Goal: Task Accomplishment & Management: Use online tool/utility

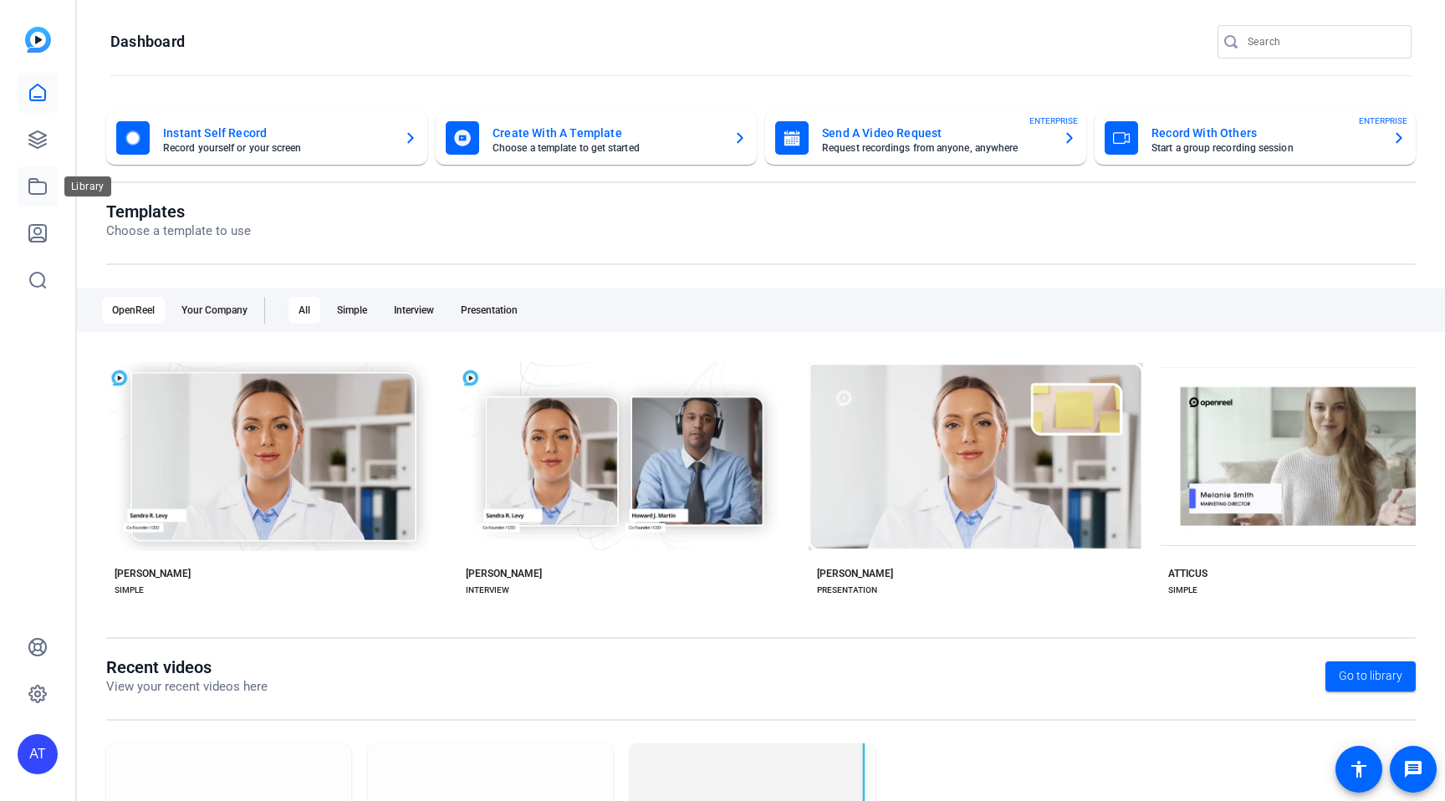
click at [45, 191] on icon at bounding box center [37, 186] width 17 height 15
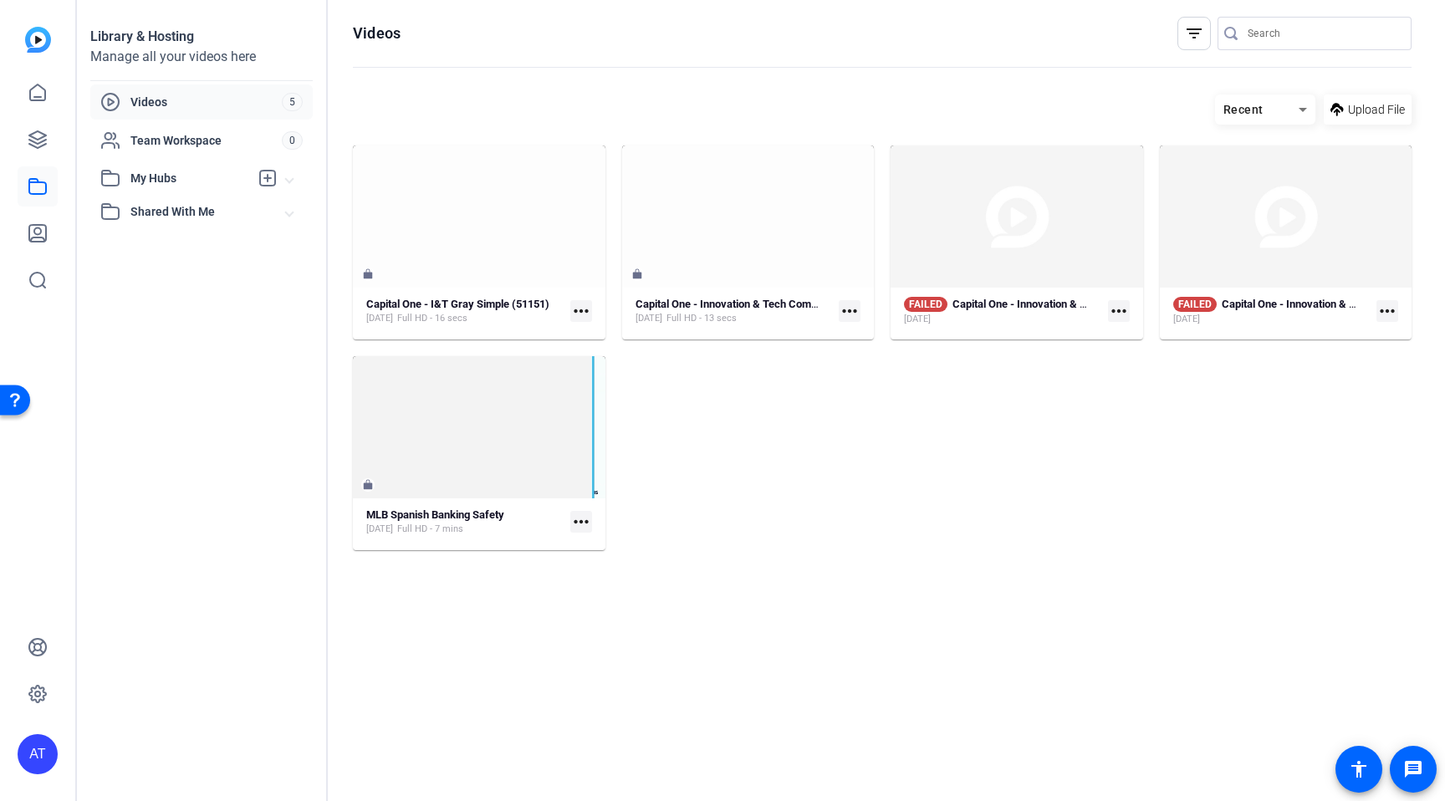
click at [171, 106] on span "Videos" at bounding box center [205, 102] width 151 height 17
click at [33, 137] on icon at bounding box center [37, 139] width 17 height 17
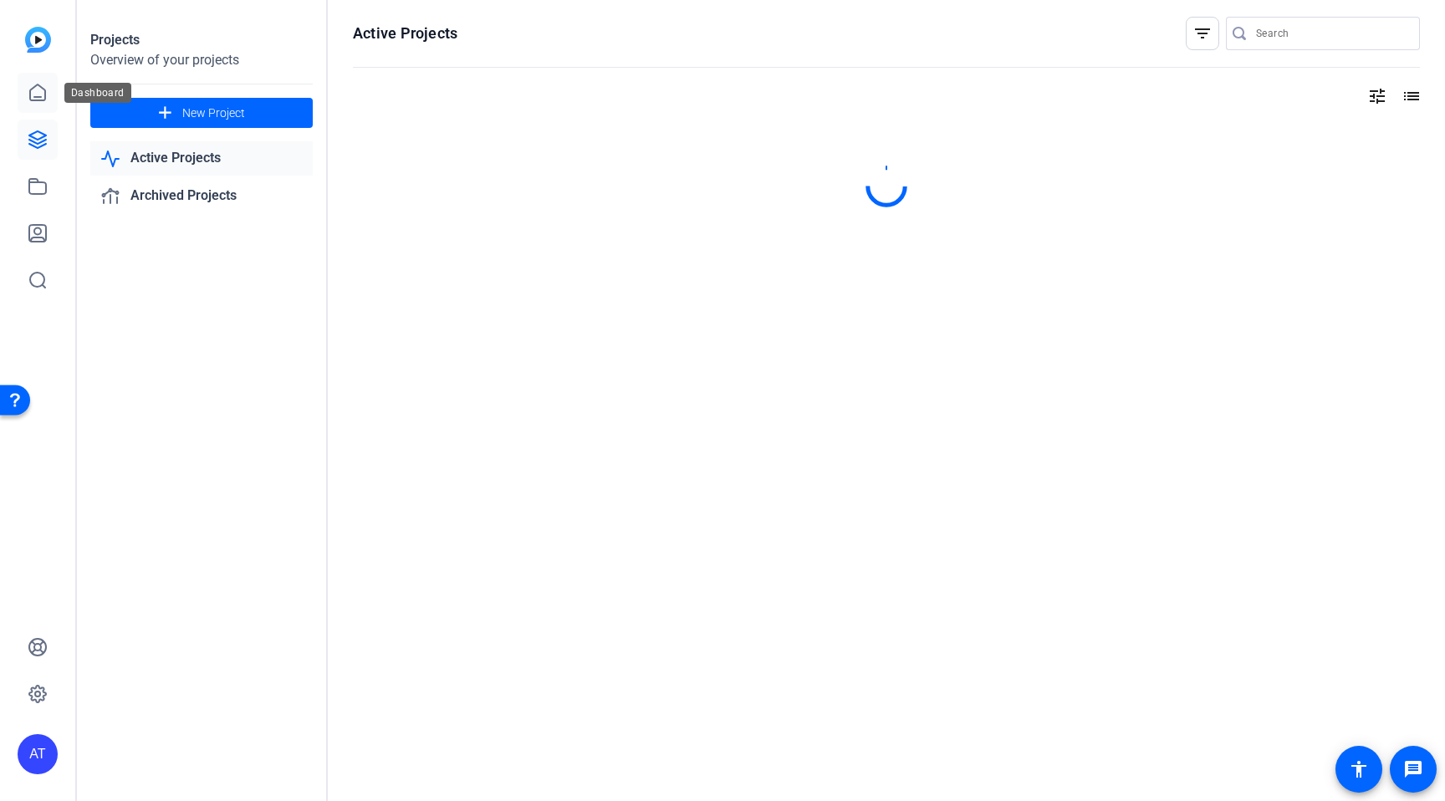
click at [44, 94] on icon at bounding box center [37, 92] width 15 height 16
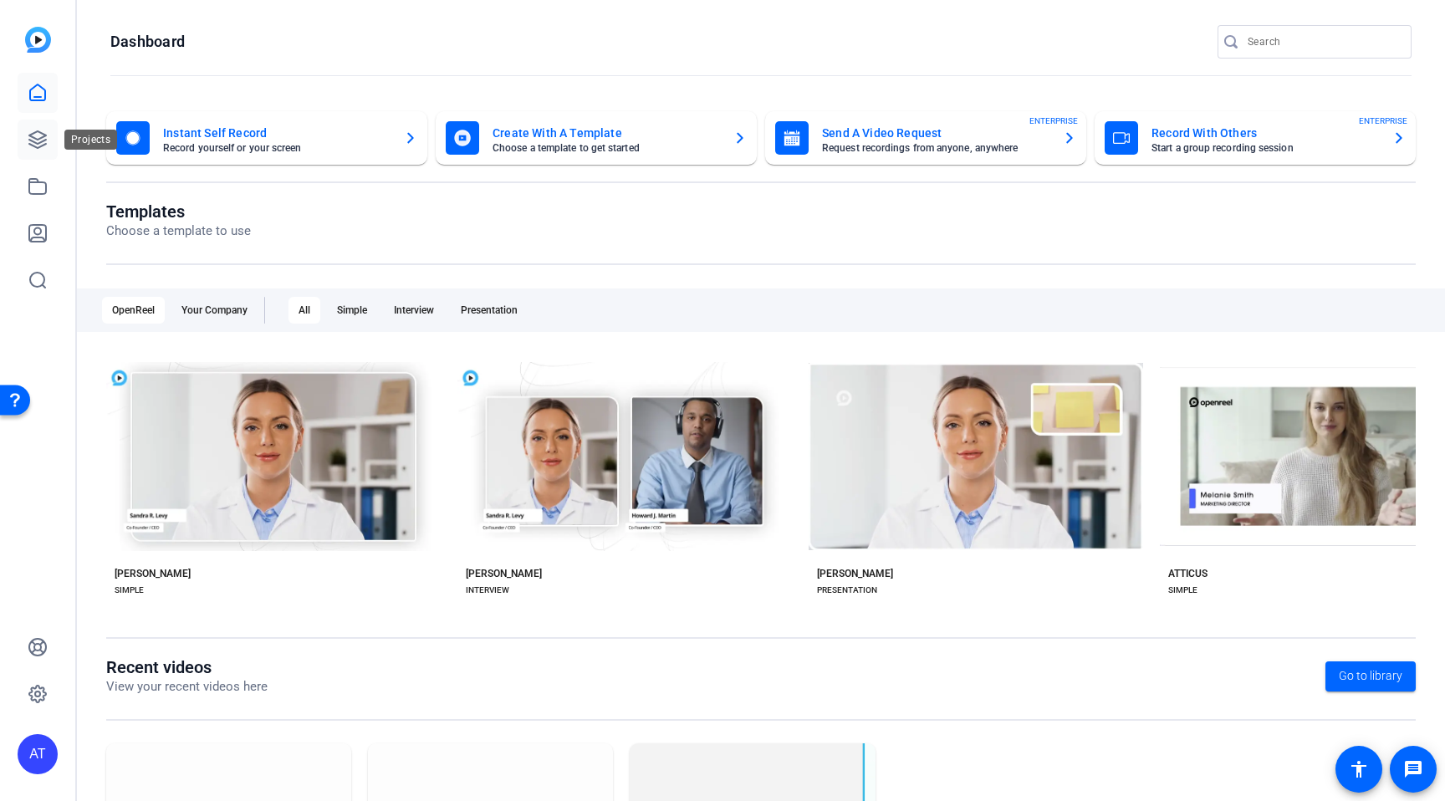
click at [37, 131] on icon at bounding box center [37, 139] width 17 height 17
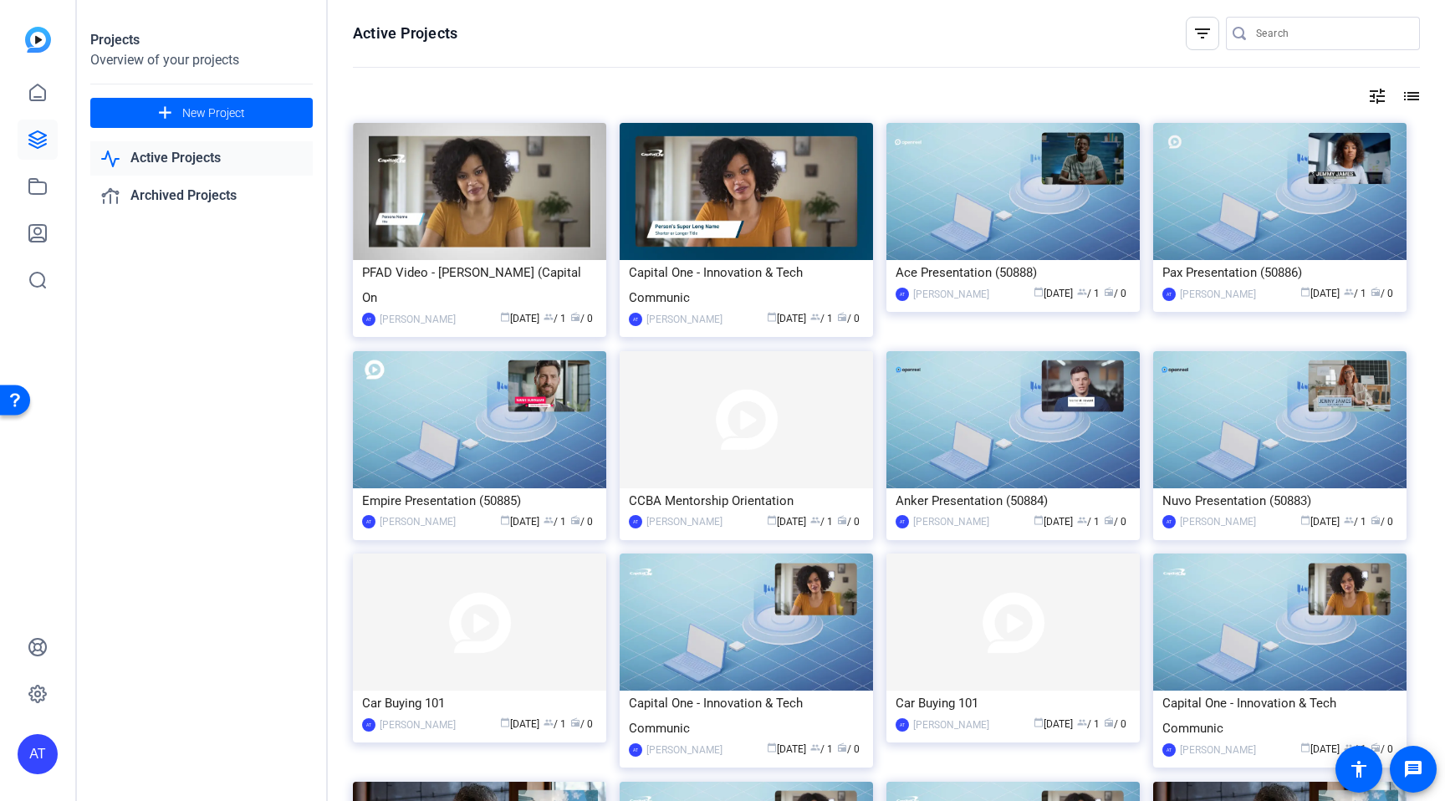
click at [163, 158] on link "Active Projects" at bounding box center [201, 158] width 222 height 34
click at [451, 220] on img at bounding box center [479, 191] width 253 height 137
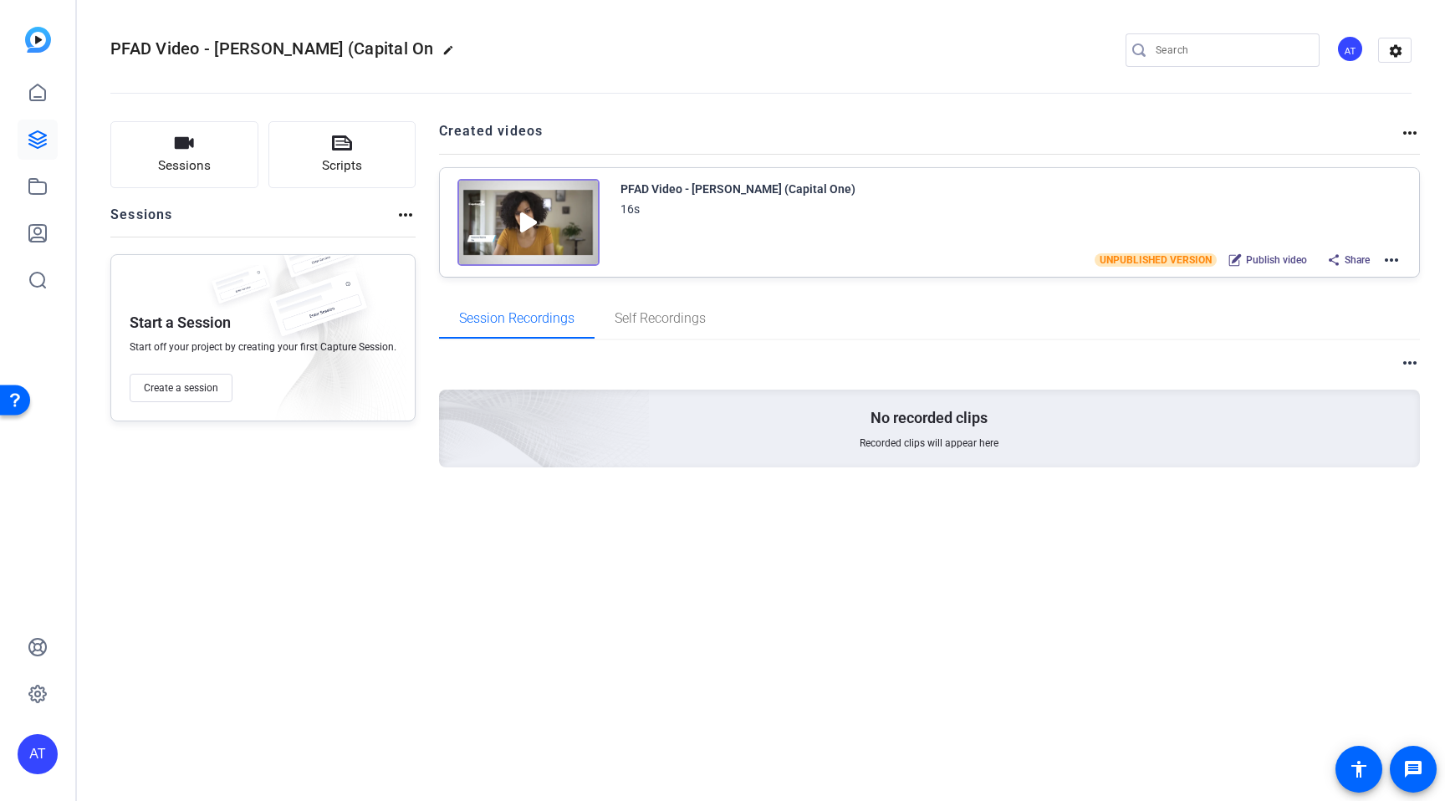
click at [534, 213] on img at bounding box center [528, 222] width 142 height 87
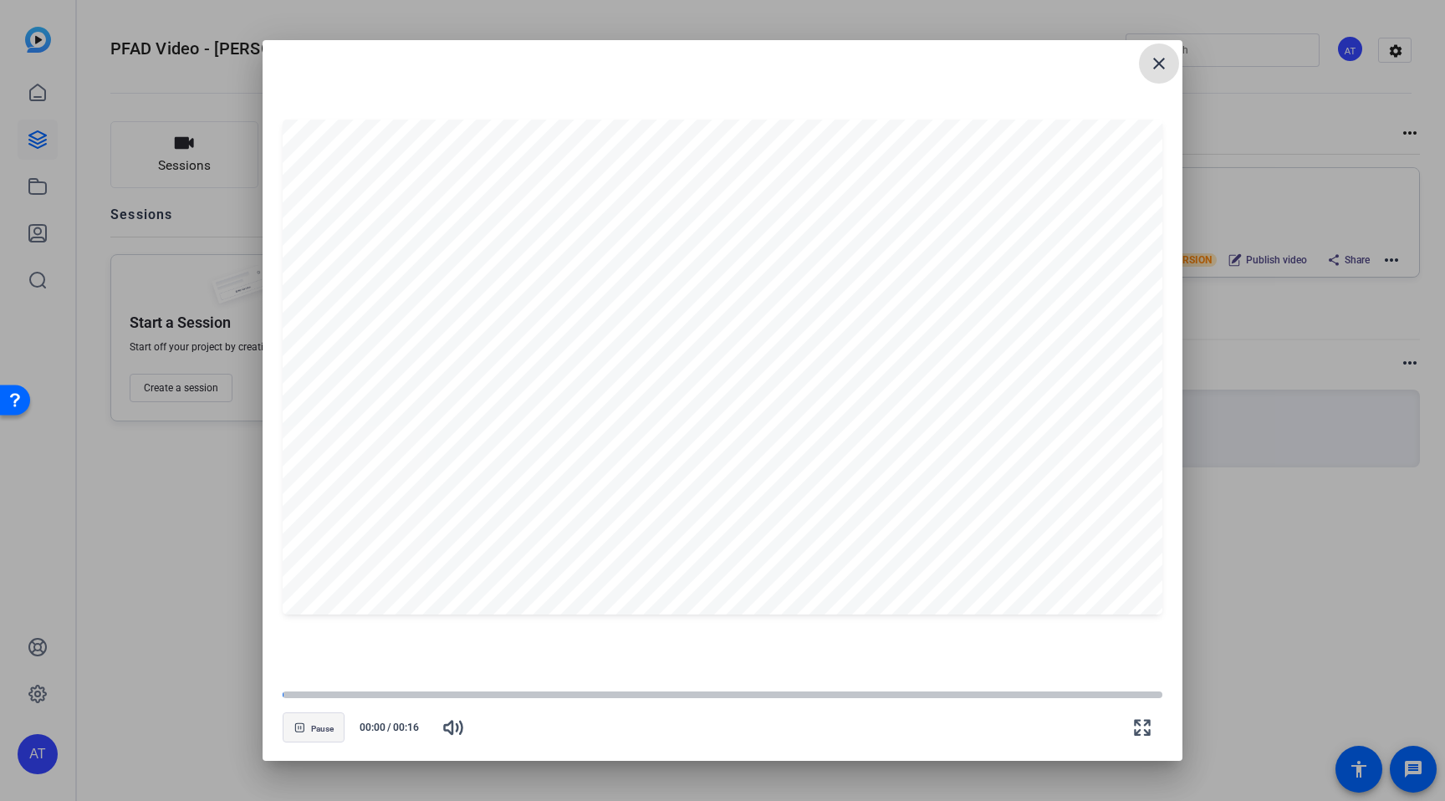
click at [319, 729] on span "Pause" at bounding box center [322, 729] width 23 height 10
click at [305, 728] on icon "button" at bounding box center [303, 727] width 10 height 10
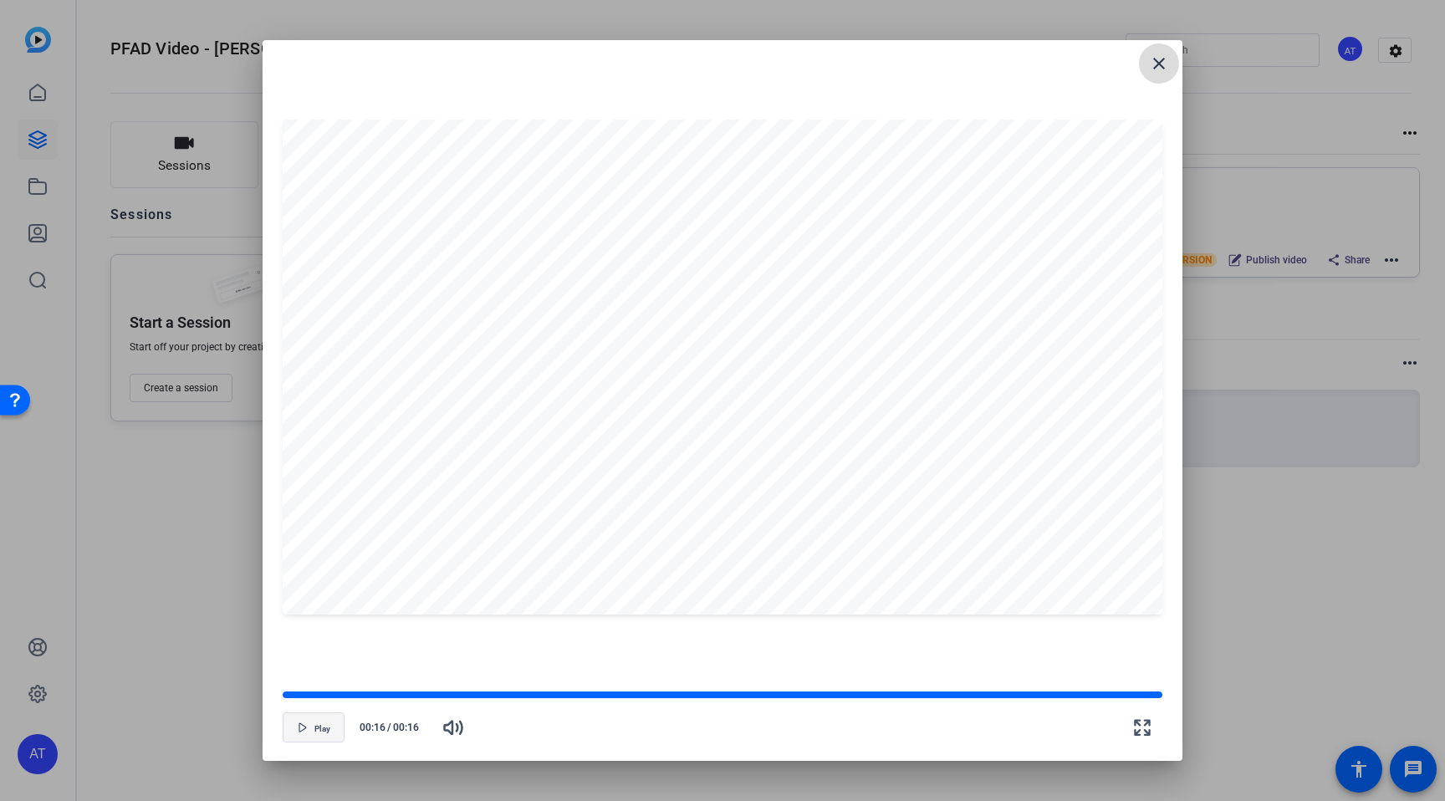
click at [1155, 62] on mat-icon "close" at bounding box center [1159, 64] width 20 height 20
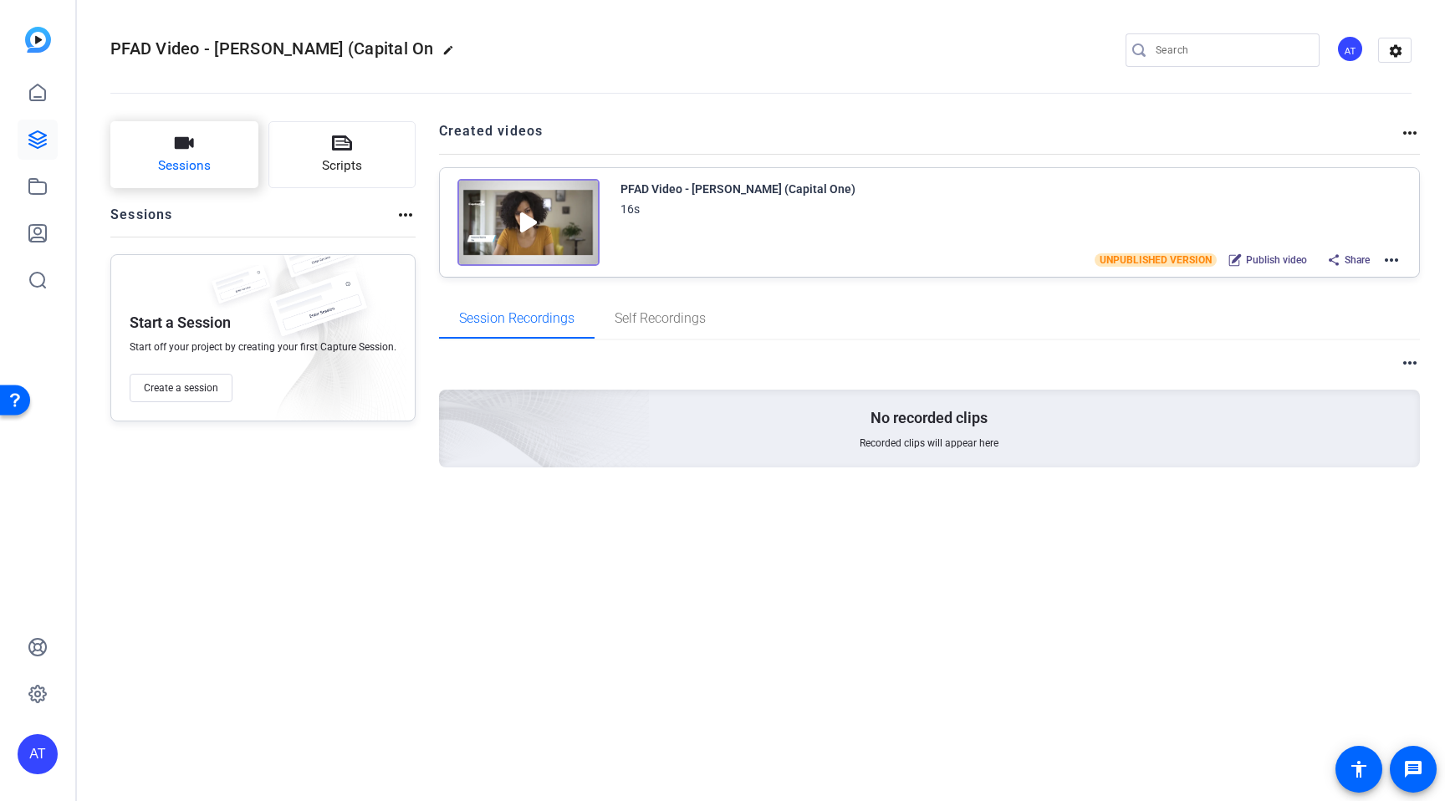
click at [138, 150] on button "Sessions" at bounding box center [184, 154] width 148 height 67
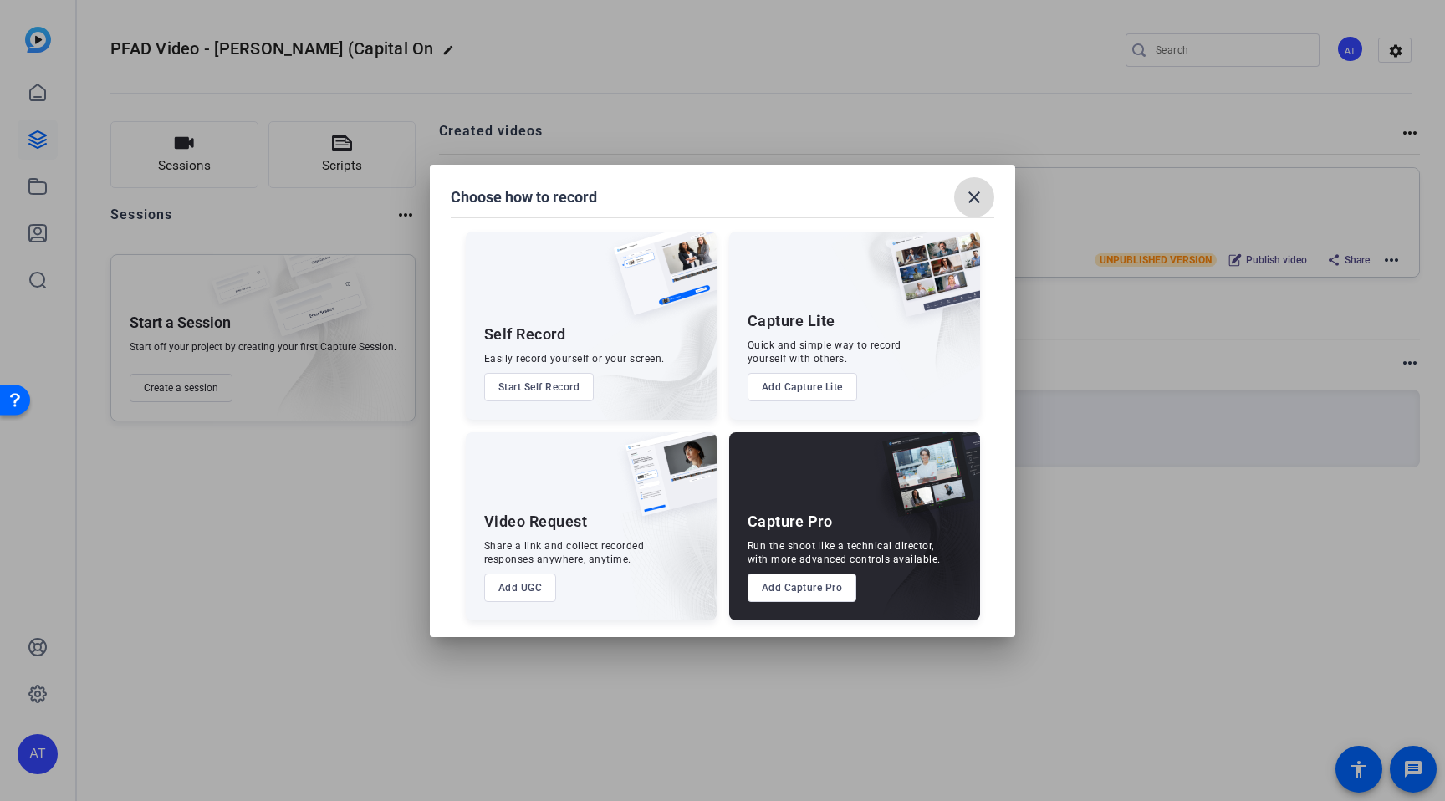
click at [986, 196] on span at bounding box center [974, 197] width 40 height 40
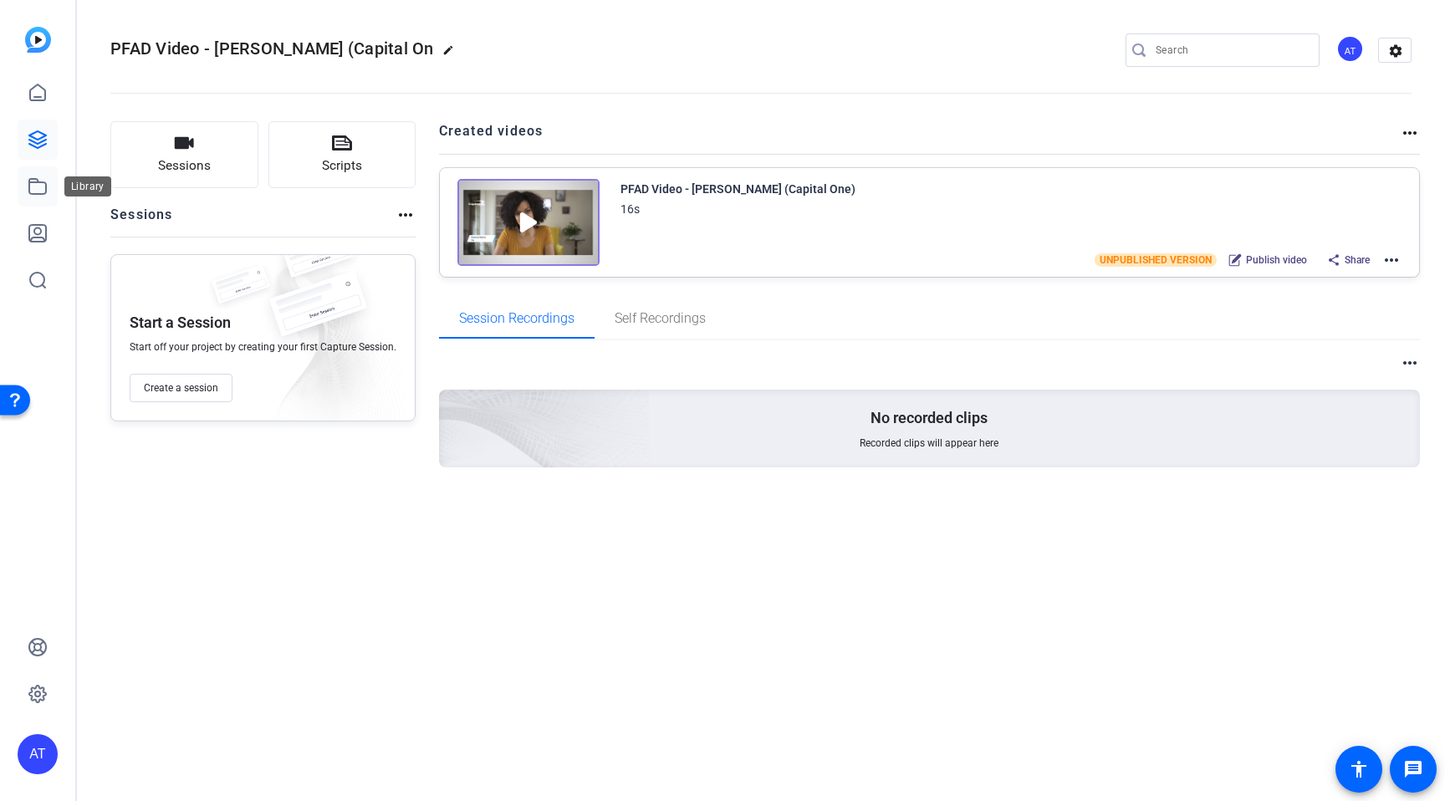
click at [33, 188] on icon at bounding box center [38, 186] width 20 height 20
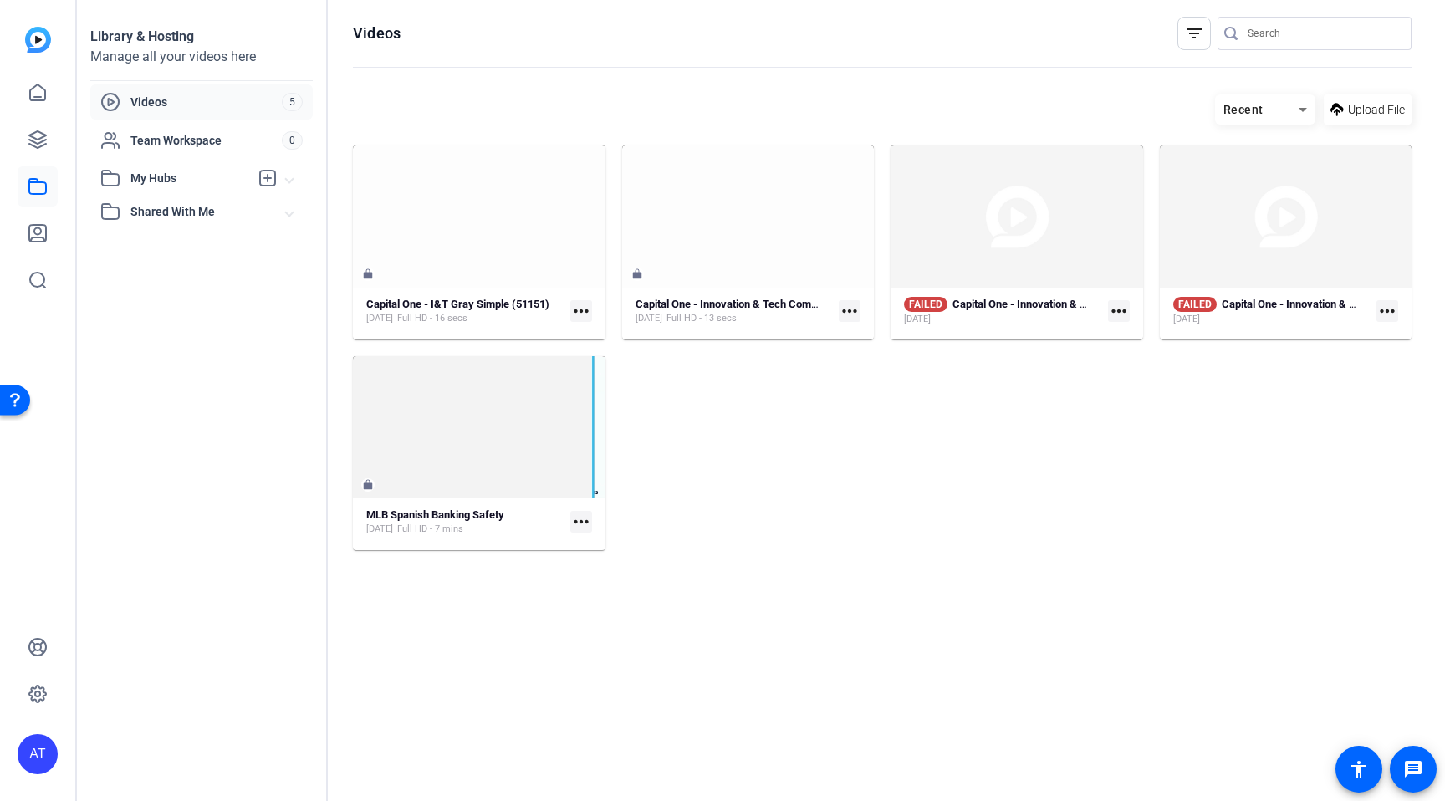
click at [174, 100] on span "Videos" at bounding box center [205, 102] width 151 height 17
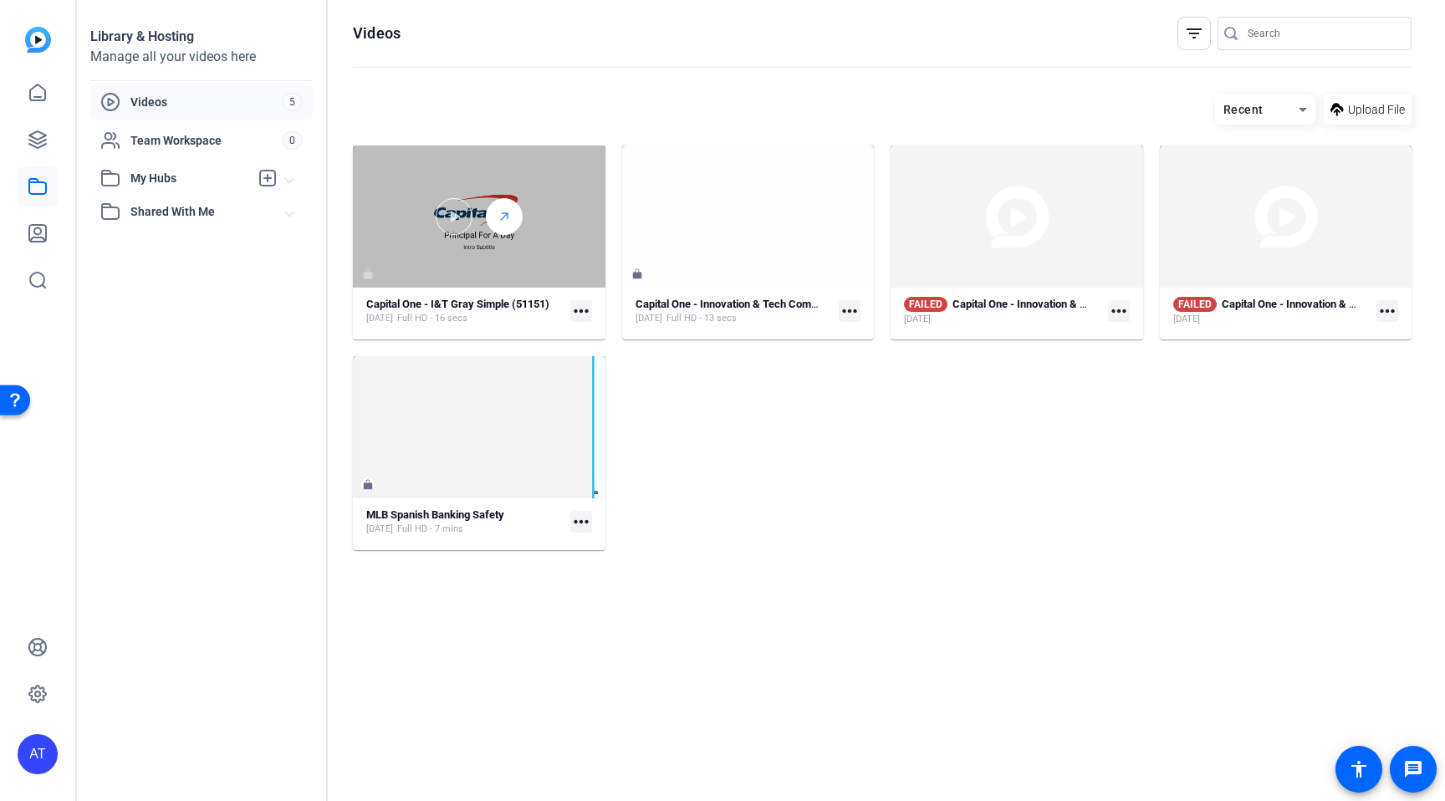
click at [491, 206] on div at bounding box center [504, 216] width 37 height 37
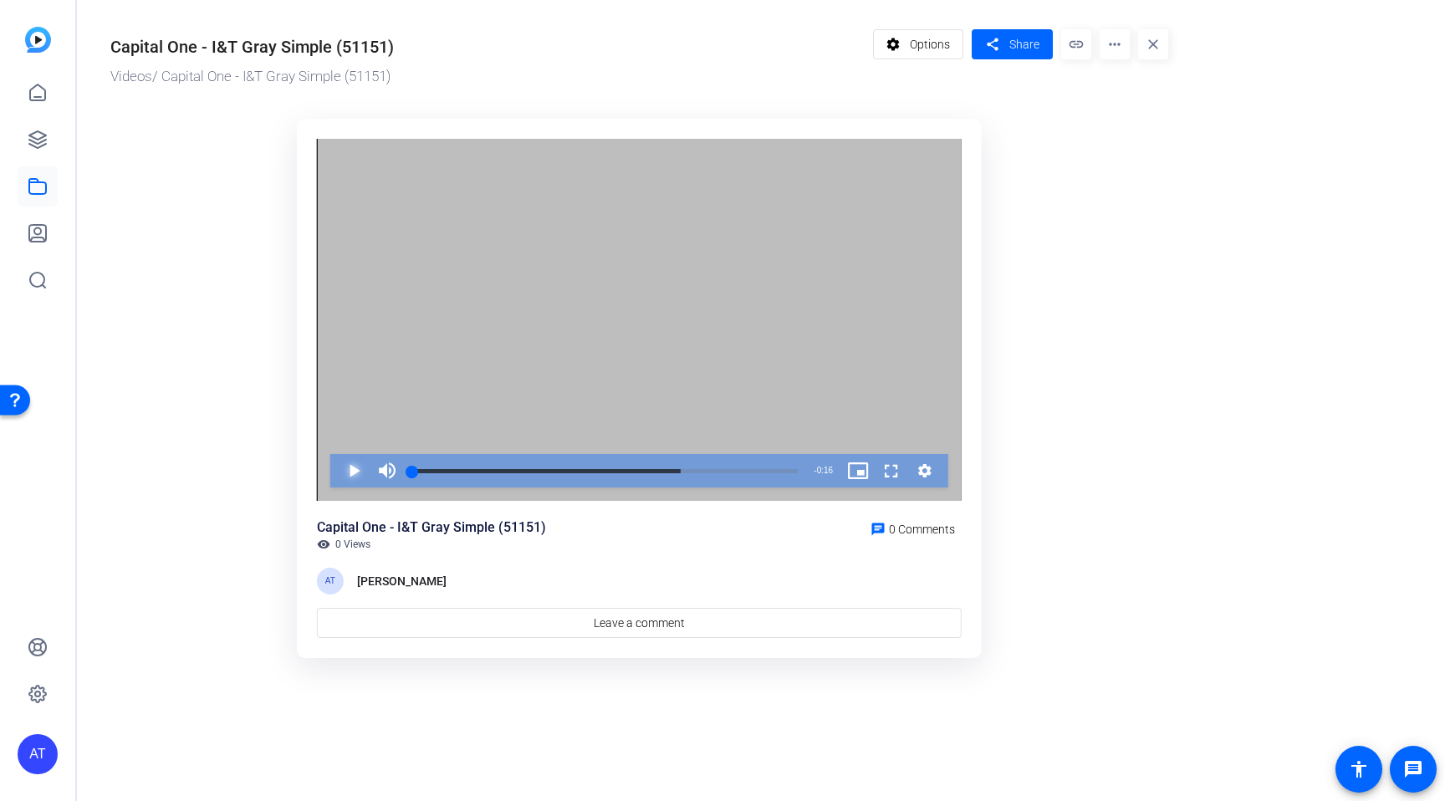
click at [337, 482] on span "Video Player" at bounding box center [337, 470] width 0 height 33
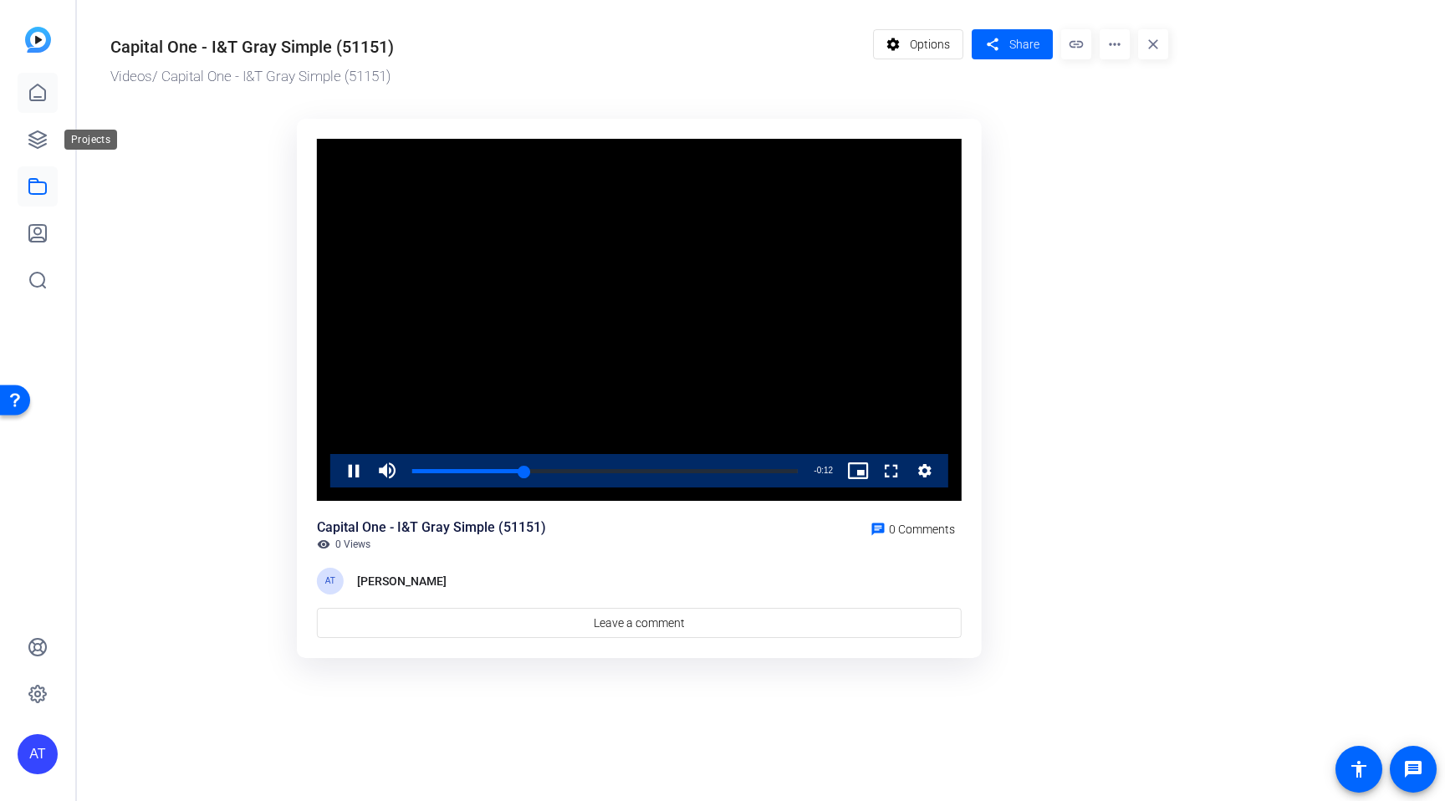
click at [38, 98] on icon at bounding box center [38, 93] width 20 height 20
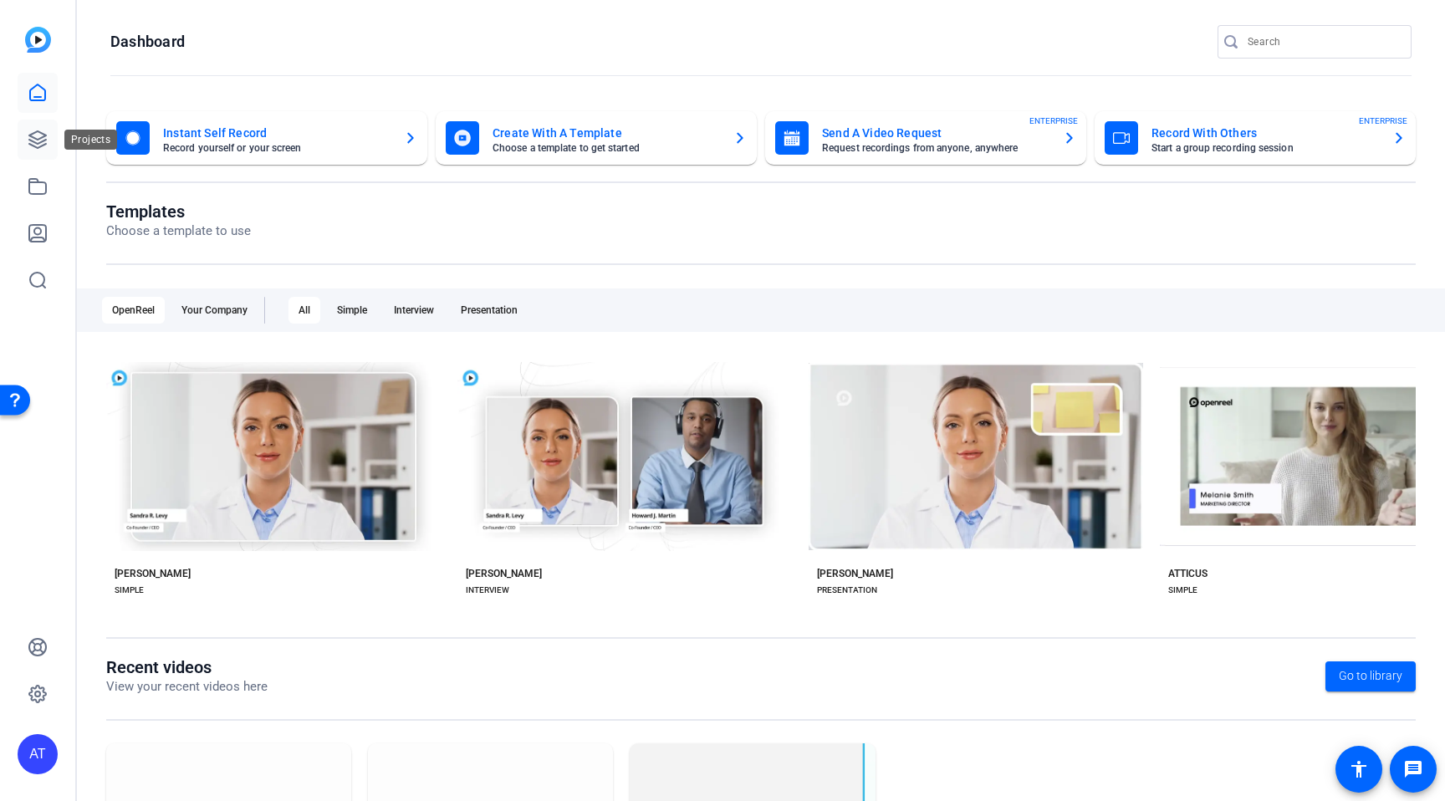
click at [38, 144] on icon at bounding box center [37, 139] width 17 height 17
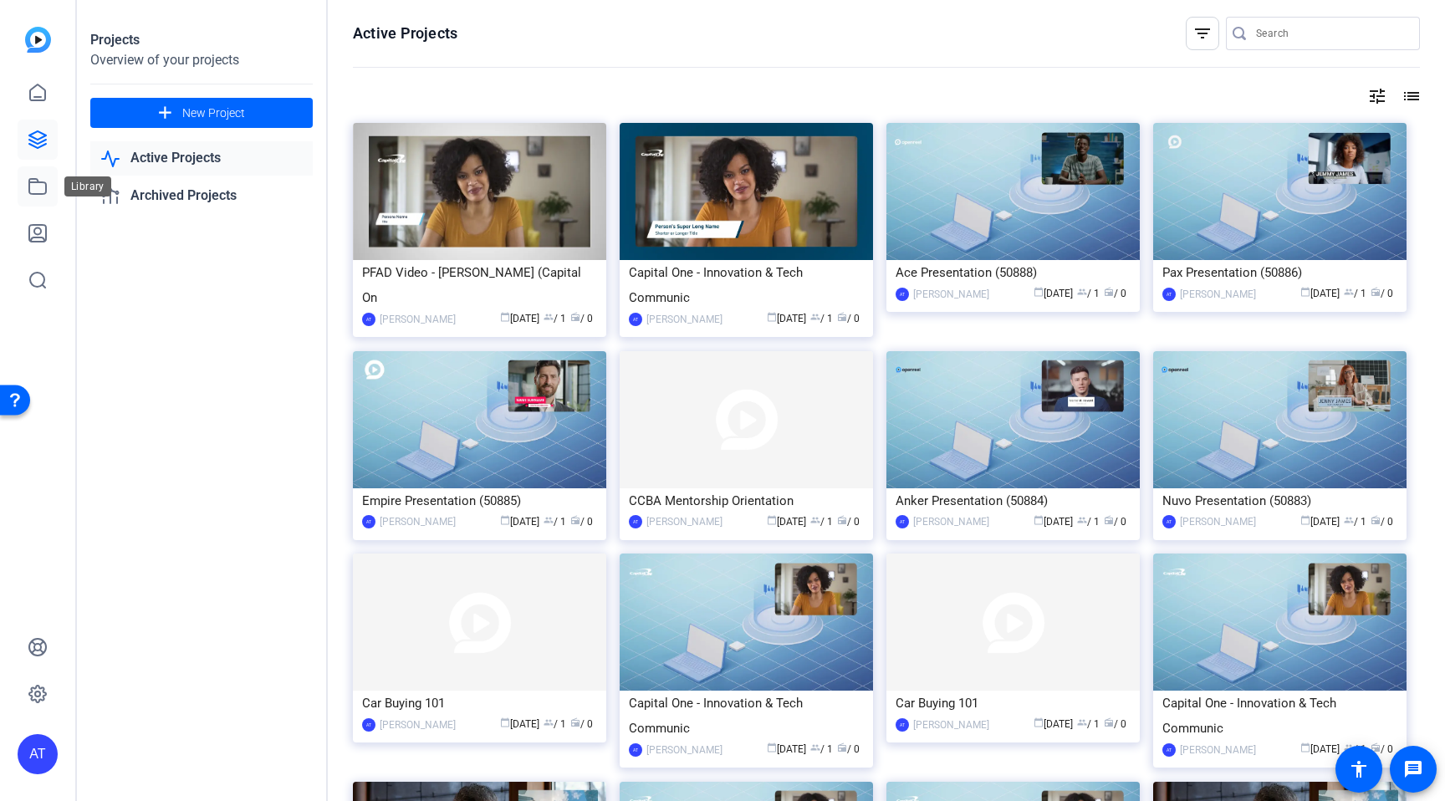
click at [49, 191] on link at bounding box center [38, 186] width 40 height 40
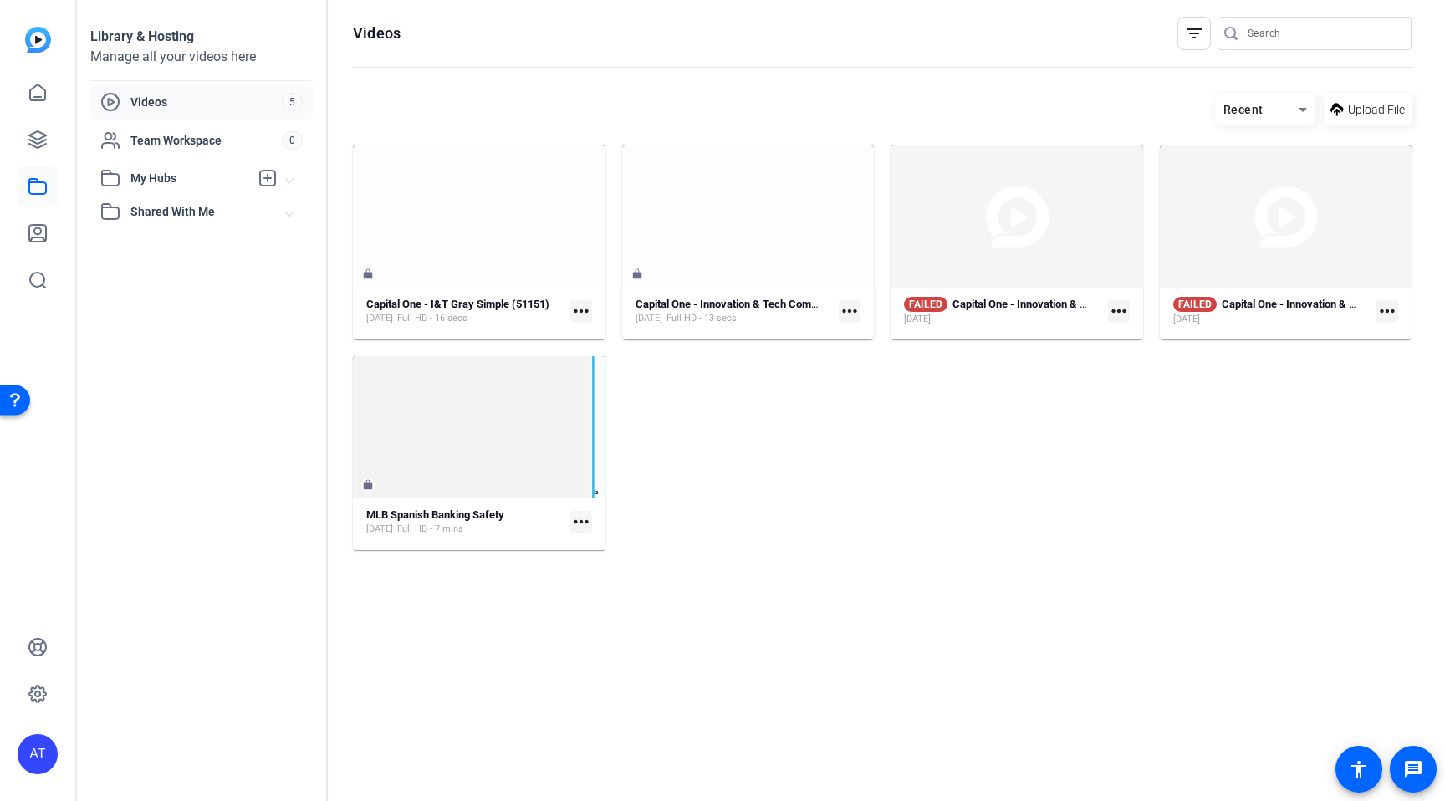
click at [135, 105] on span "Videos" at bounding box center [205, 102] width 151 height 17
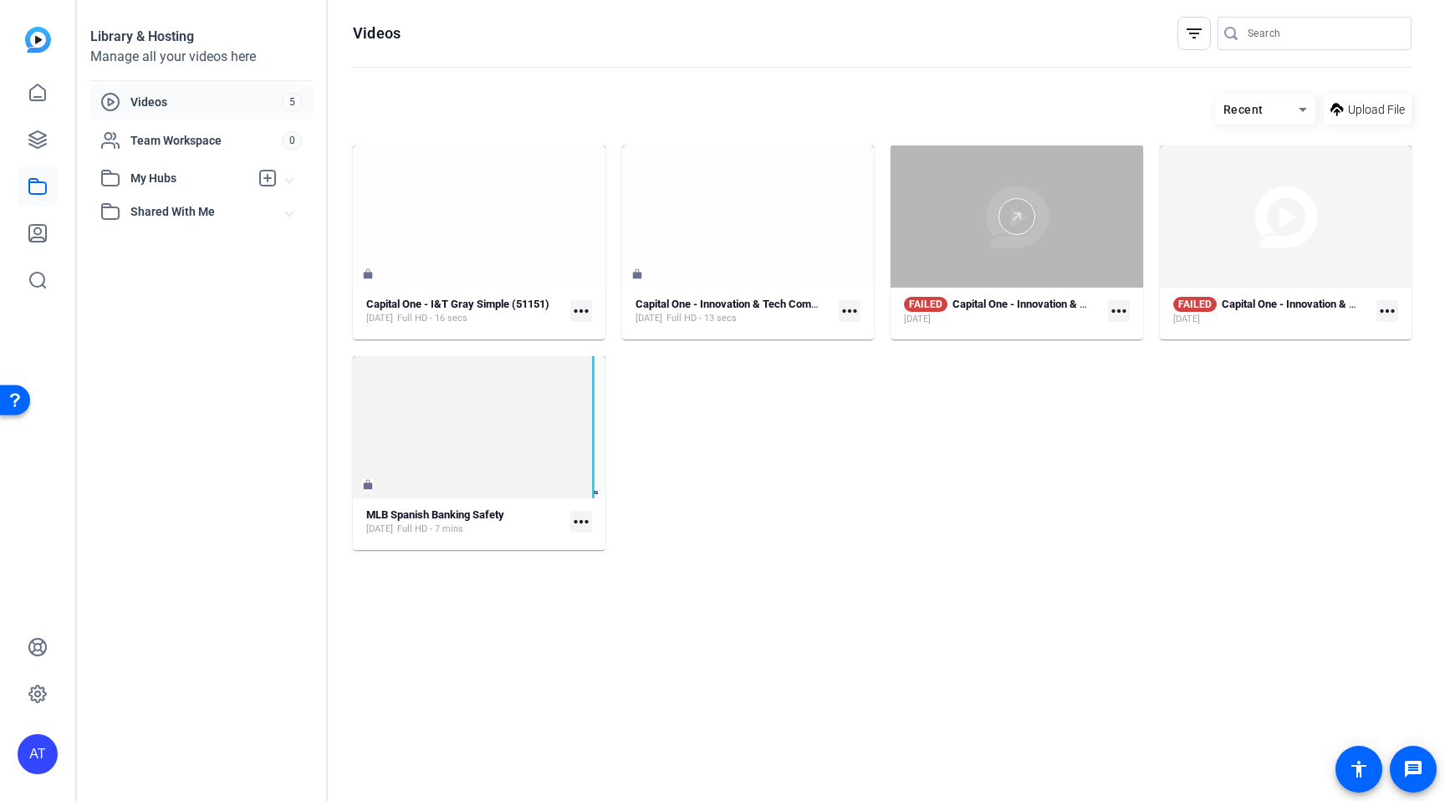
click at [973, 240] on div at bounding box center [1016, 216] width 252 height 142
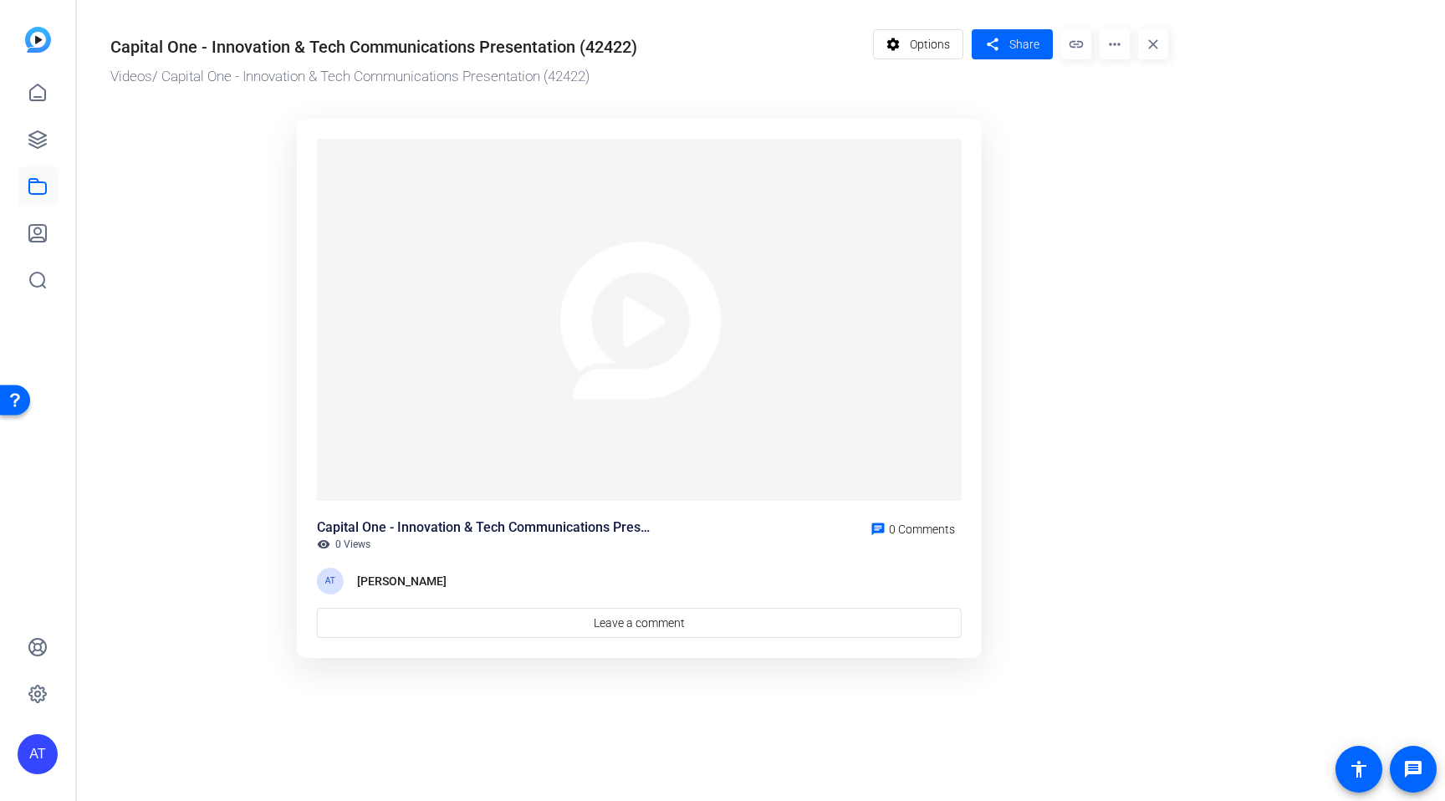
click at [454, 407] on img at bounding box center [639, 320] width 645 height 363
click at [640, 342] on img at bounding box center [639, 320] width 645 height 363
click at [32, 142] on icon at bounding box center [38, 140] width 20 height 20
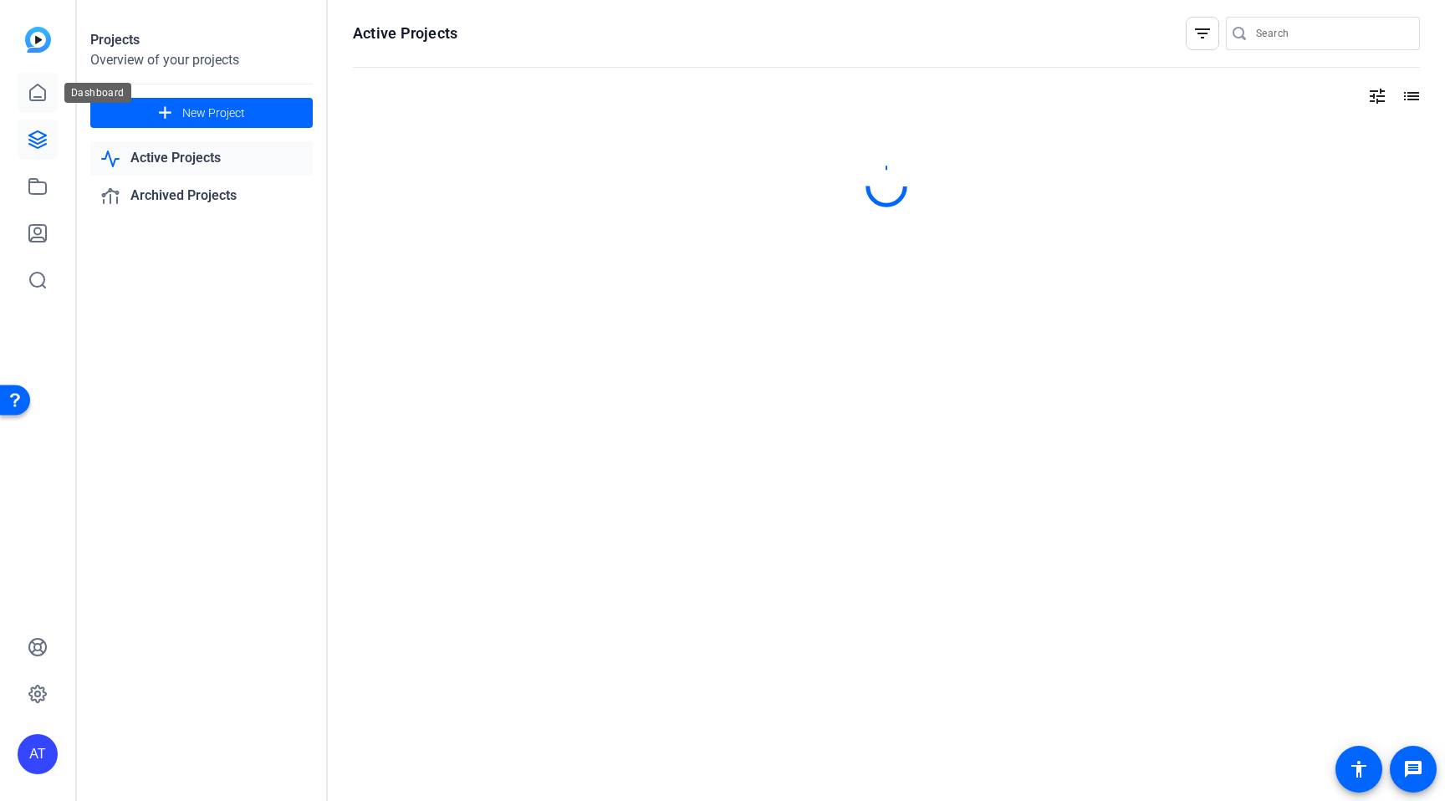
click at [38, 99] on icon at bounding box center [38, 93] width 20 height 20
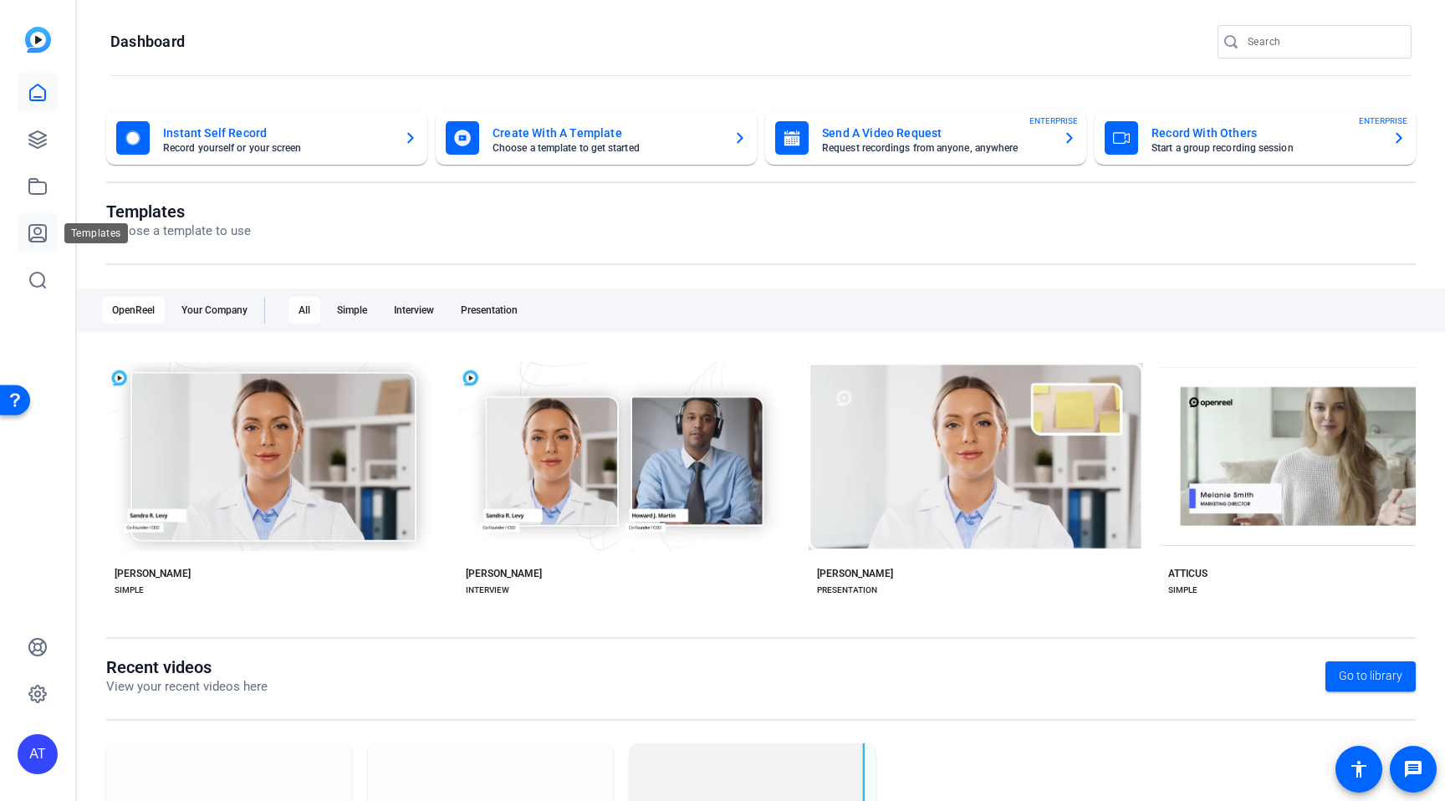
click at [36, 232] on icon at bounding box center [38, 233] width 20 height 20
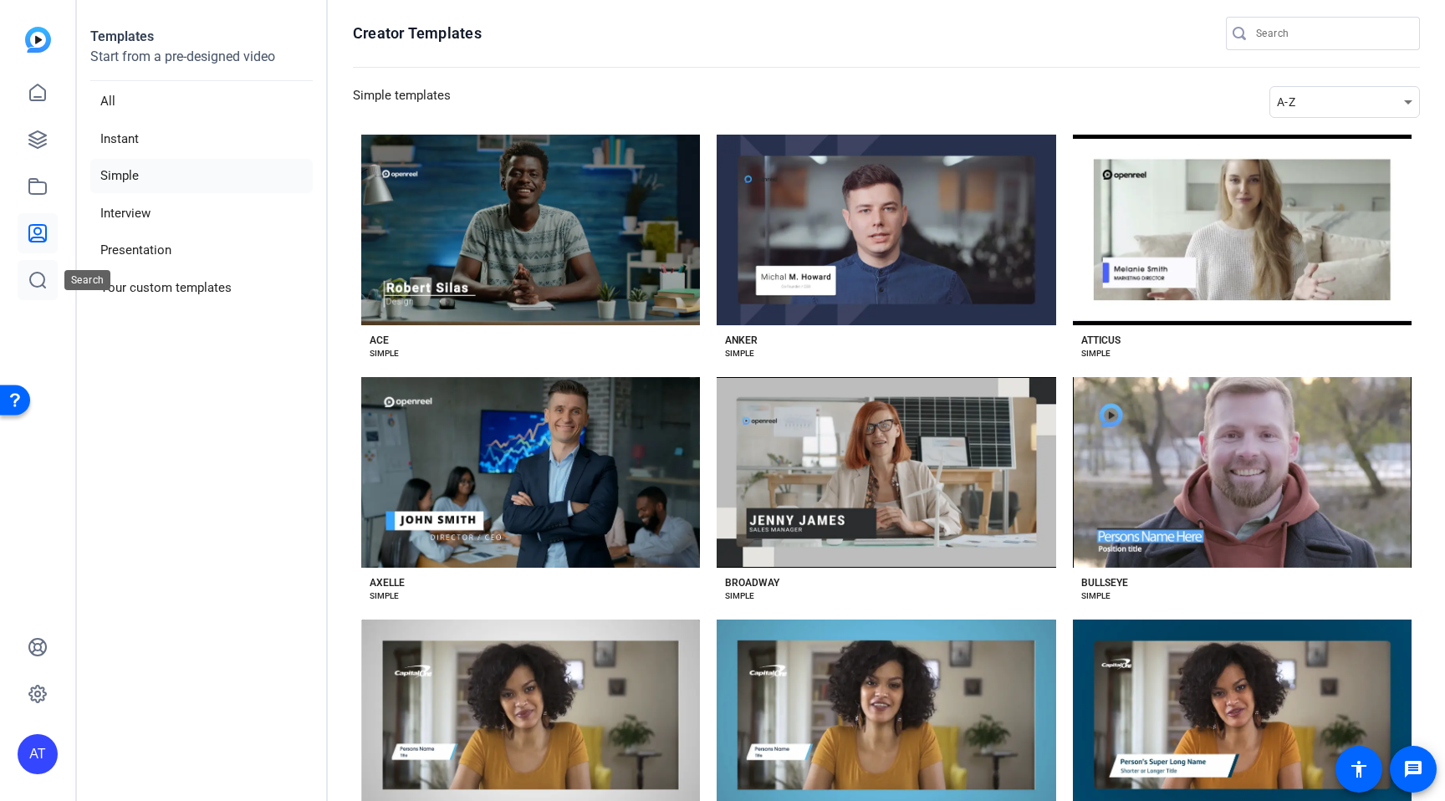
click at [32, 274] on icon at bounding box center [37, 280] width 15 height 15
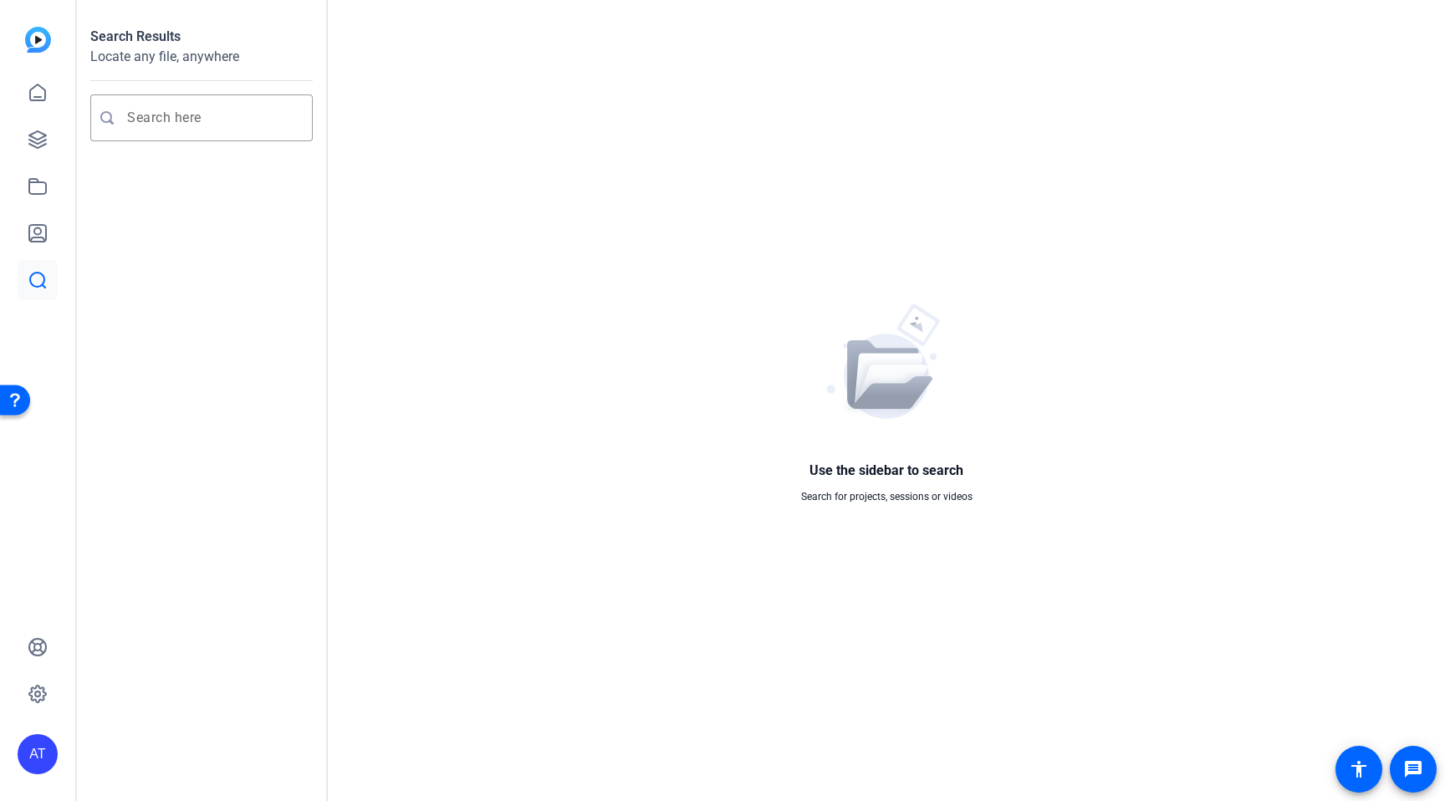
click at [43, 35] on img at bounding box center [38, 40] width 26 height 26
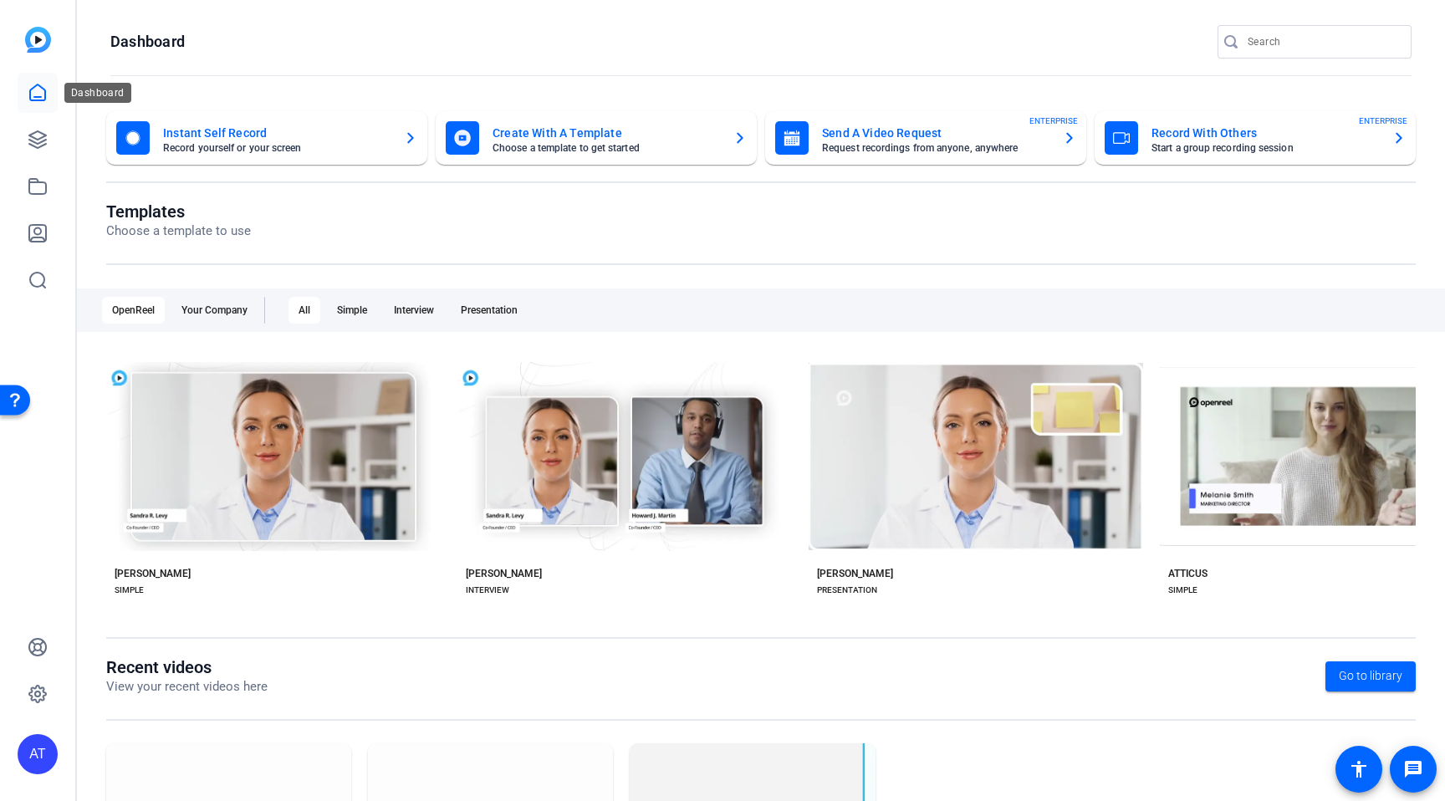
click at [36, 99] on icon at bounding box center [37, 92] width 15 height 16
click at [660, 157] on mat-card "Create With A Template Choose a template to get started" at bounding box center [596, 138] width 321 height 54
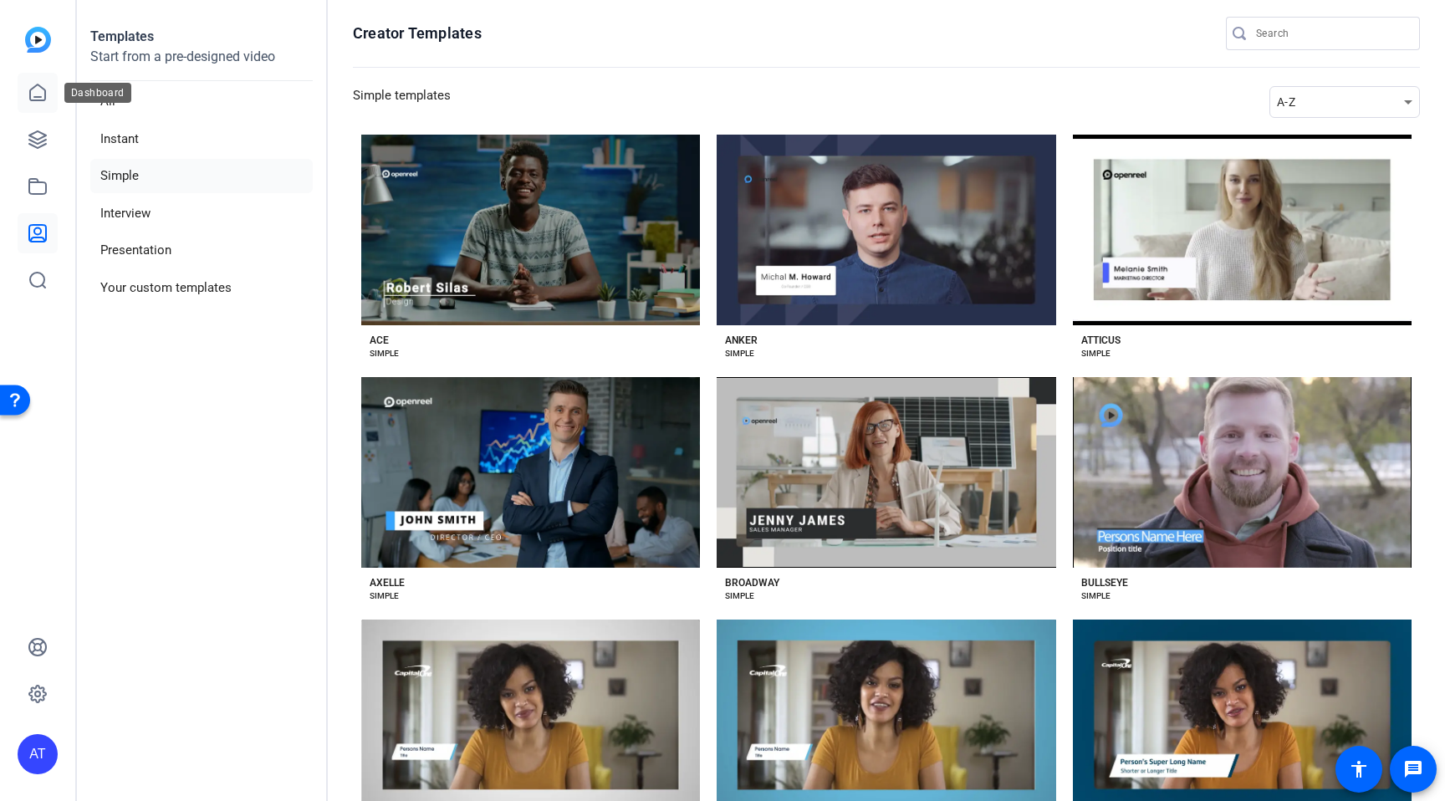
click at [38, 104] on link at bounding box center [38, 93] width 40 height 40
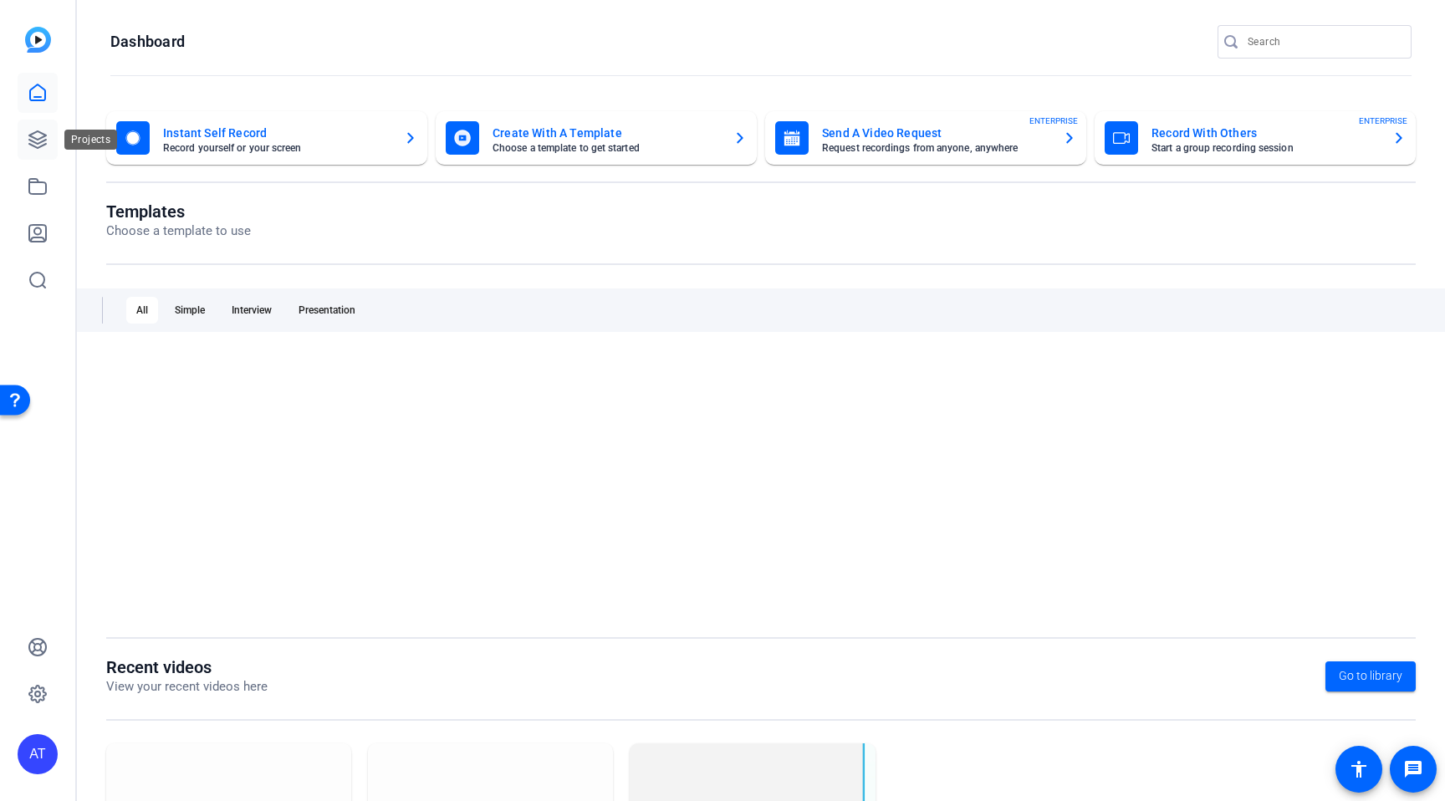
click at [28, 158] on link at bounding box center [38, 140] width 40 height 40
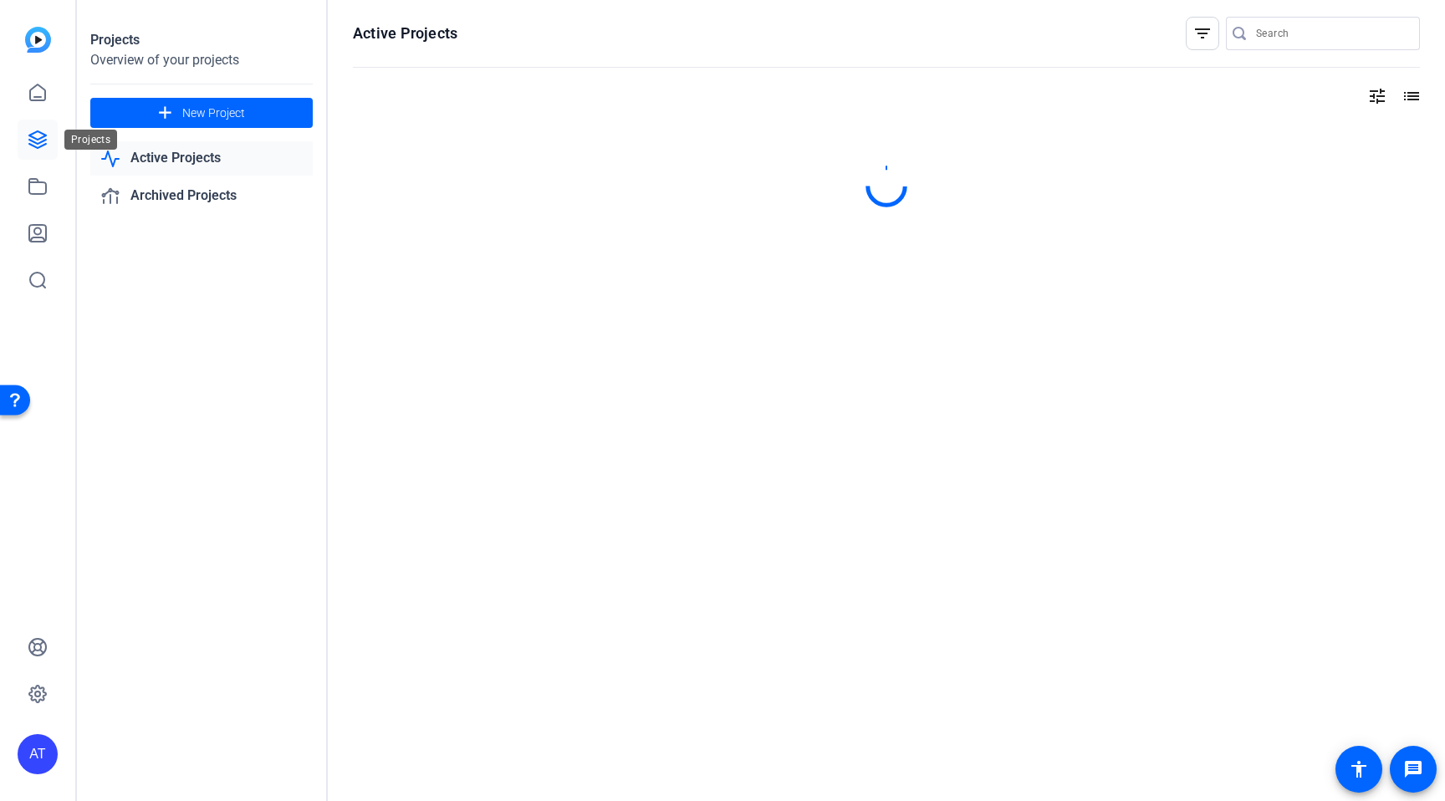
click at [28, 150] on link at bounding box center [38, 140] width 40 height 40
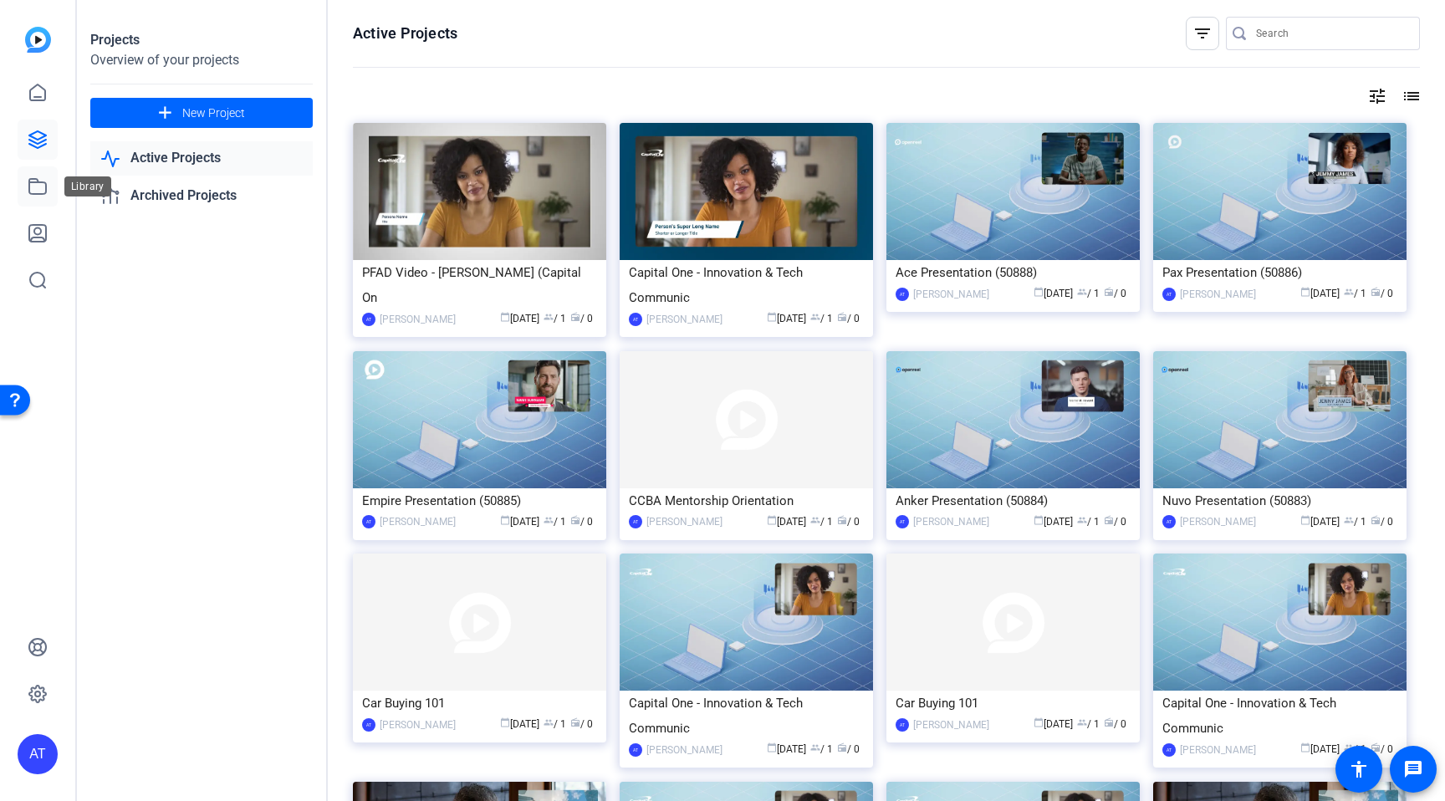
click at [38, 191] on icon at bounding box center [38, 186] width 20 height 20
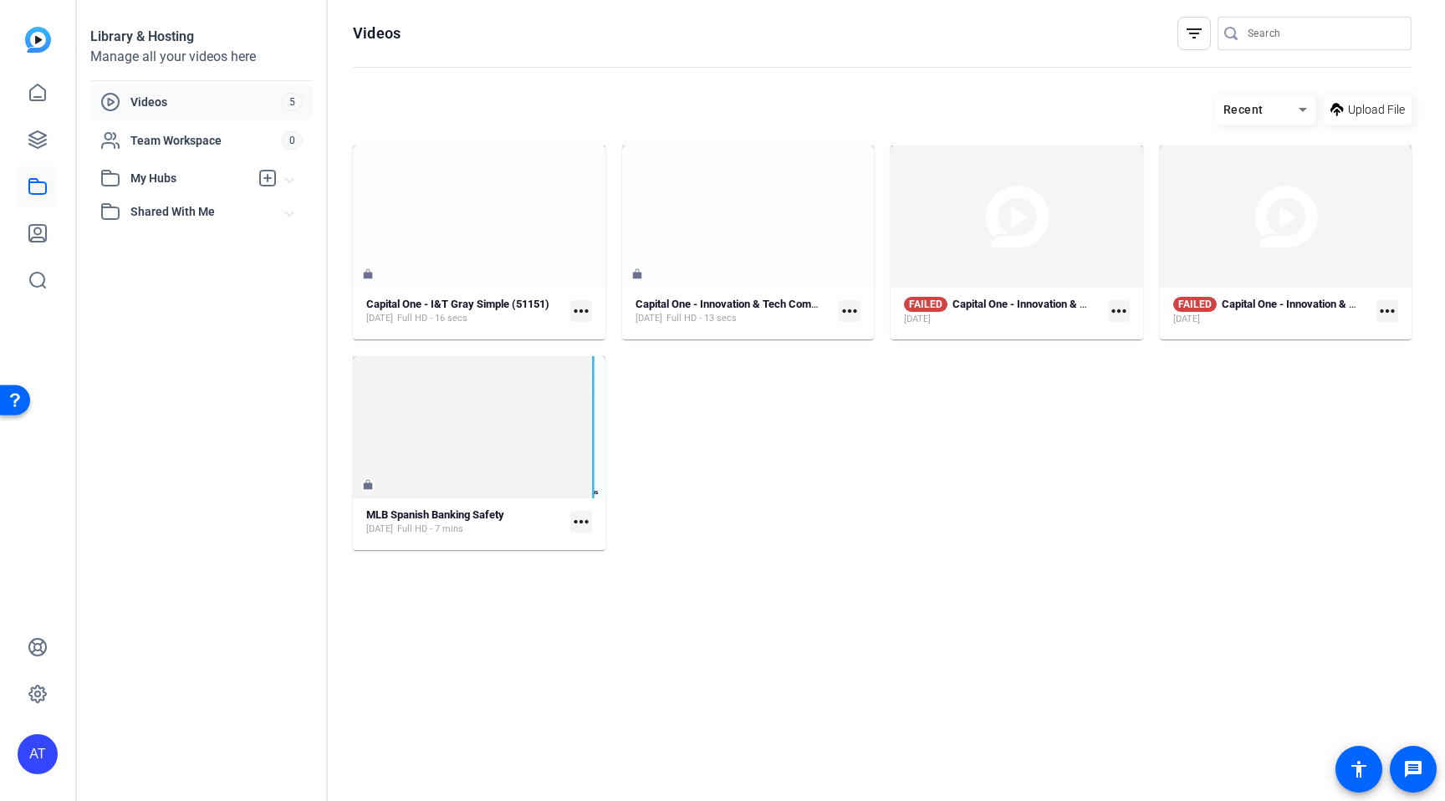
click at [171, 107] on span "Videos" at bounding box center [205, 102] width 151 height 17
click at [127, 105] on div "Videos" at bounding box center [190, 102] width 181 height 20
click at [1251, 315] on div "[DATE]" at bounding box center [1265, 319] width 185 height 13
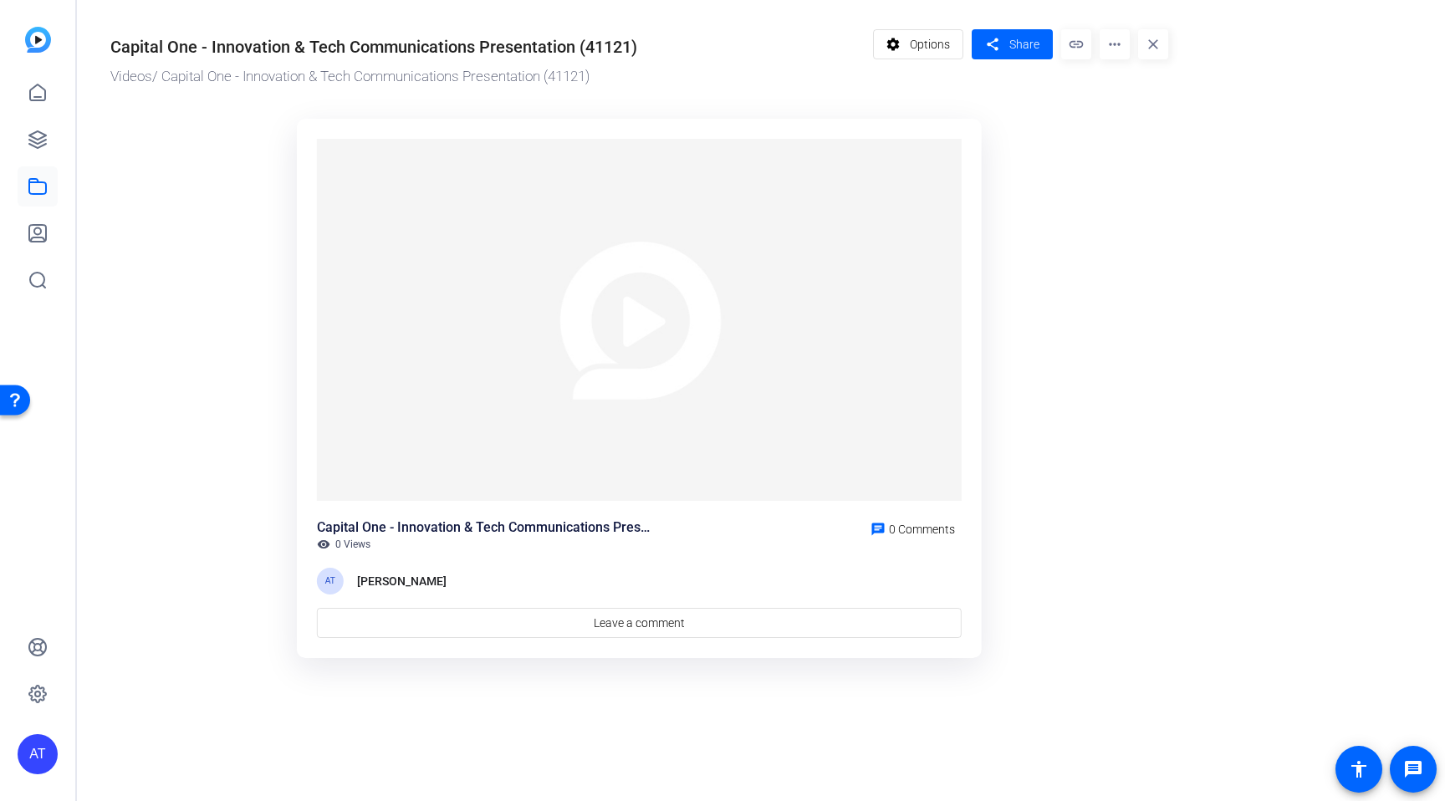
click at [608, 261] on img at bounding box center [639, 320] width 645 height 363
click at [139, 88] on div "Capital One - Innovation & Tech Communications Presentation (41121) Videos / Ca…" at bounding box center [631, 340] width 1108 height 681
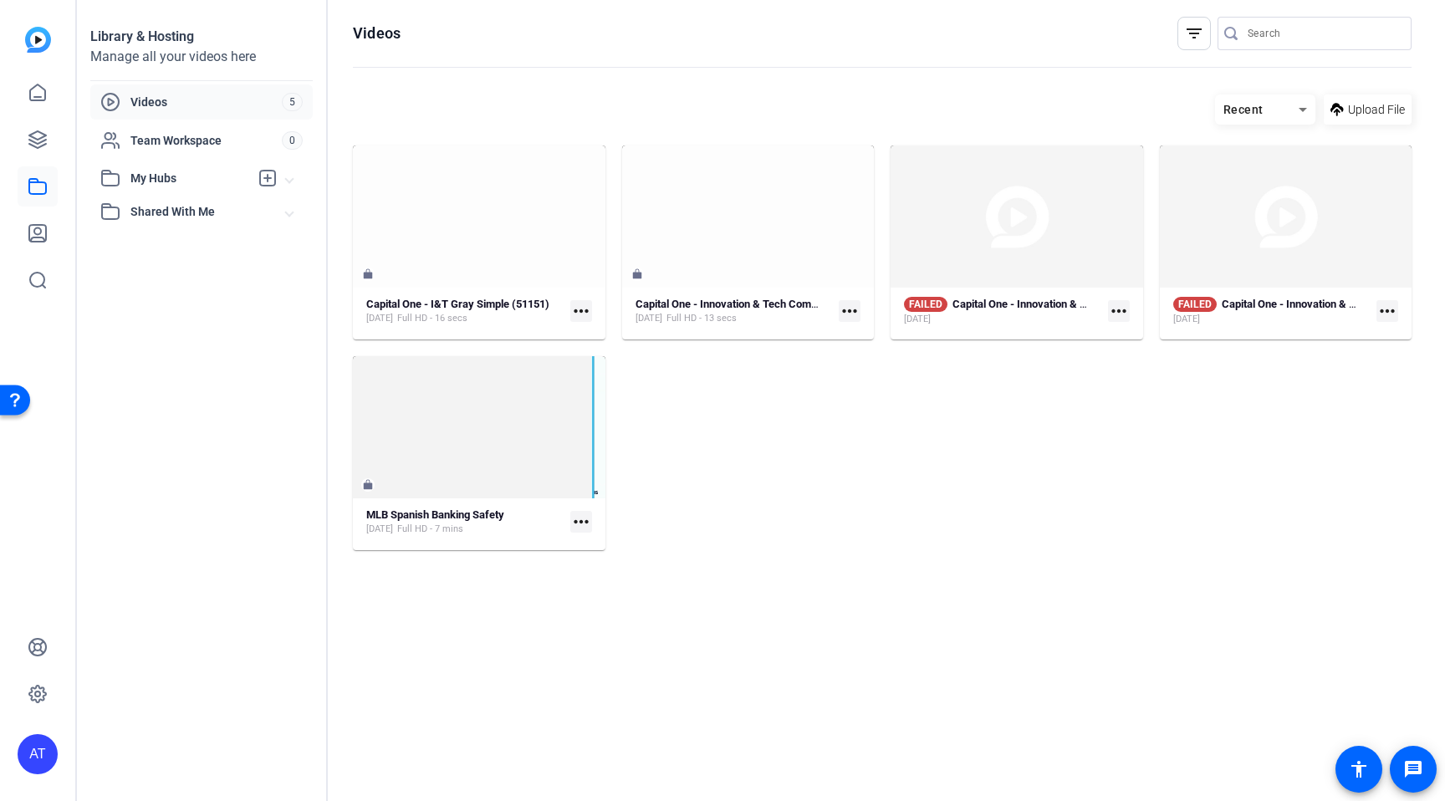
click at [146, 181] on span "My Hubs" at bounding box center [189, 179] width 119 height 18
click at [141, 240] on span "Shared With Me" at bounding box center [207, 249] width 155 height 18
click at [173, 130] on div "Team Workspace" at bounding box center [190, 140] width 181 height 20
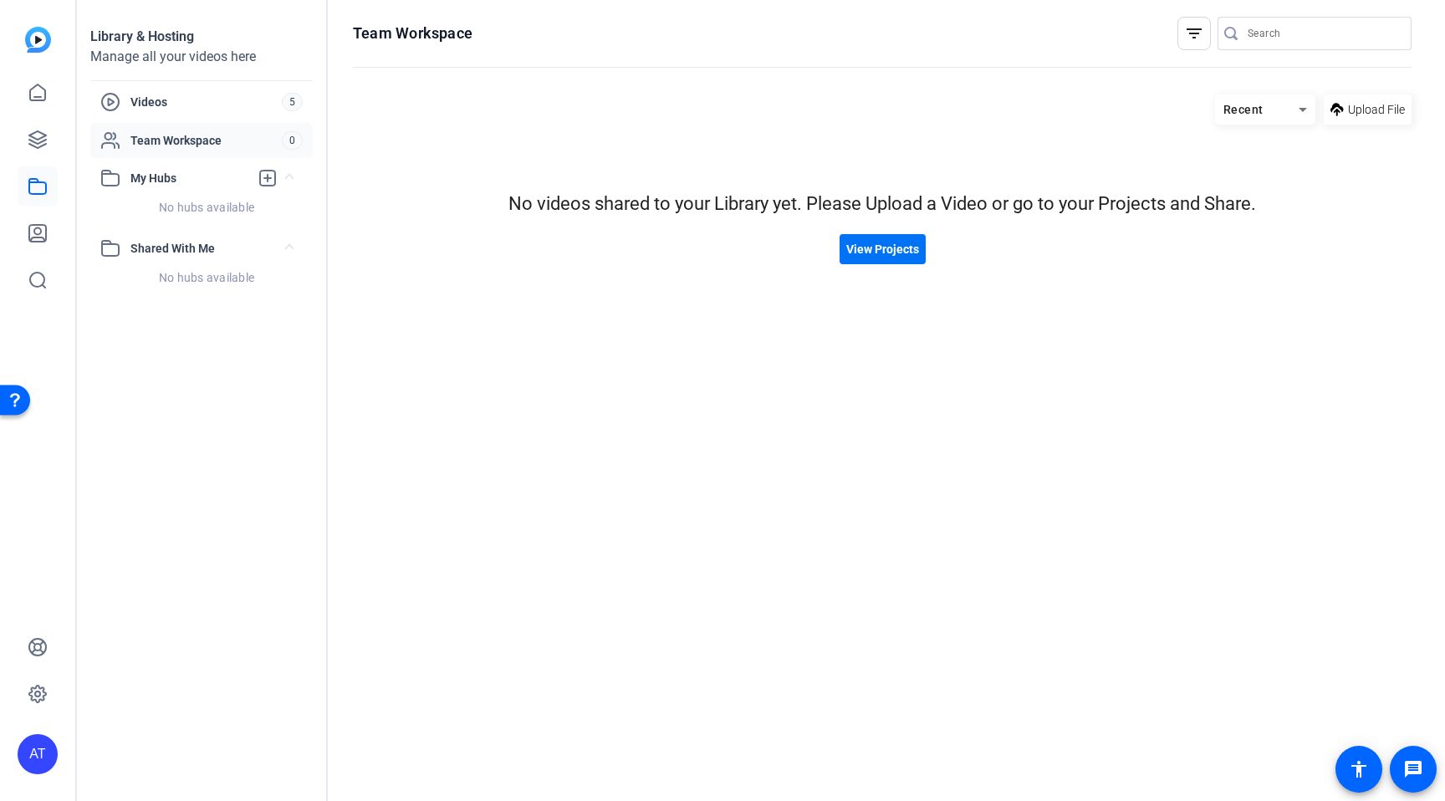
click at [879, 266] on span at bounding box center [882, 249] width 86 height 40
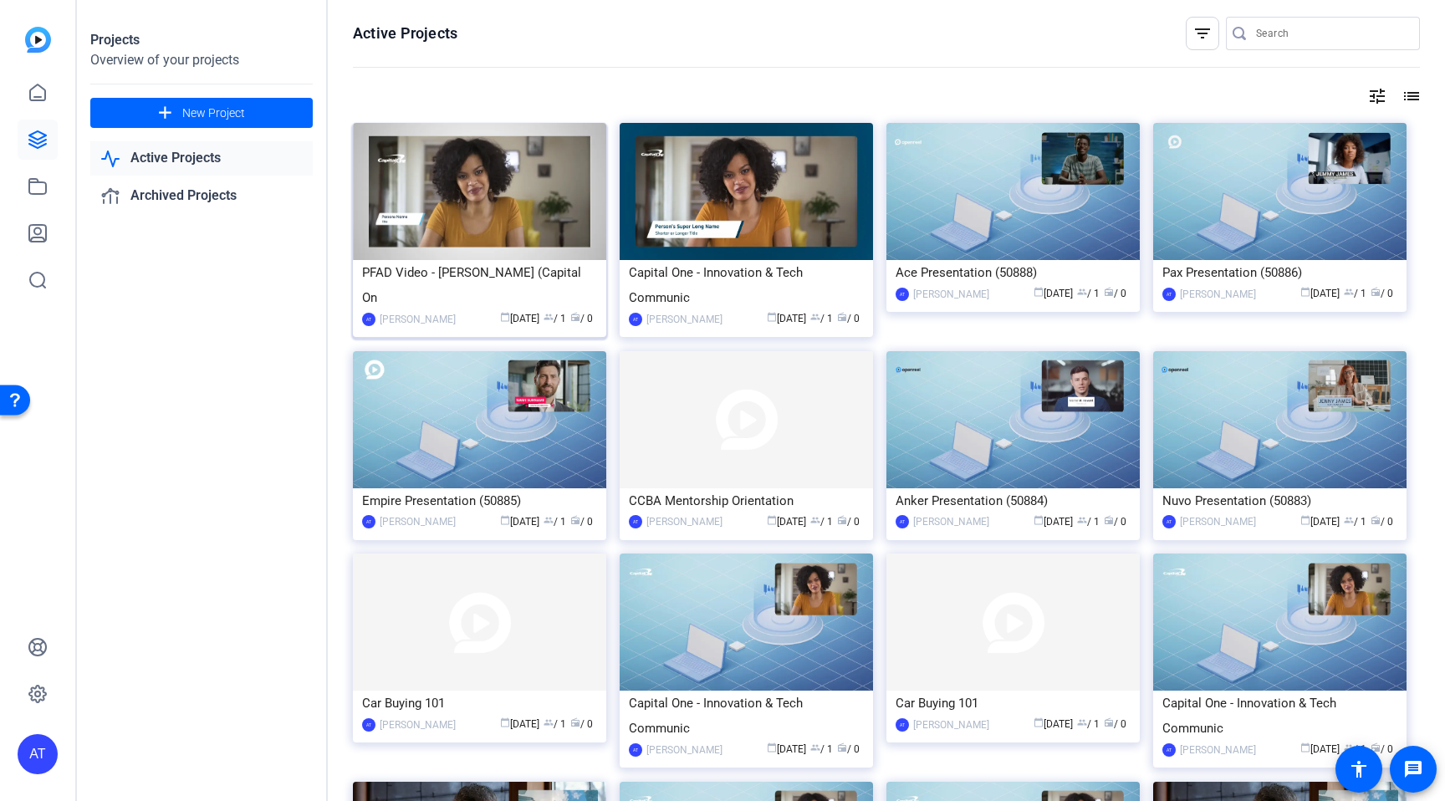
click at [482, 281] on div "PFAD Video - [PERSON_NAME] (Capital On" at bounding box center [479, 285] width 235 height 50
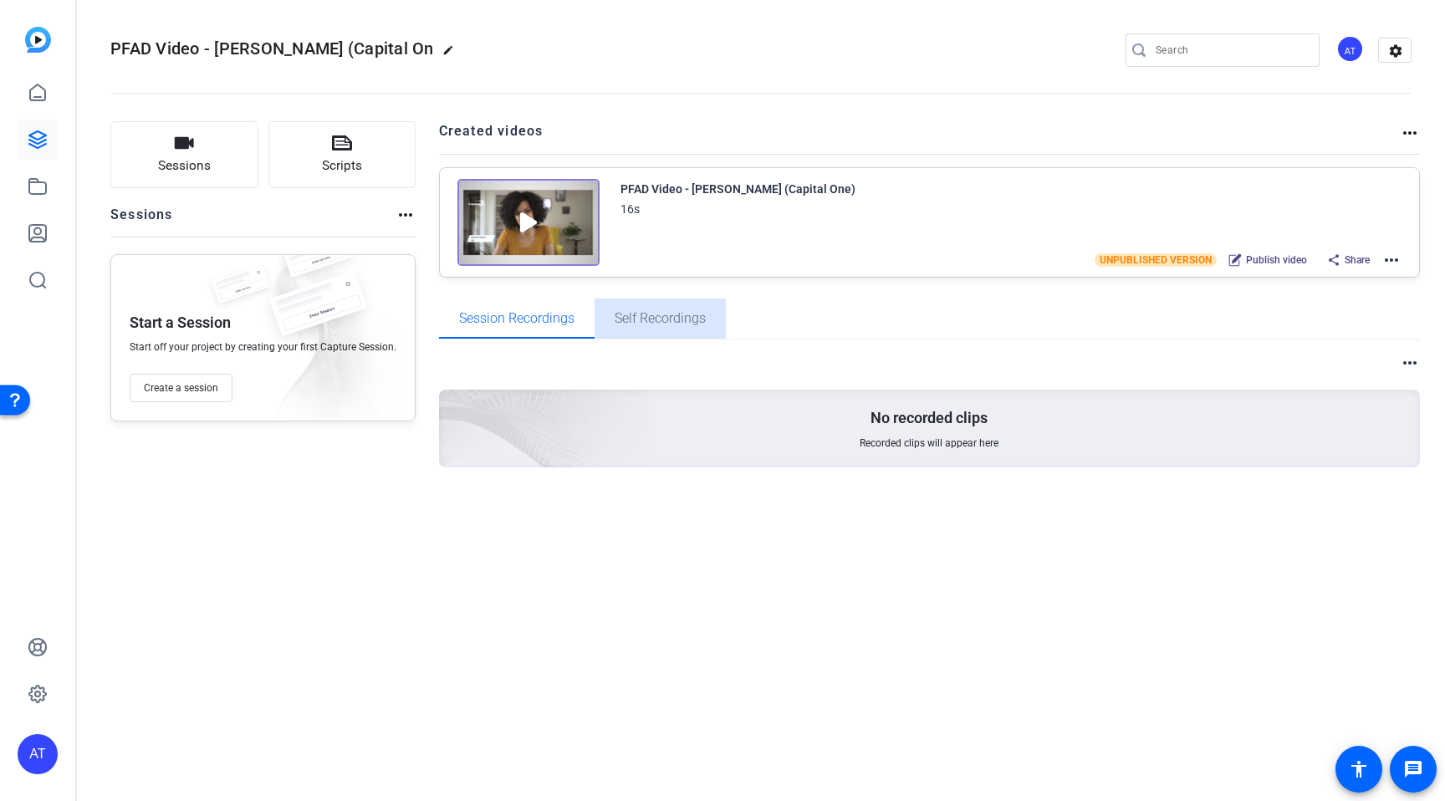
click at [631, 325] on span "Self Recordings" at bounding box center [659, 318] width 91 height 13
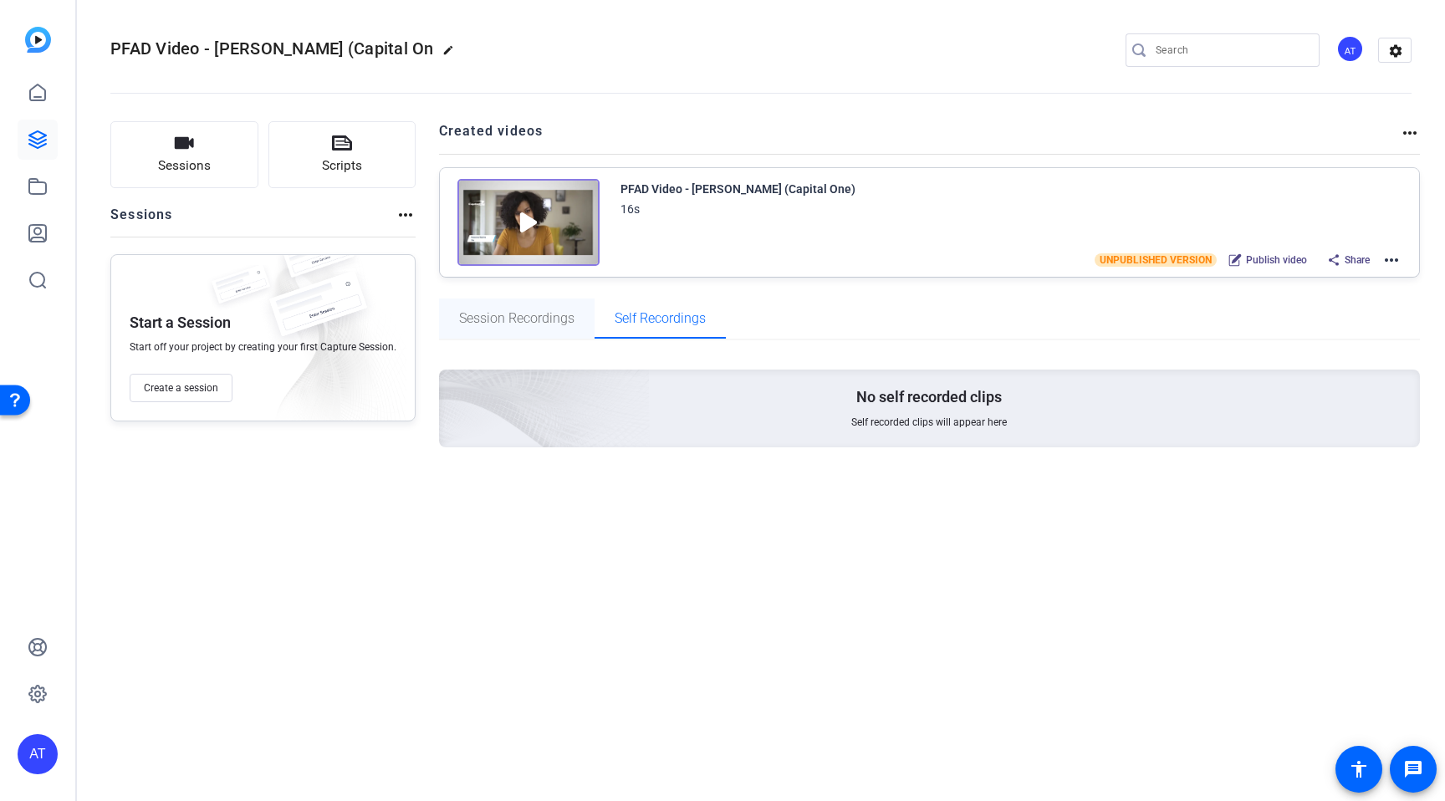
click at [515, 309] on span "Session Recordings" at bounding box center [516, 318] width 115 height 40
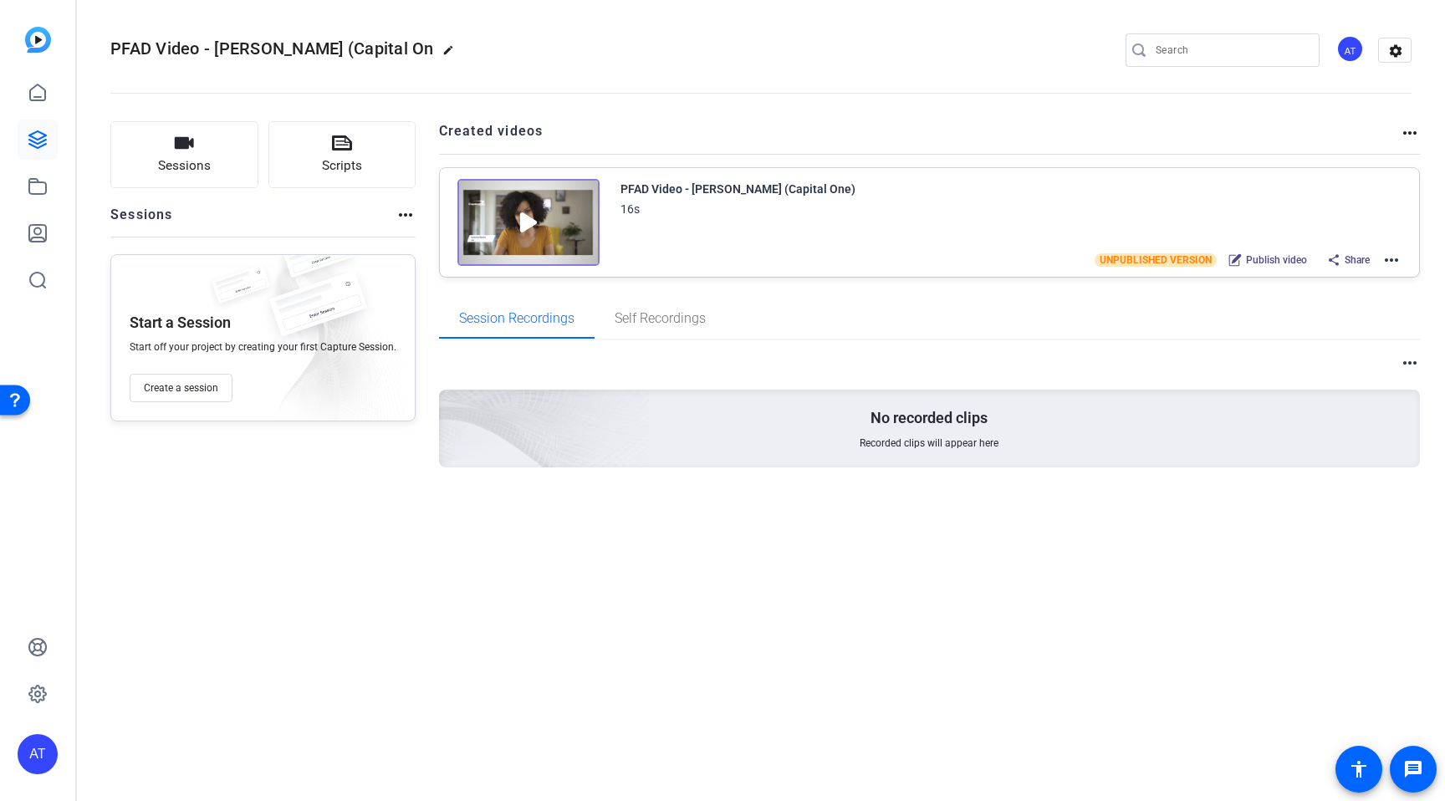
click at [879, 425] on p "No recorded clips" at bounding box center [928, 418] width 117 height 20
click at [178, 168] on span "Sessions" at bounding box center [184, 165] width 53 height 19
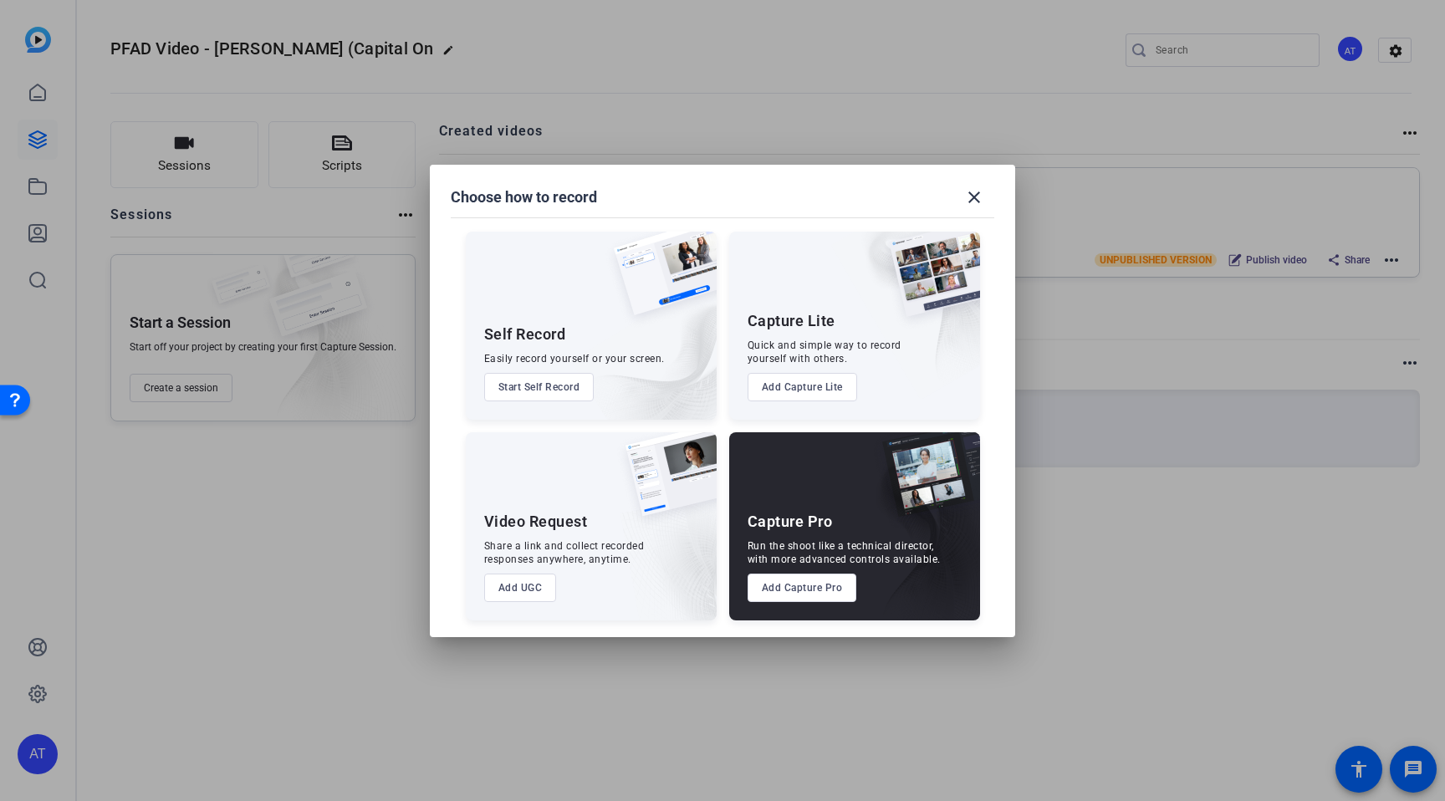
click at [515, 387] on button "Start Self Record" at bounding box center [539, 387] width 110 height 28
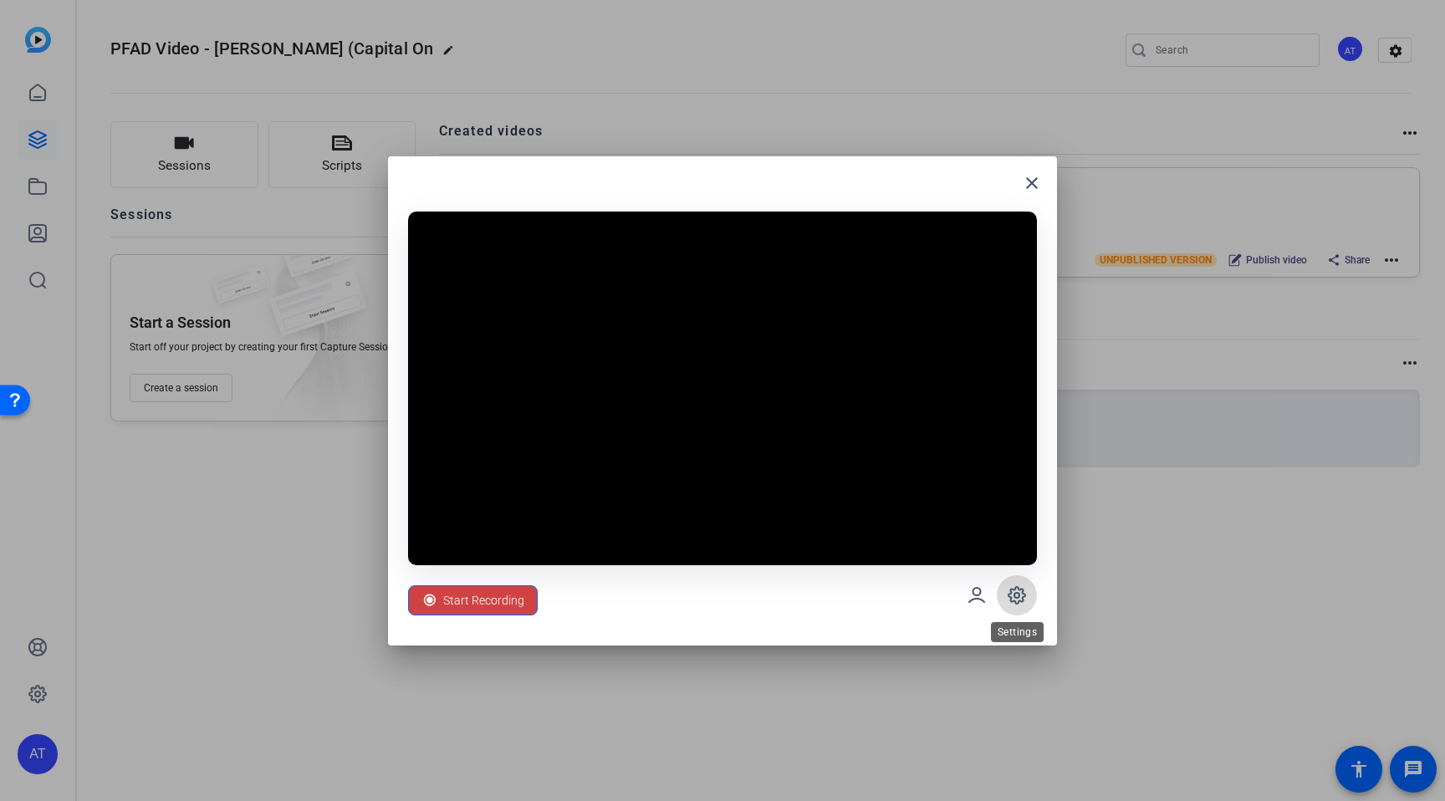
click at [1016, 593] on icon at bounding box center [1016, 595] width 5 height 5
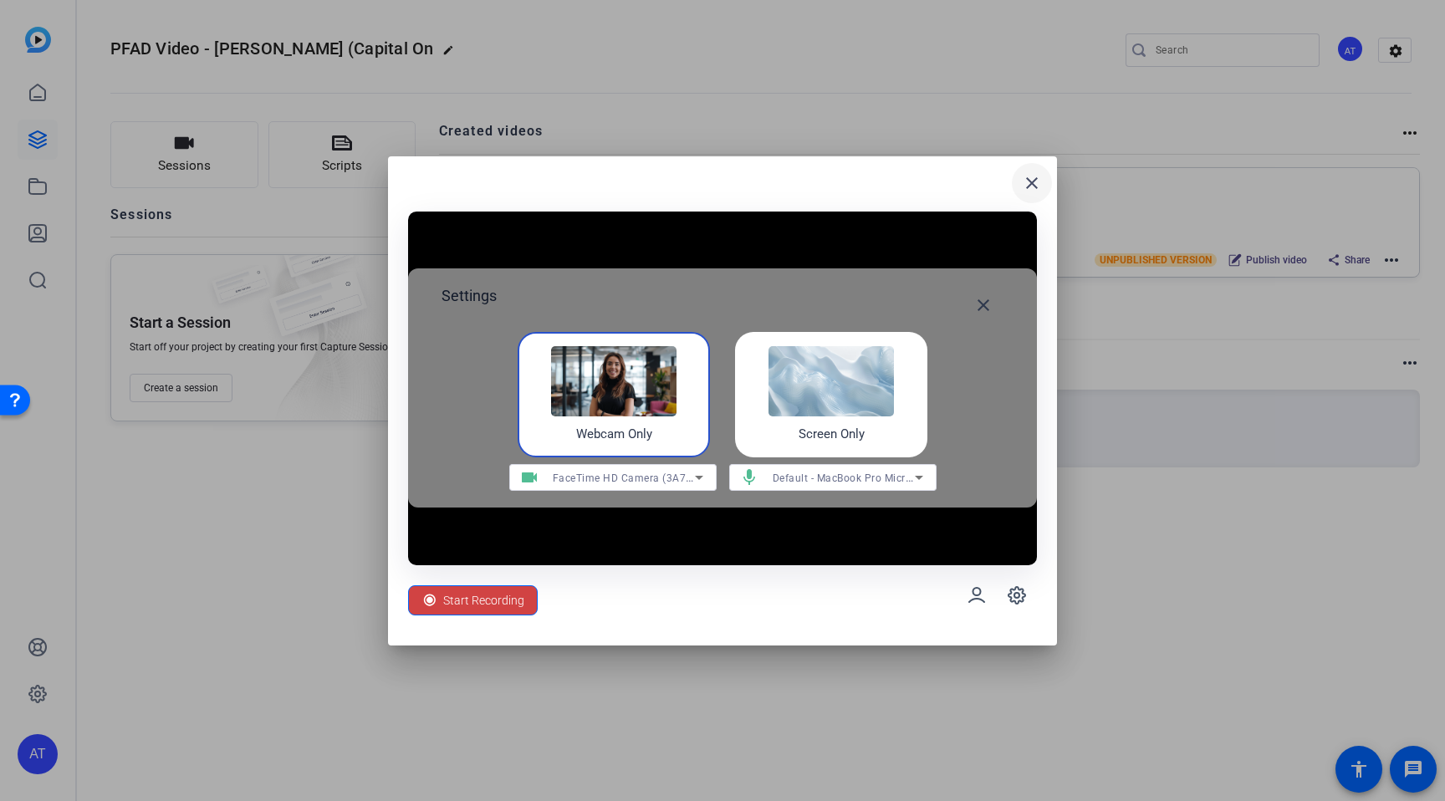
click at [1035, 186] on mat-icon "close" at bounding box center [1032, 183] width 20 height 20
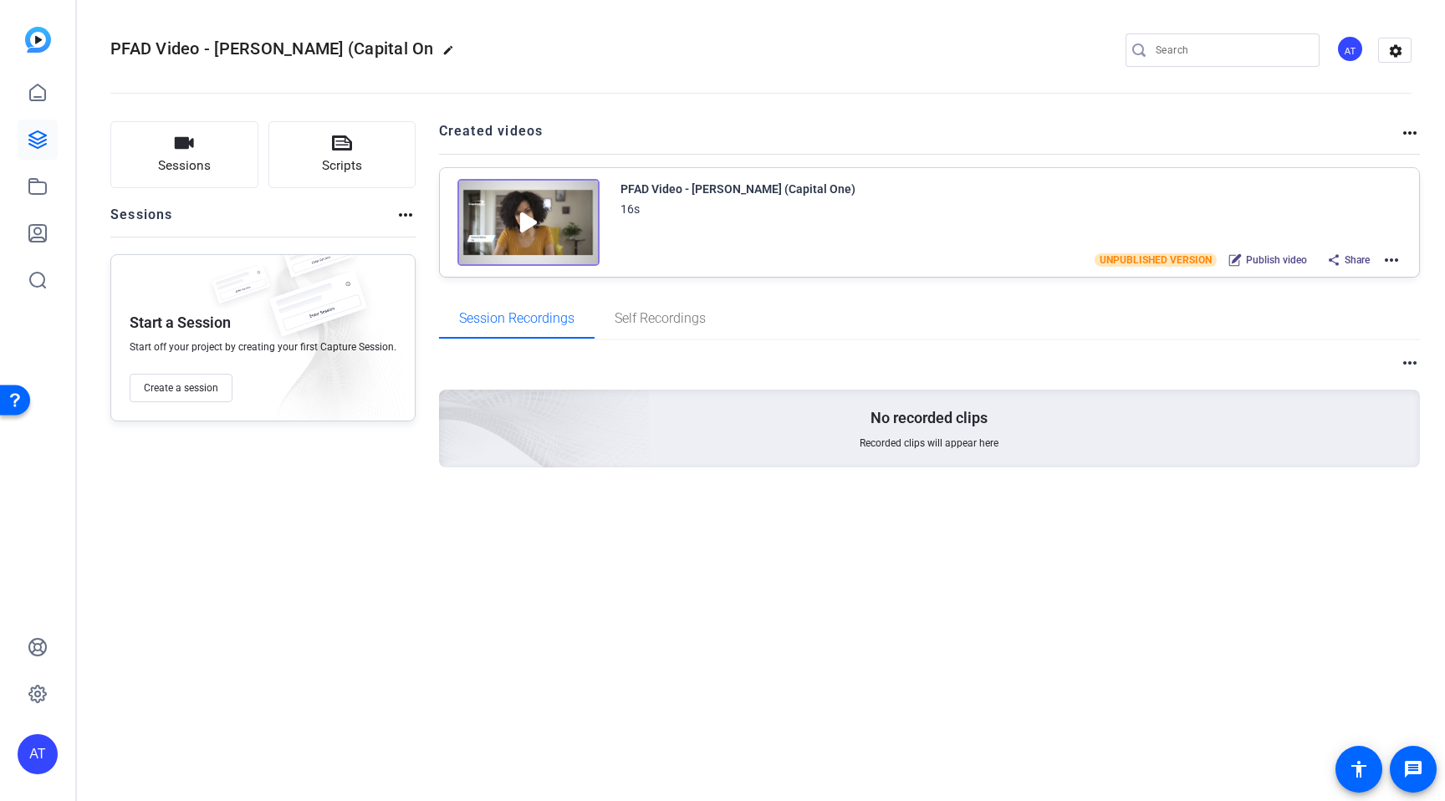
drag, startPoint x: 34, startPoint y: 37, endPoint x: 37, endPoint y: 50, distance: 13.6
click at [34, 37] on img at bounding box center [38, 40] width 26 height 26
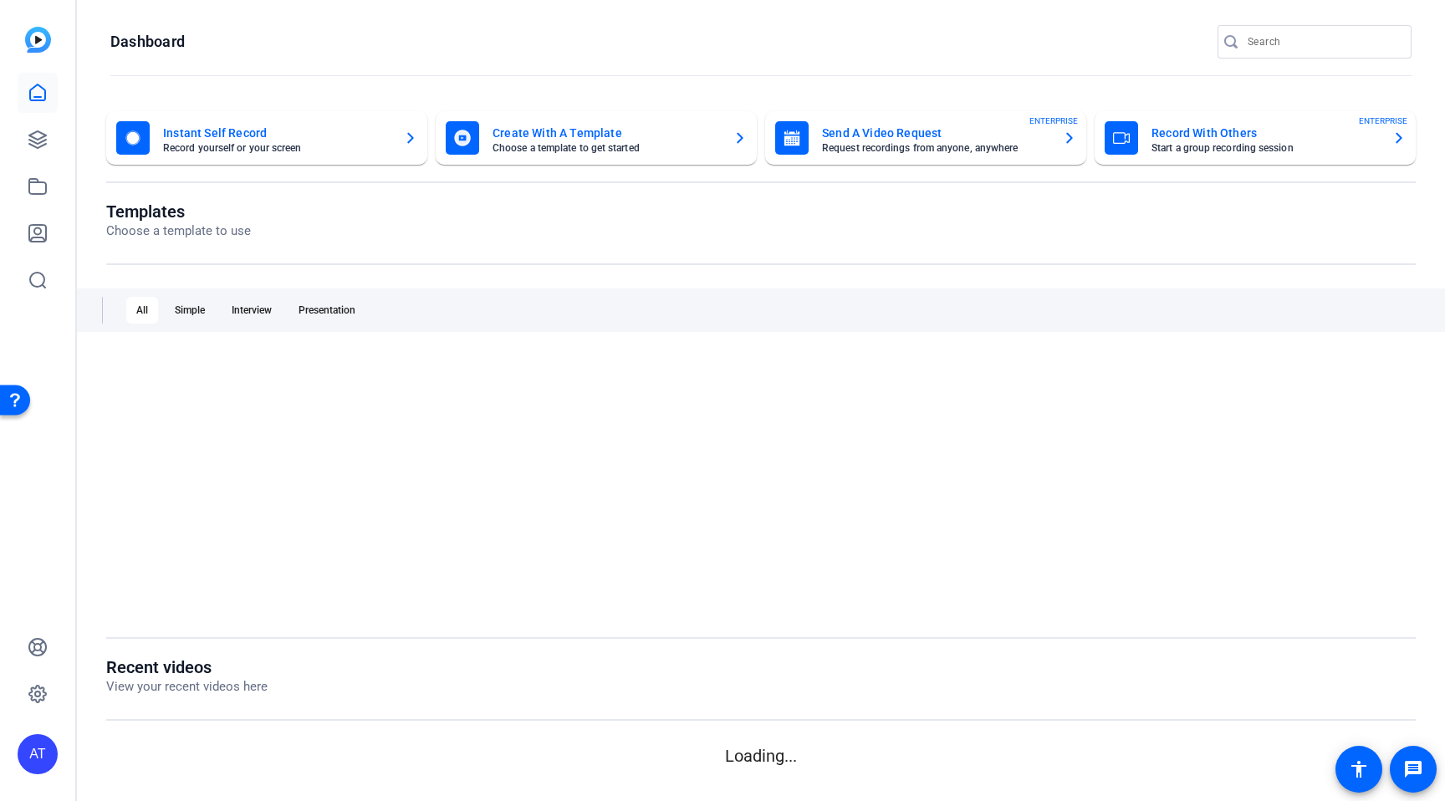
click at [37, 100] on icon at bounding box center [37, 92] width 15 height 16
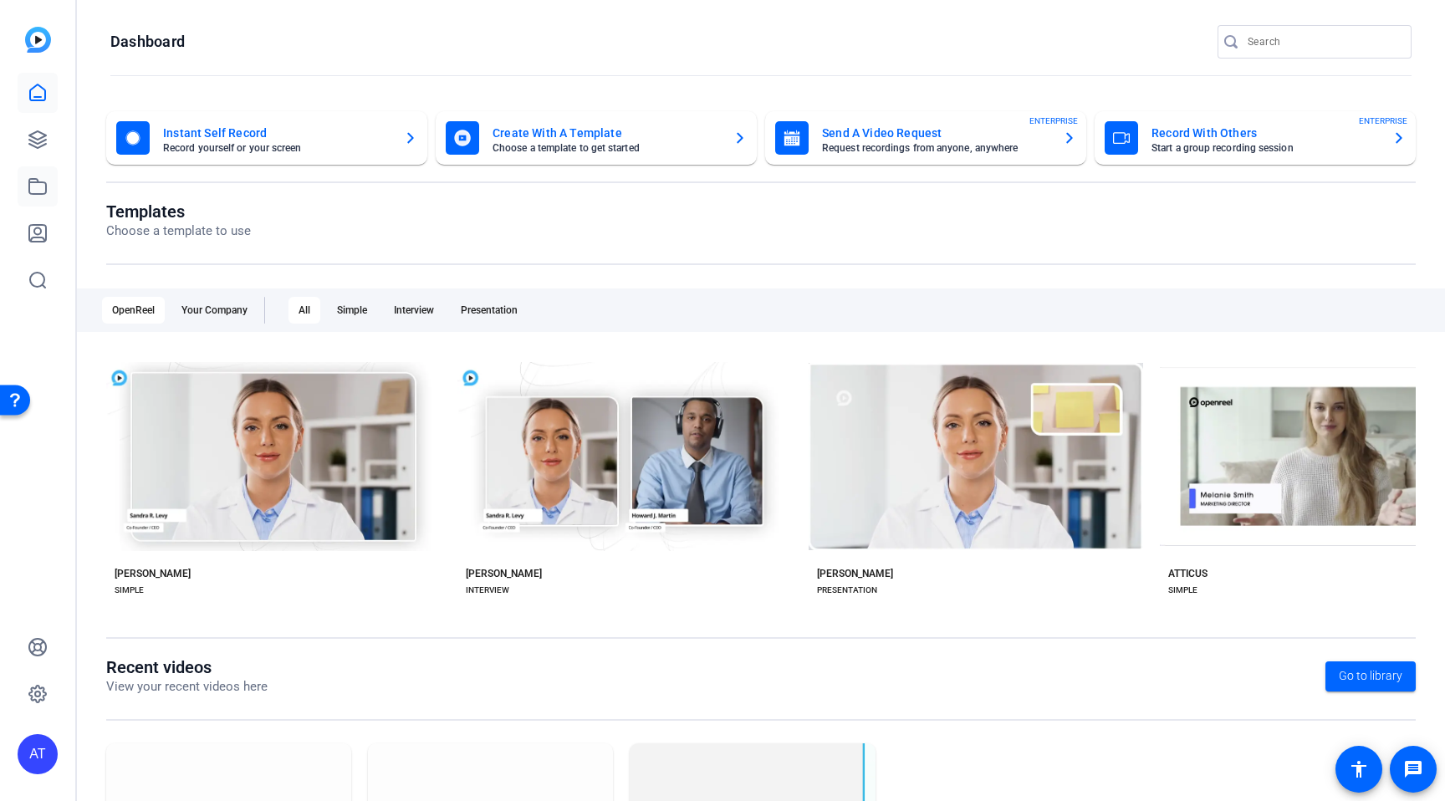
click at [18, 173] on link at bounding box center [38, 186] width 40 height 40
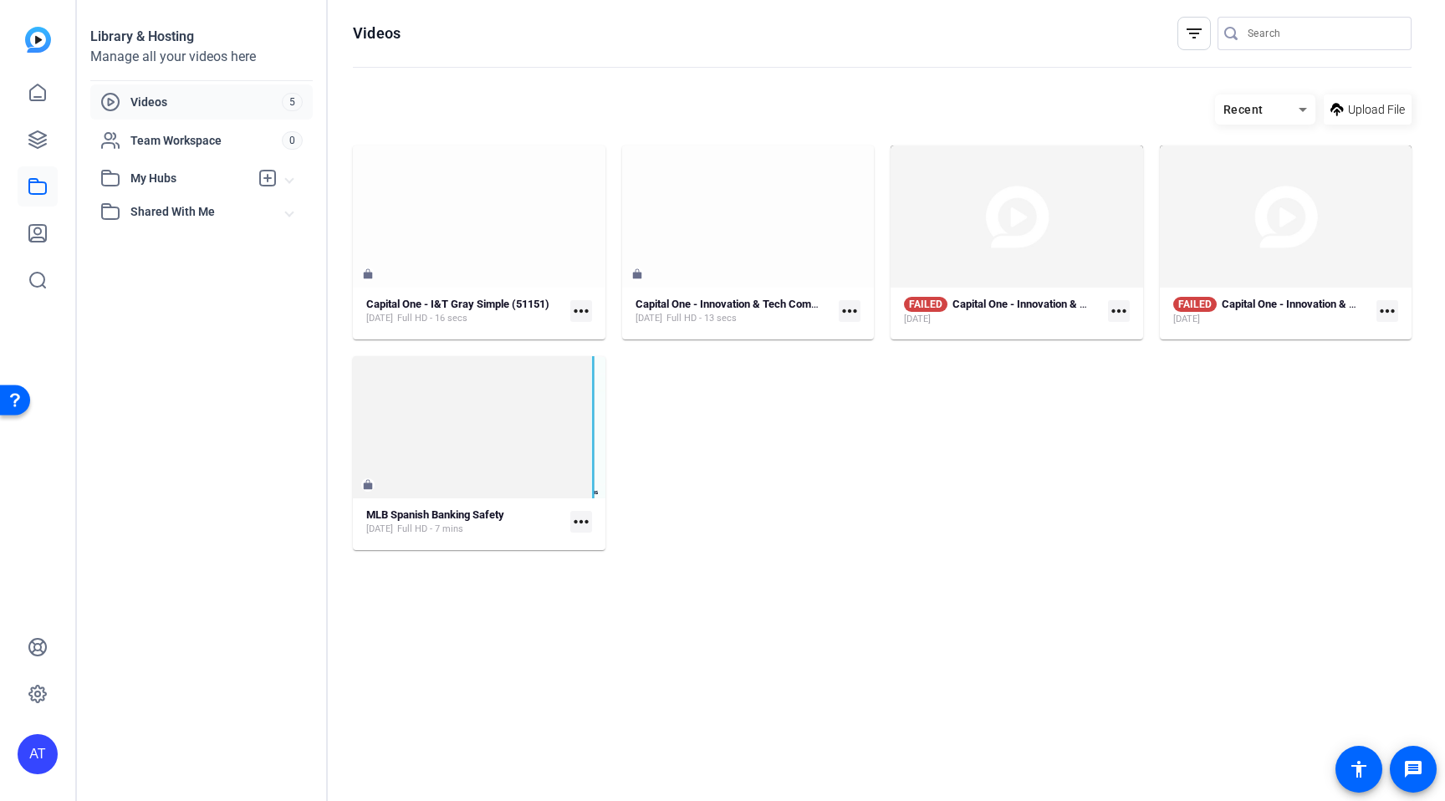
click at [145, 107] on span "Videos" at bounding box center [205, 102] width 151 height 17
click at [1274, 258] on div at bounding box center [1286, 216] width 252 height 142
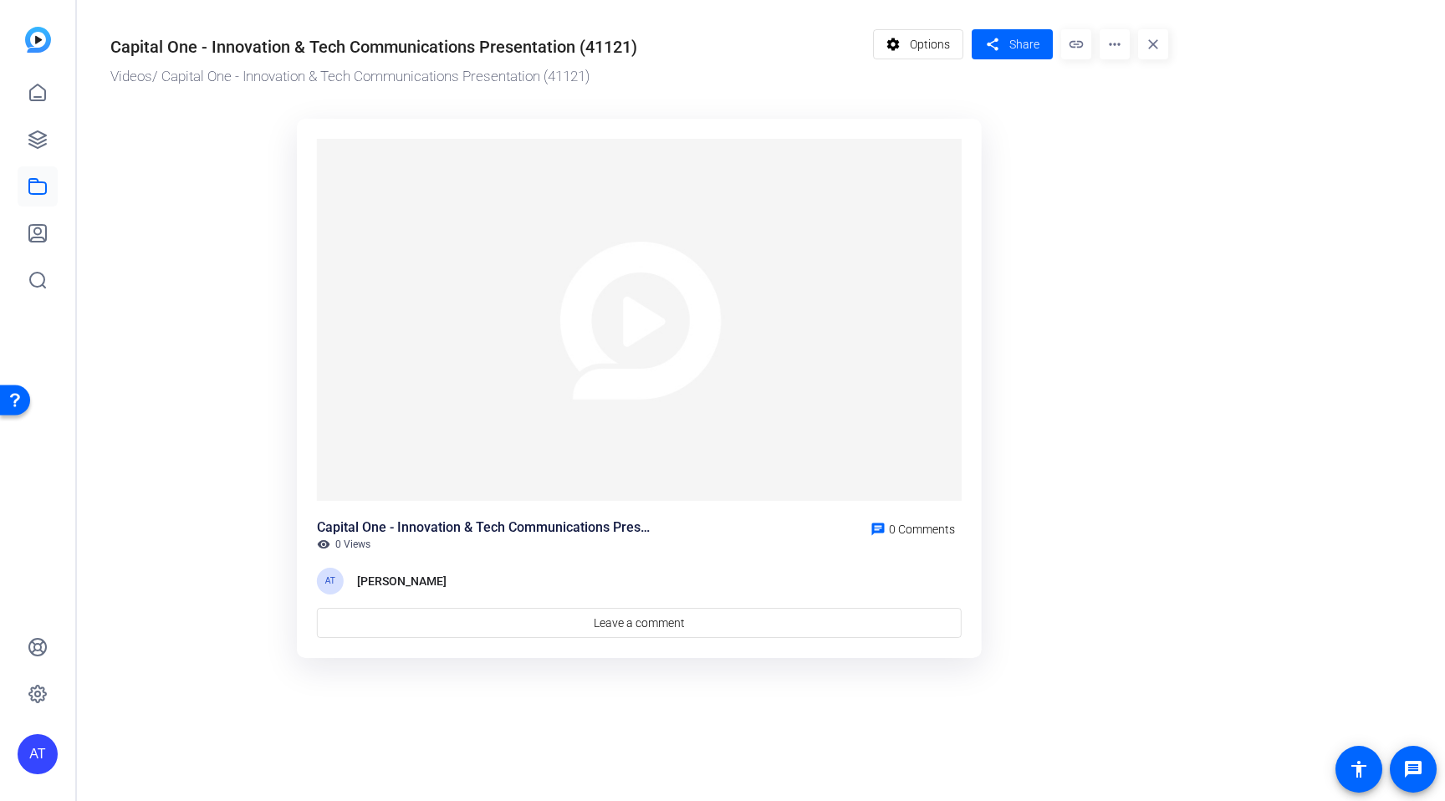
click at [609, 321] on img at bounding box center [639, 320] width 645 height 363
click at [614, 327] on img at bounding box center [639, 320] width 645 height 363
click at [41, 48] on img at bounding box center [38, 40] width 26 height 26
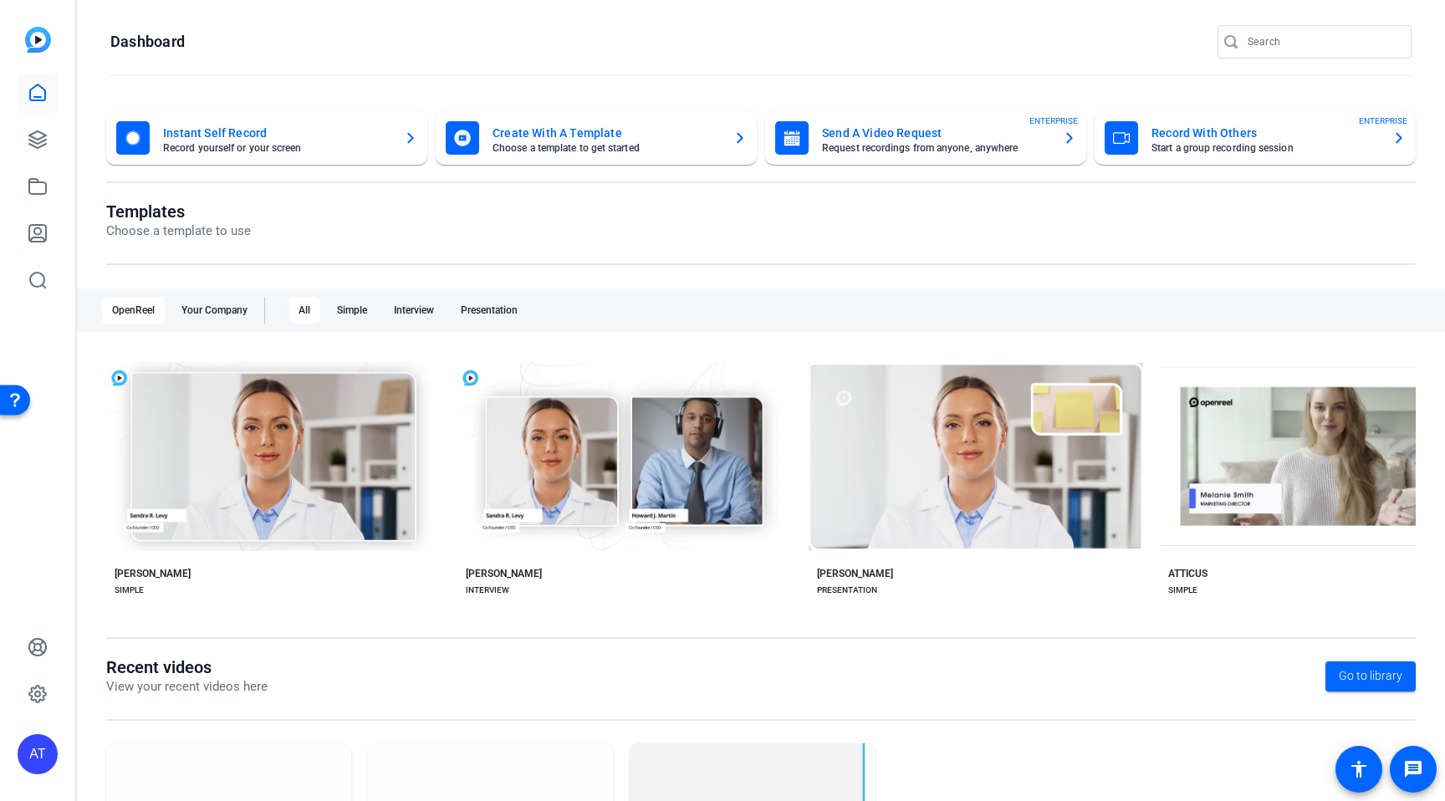
click at [278, 130] on mat-card-title "Instant Self Record" at bounding box center [276, 133] width 227 height 20
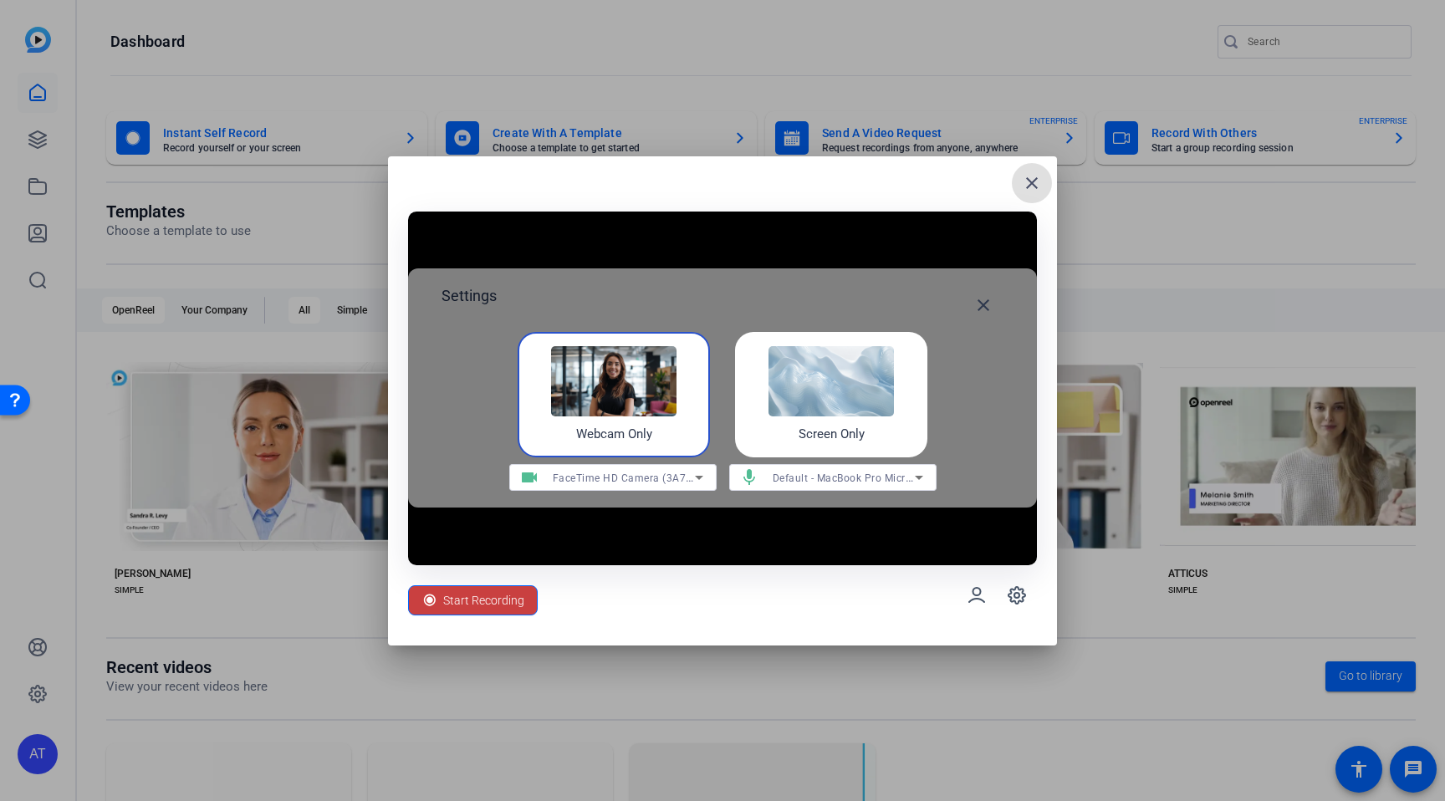
click at [507, 601] on span "Start Recording" at bounding box center [483, 600] width 81 height 32
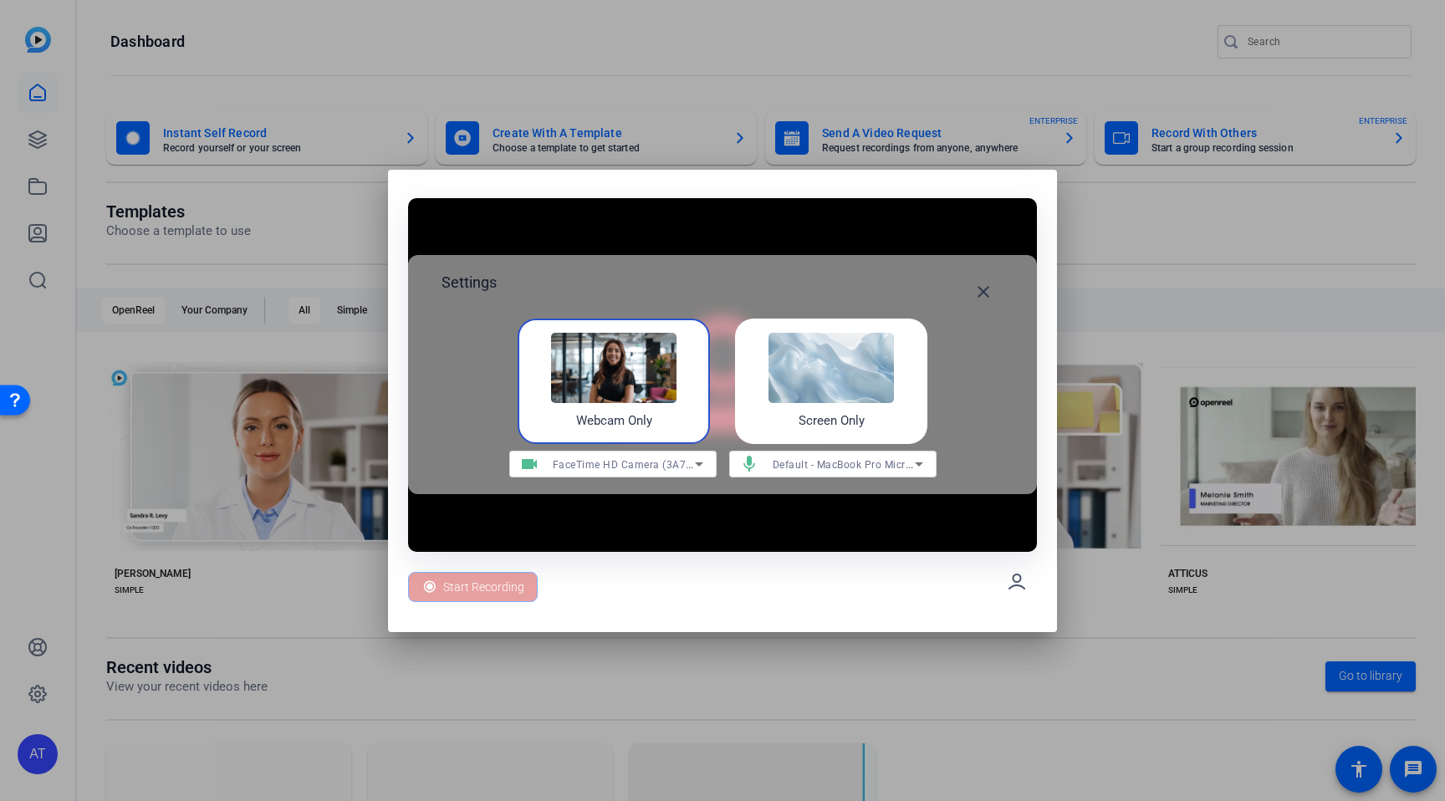
click at [487, 596] on div "Start Recording" at bounding box center [473, 587] width 130 height 30
click at [653, 421] on div "Webcam Only" at bounding box center [613, 381] width 192 height 125
click at [494, 580] on span "Stop 00:00:00" at bounding box center [479, 587] width 72 height 32
click at [977, 289] on mat-icon "close" at bounding box center [983, 292] width 20 height 20
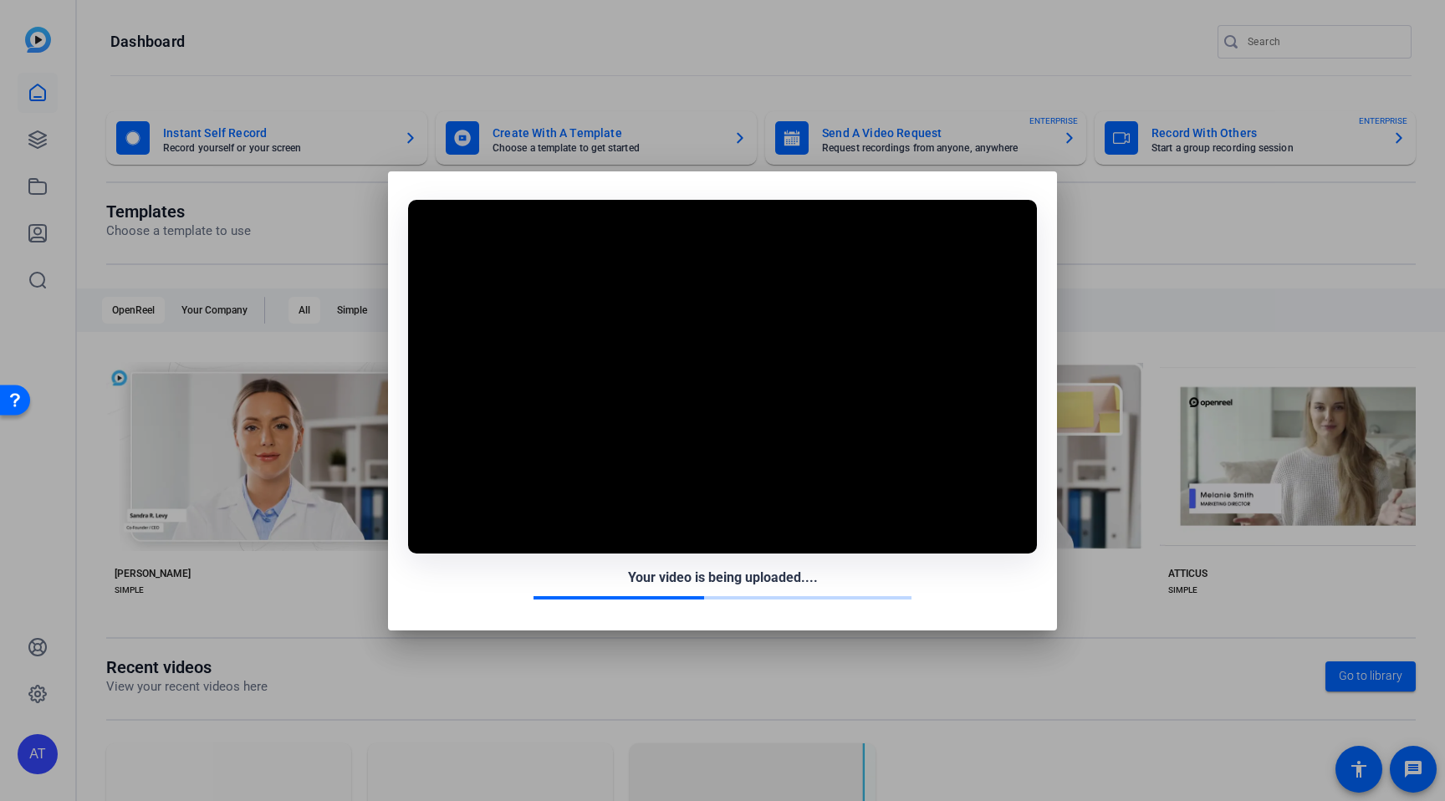
click at [649, 492] on video at bounding box center [722, 377] width 629 height 354
click at [1102, 288] on div at bounding box center [722, 400] width 1445 height 801
click at [965, 343] on video at bounding box center [722, 377] width 629 height 354
click at [951, 592] on div "Your video is being uploaded...." at bounding box center [722, 584] width 629 height 33
click at [945, 612] on div "Your video is being uploaded...." at bounding box center [722, 400] width 669 height 459
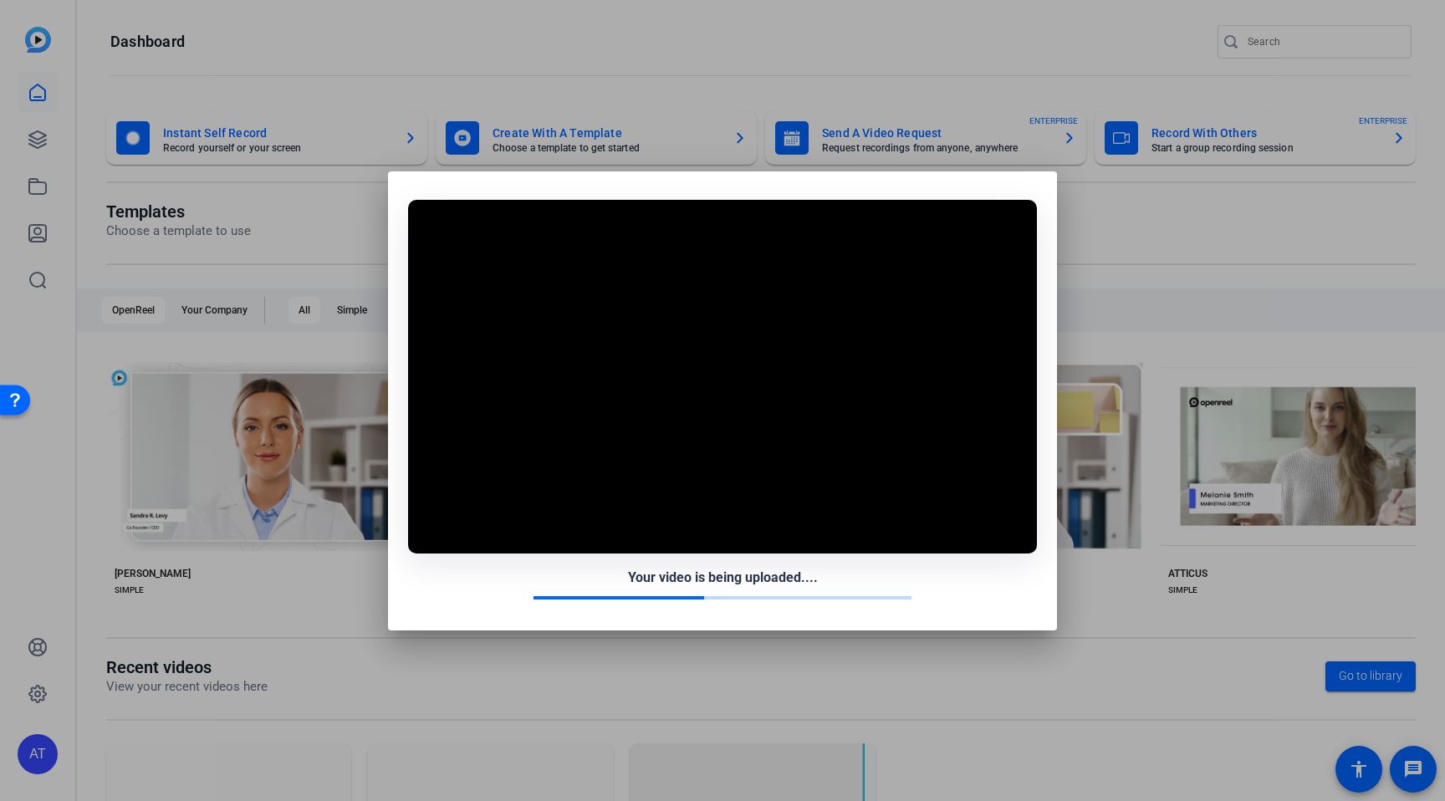
click at [945, 614] on div "Your video is being uploaded...." at bounding box center [722, 400] width 669 height 459
click at [38, 75] on div at bounding box center [722, 400] width 1445 height 801
drag, startPoint x: 37, startPoint y: 94, endPoint x: 41, endPoint y: 150, distance: 57.0
click at [37, 94] on div at bounding box center [722, 400] width 1445 height 801
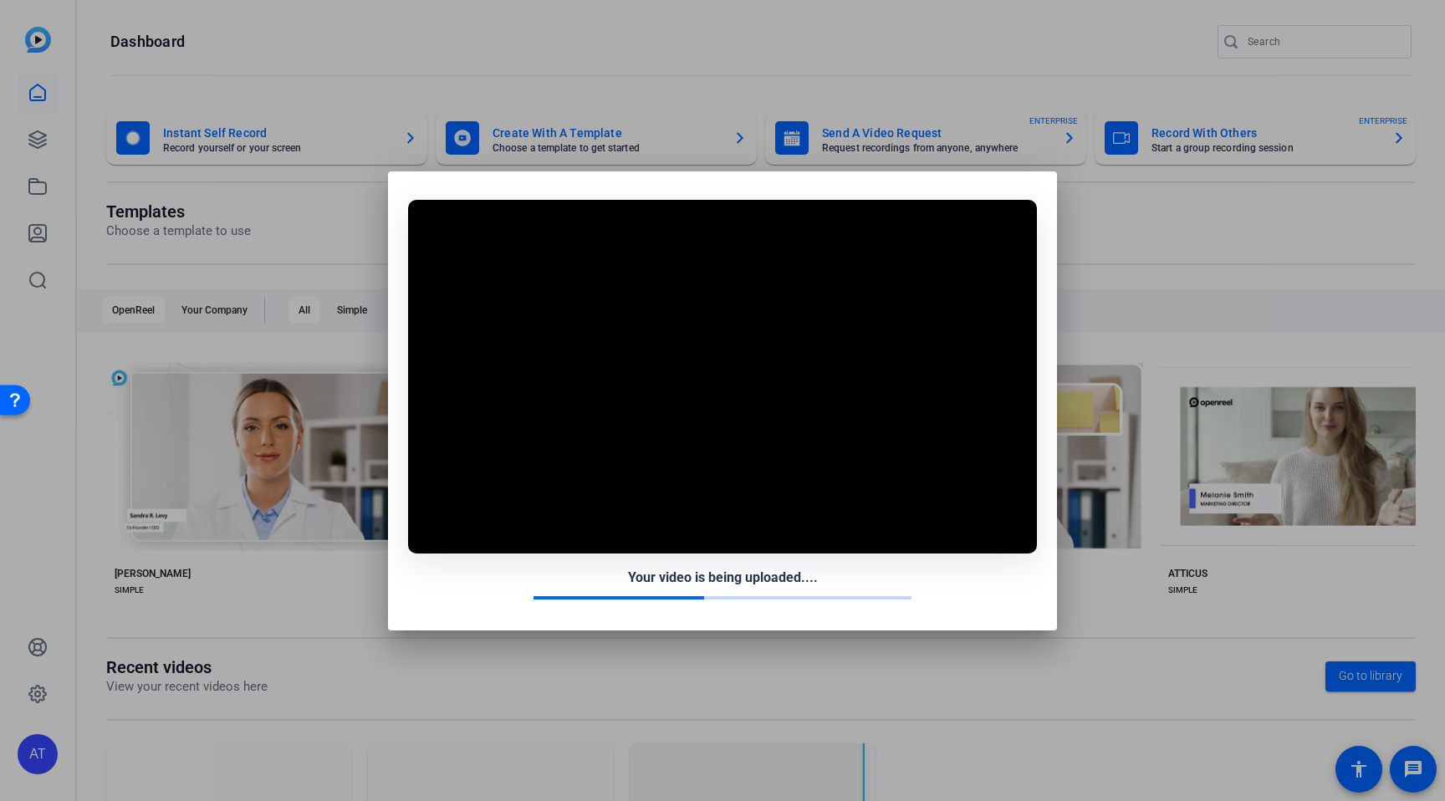
click at [41, 150] on div at bounding box center [722, 400] width 1445 height 801
click at [673, 525] on video at bounding box center [722, 377] width 629 height 354
click at [681, 553] on div "Your video is being uploaded...." at bounding box center [722, 581] width 629 height 57
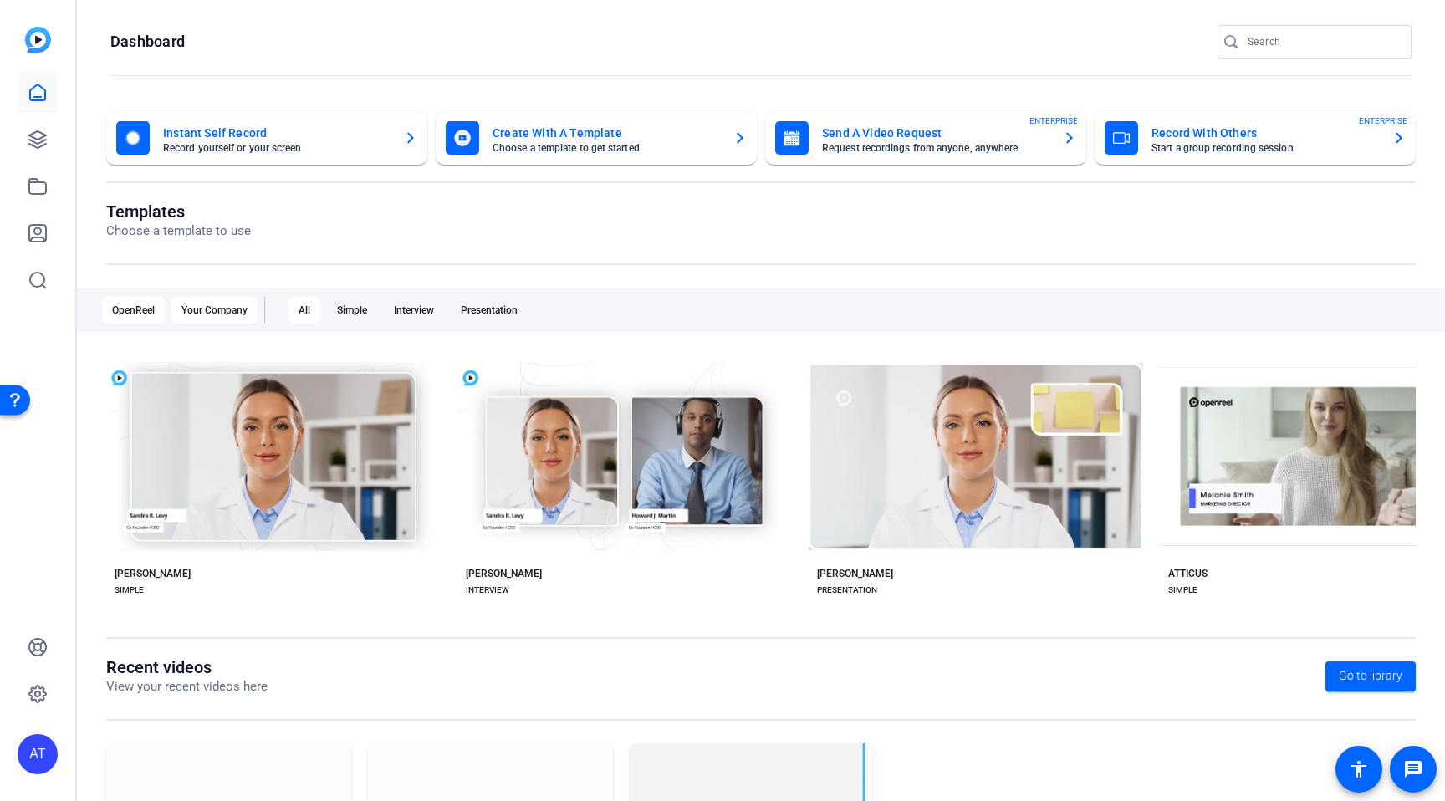
click at [222, 303] on div "Your Company" at bounding box center [214, 310] width 86 height 27
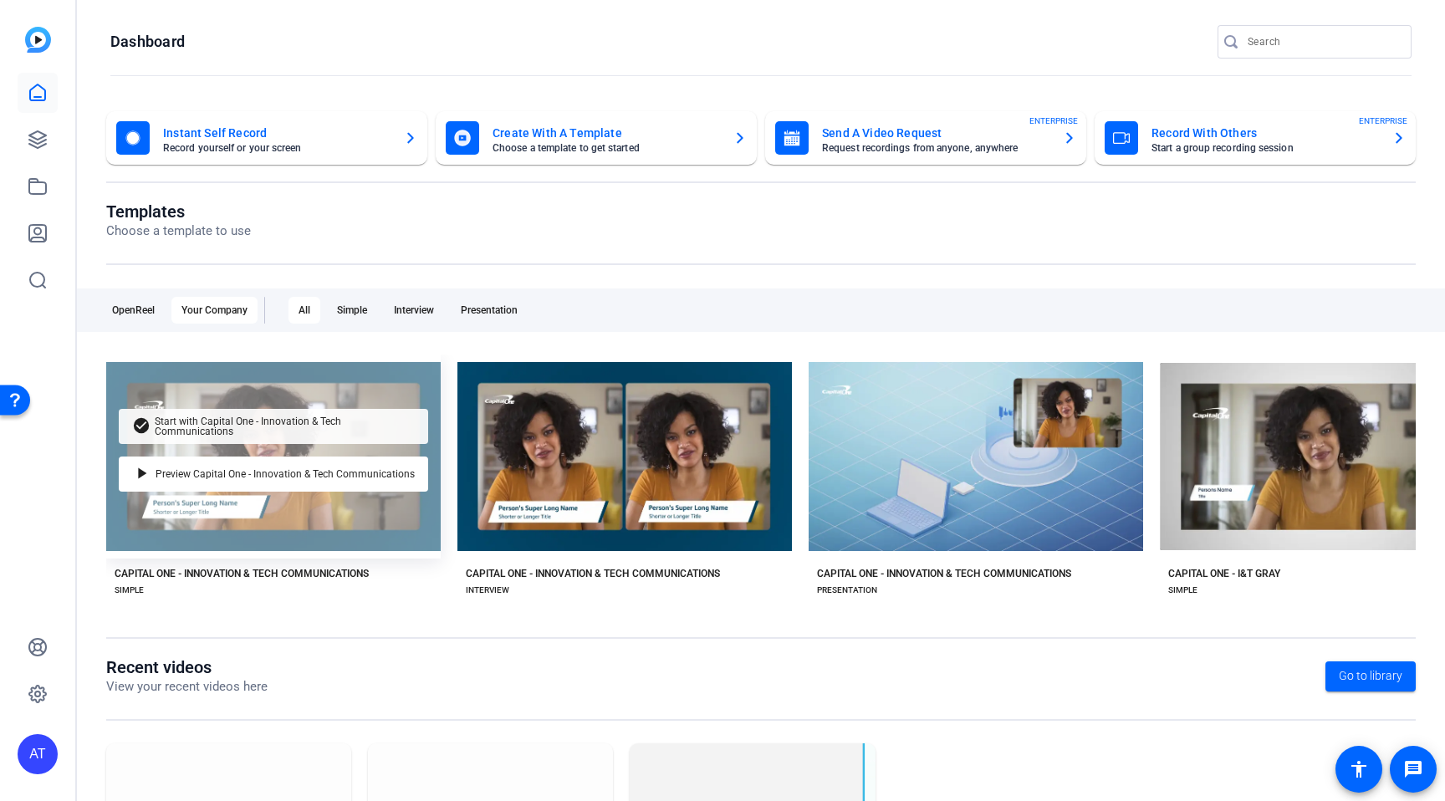
click at [269, 428] on span "Start with Capital One - Innovation & Tech Communications" at bounding box center [285, 426] width 260 height 20
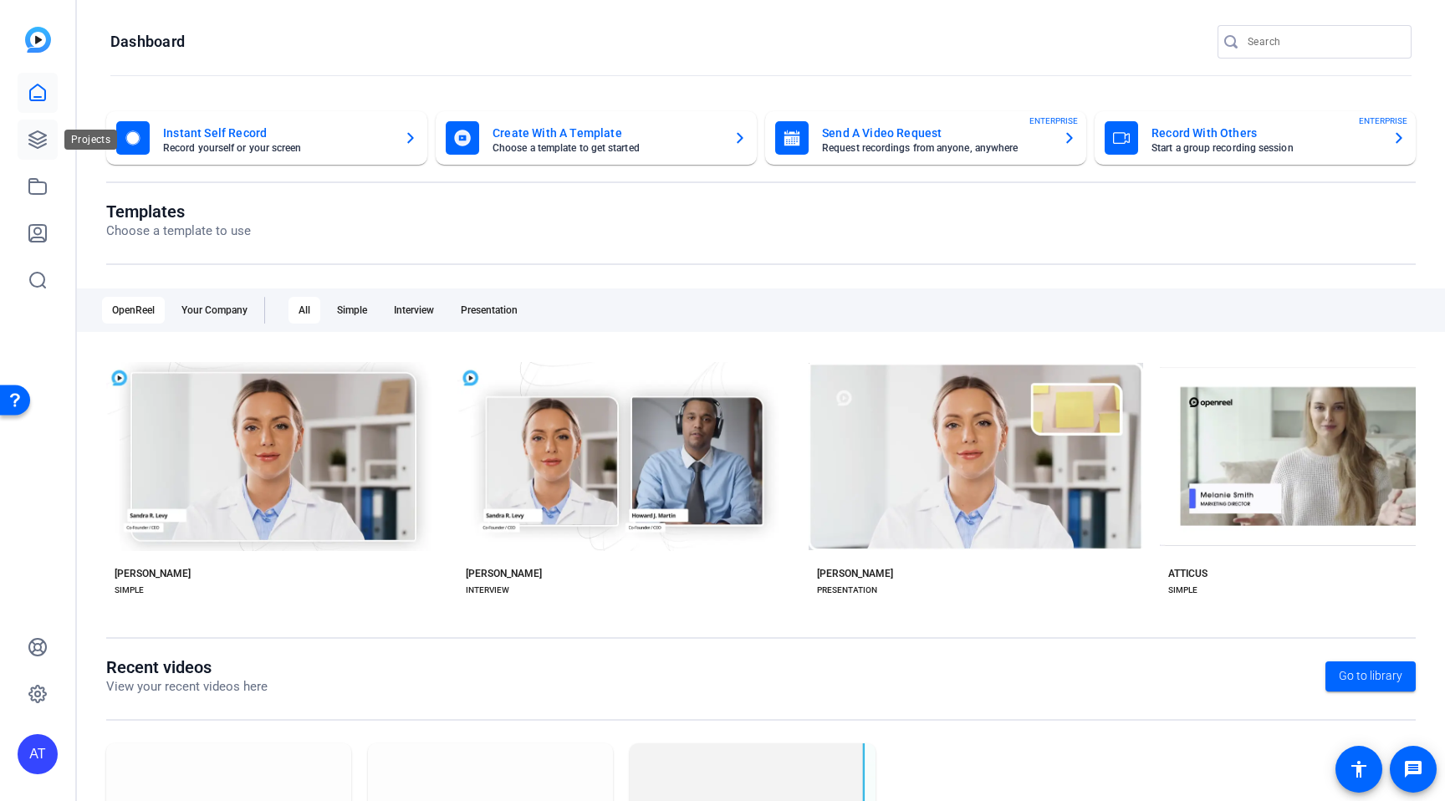
click at [48, 138] on link at bounding box center [38, 140] width 40 height 40
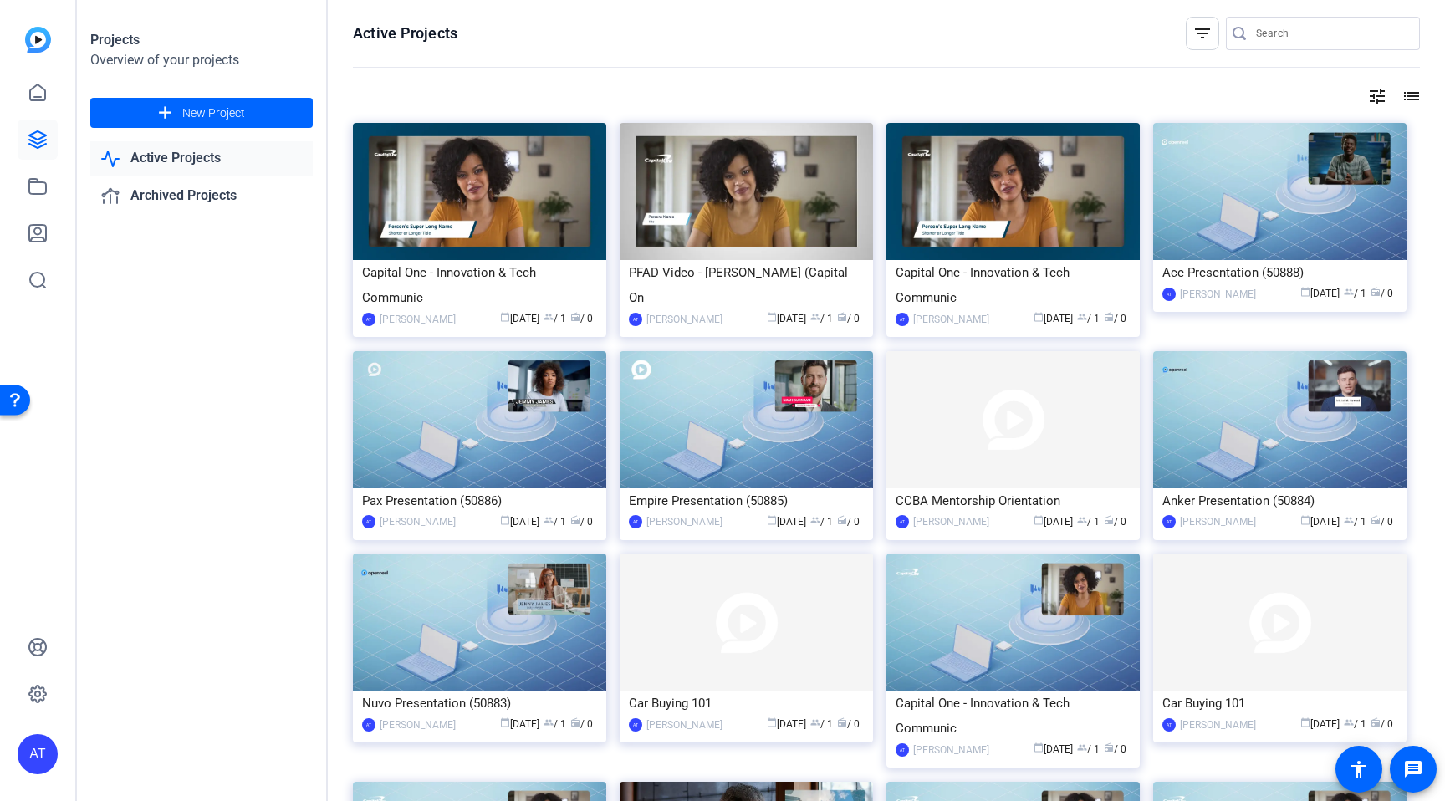
click at [195, 164] on link "Active Projects" at bounding box center [201, 158] width 222 height 34
click at [196, 161] on link "Active Projects" at bounding box center [201, 158] width 222 height 34
click at [723, 318] on div "AT Andrella Thomas calendar_today Sep 08 group / 1 radio / 0" at bounding box center [746, 319] width 235 height 18
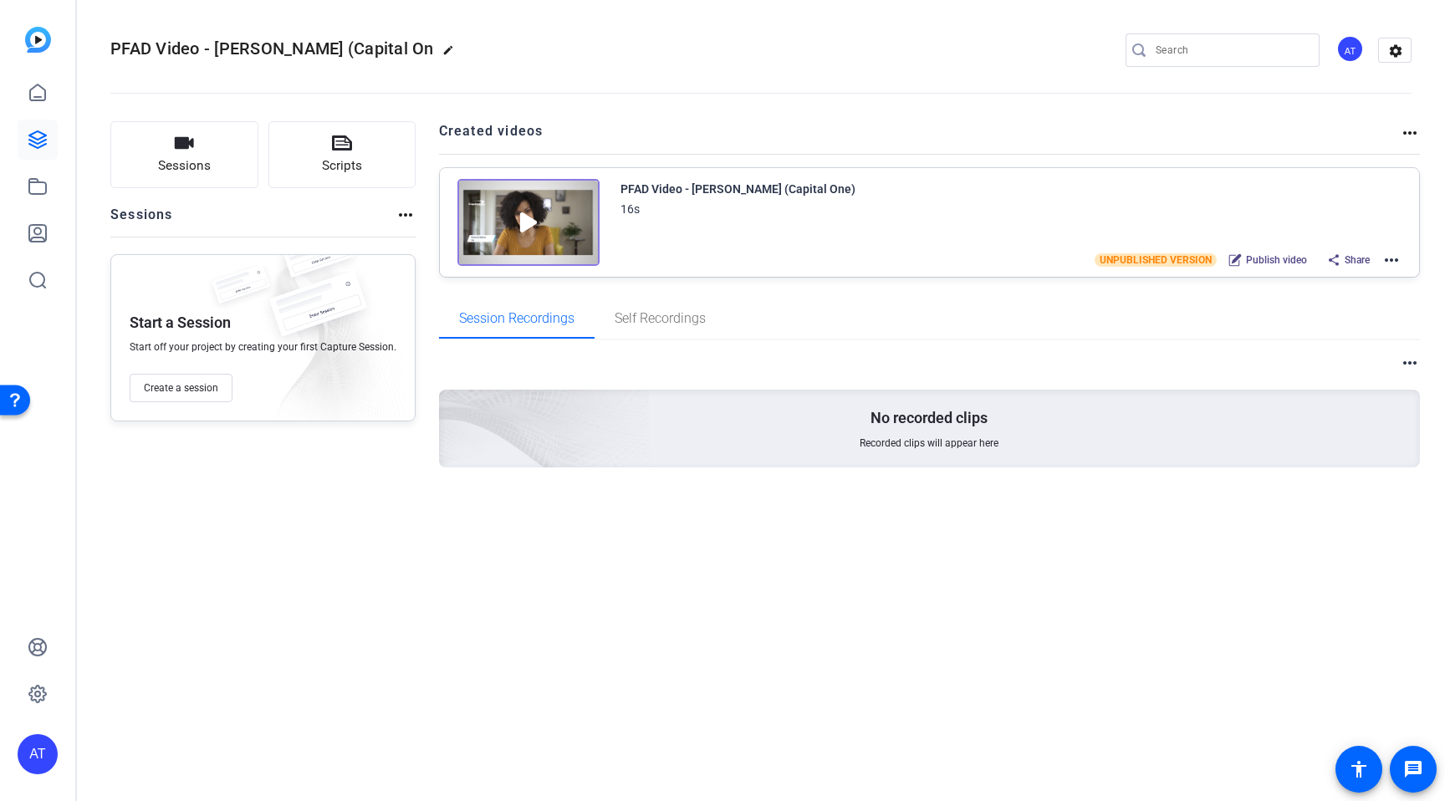
click at [1382, 261] on mat-icon "more_horiz" at bounding box center [1391, 260] width 20 height 20
click at [1357, 281] on span "Edit in Creator" at bounding box center [1330, 280] width 116 height 20
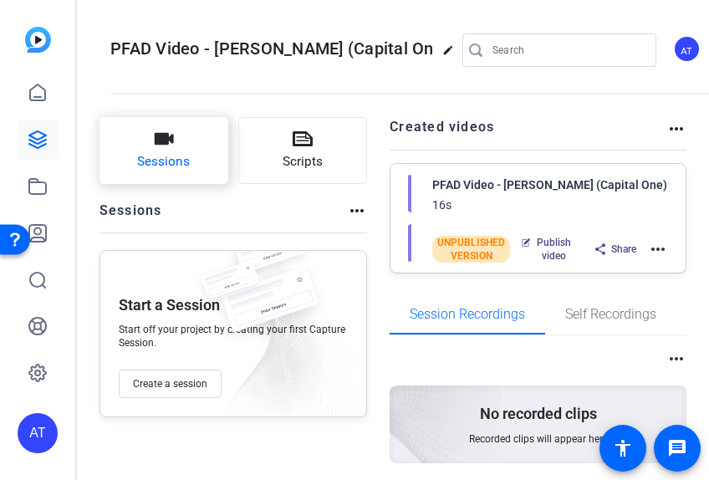
click at [151, 166] on span "Sessions" at bounding box center [163, 161] width 53 height 19
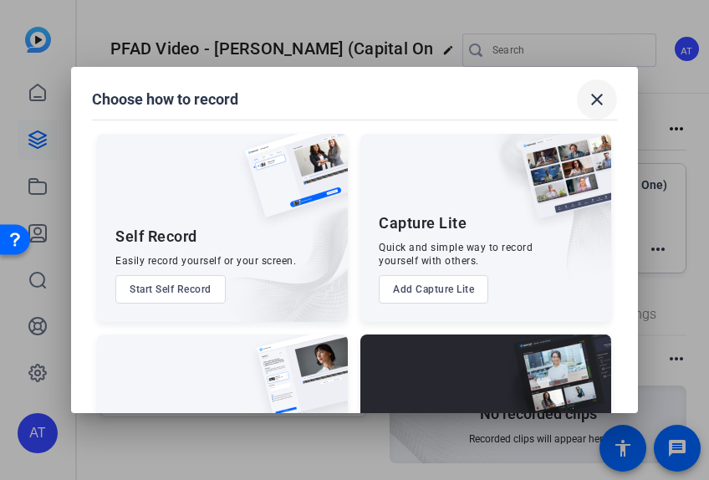
click at [609, 99] on span at bounding box center [597, 99] width 40 height 40
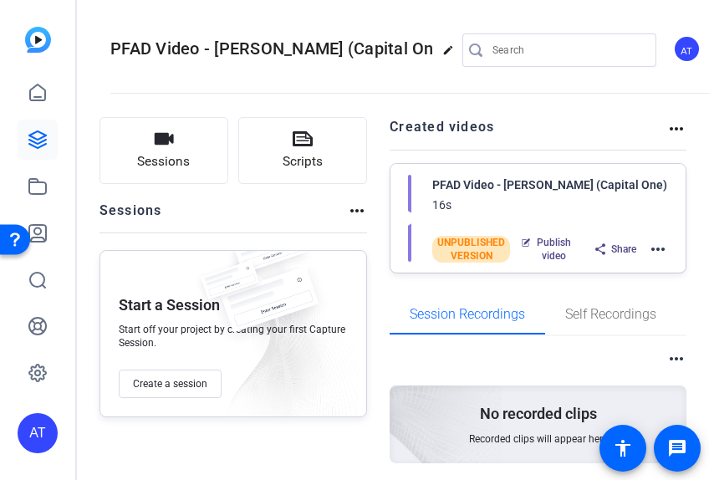
click at [341, 206] on div "Sessions more_horiz" at bounding box center [233, 217] width 268 height 32
click at [349, 211] on mat-icon "more_horiz" at bounding box center [357, 211] width 20 height 20
drag, startPoint x: 238, startPoint y: 221, endPoint x: 114, endPoint y: 229, distance: 124.8
click at [237, 221] on div at bounding box center [354, 240] width 709 height 480
click at [138, 206] on h2 "Sessions" at bounding box center [130, 217] width 63 height 32
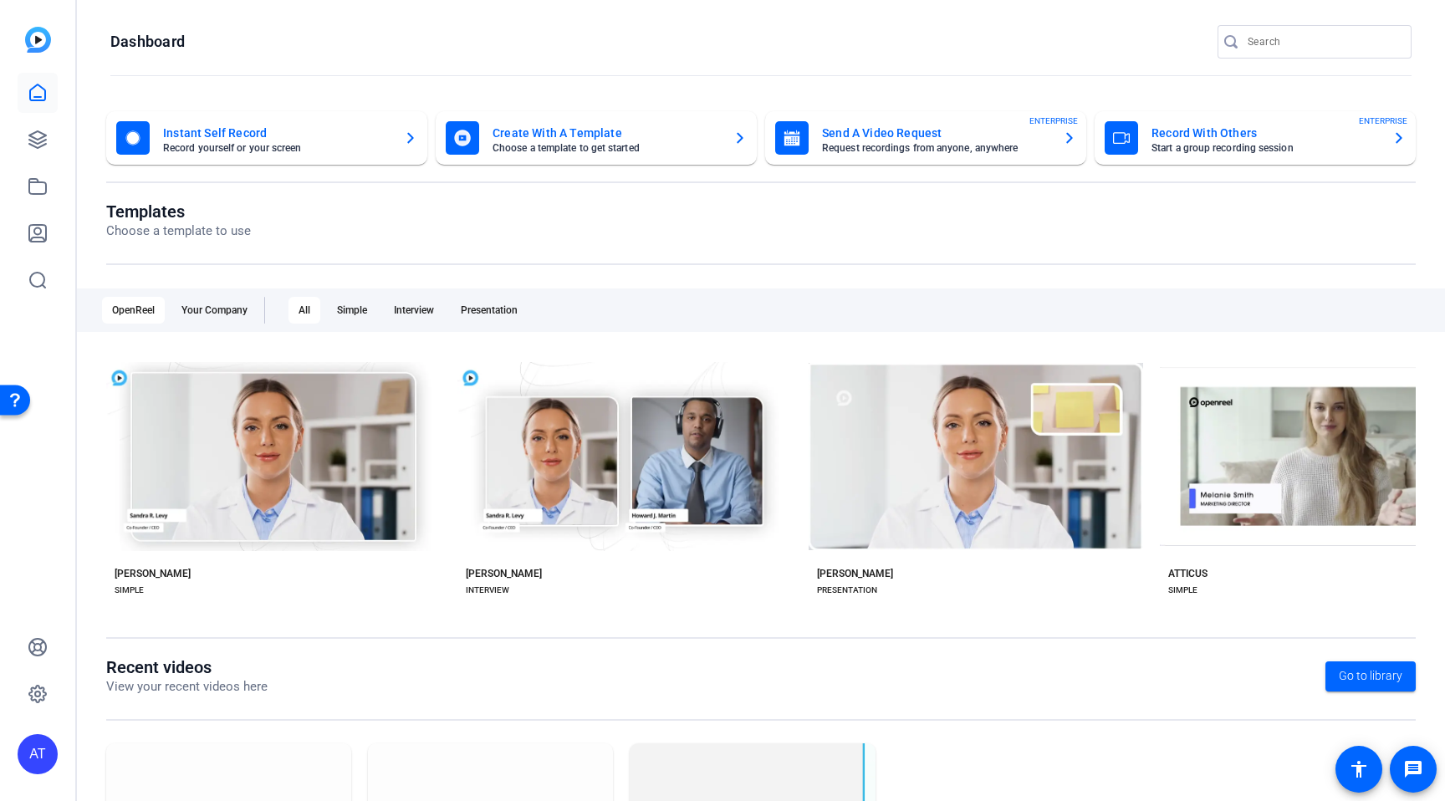
click at [541, 135] on mat-card-title "Create With A Template" at bounding box center [605, 133] width 227 height 20
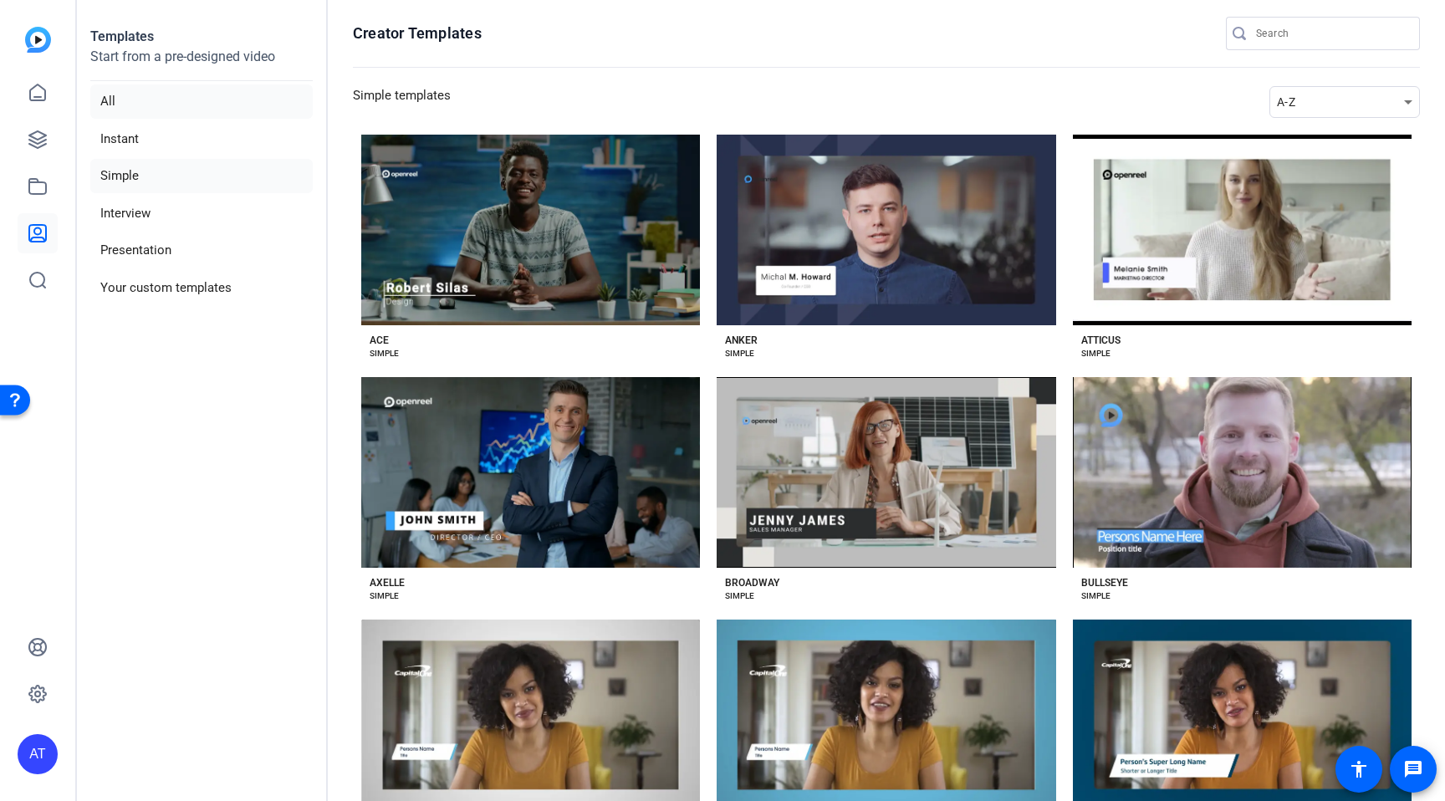
click at [131, 107] on li "All" at bounding box center [201, 101] width 222 height 34
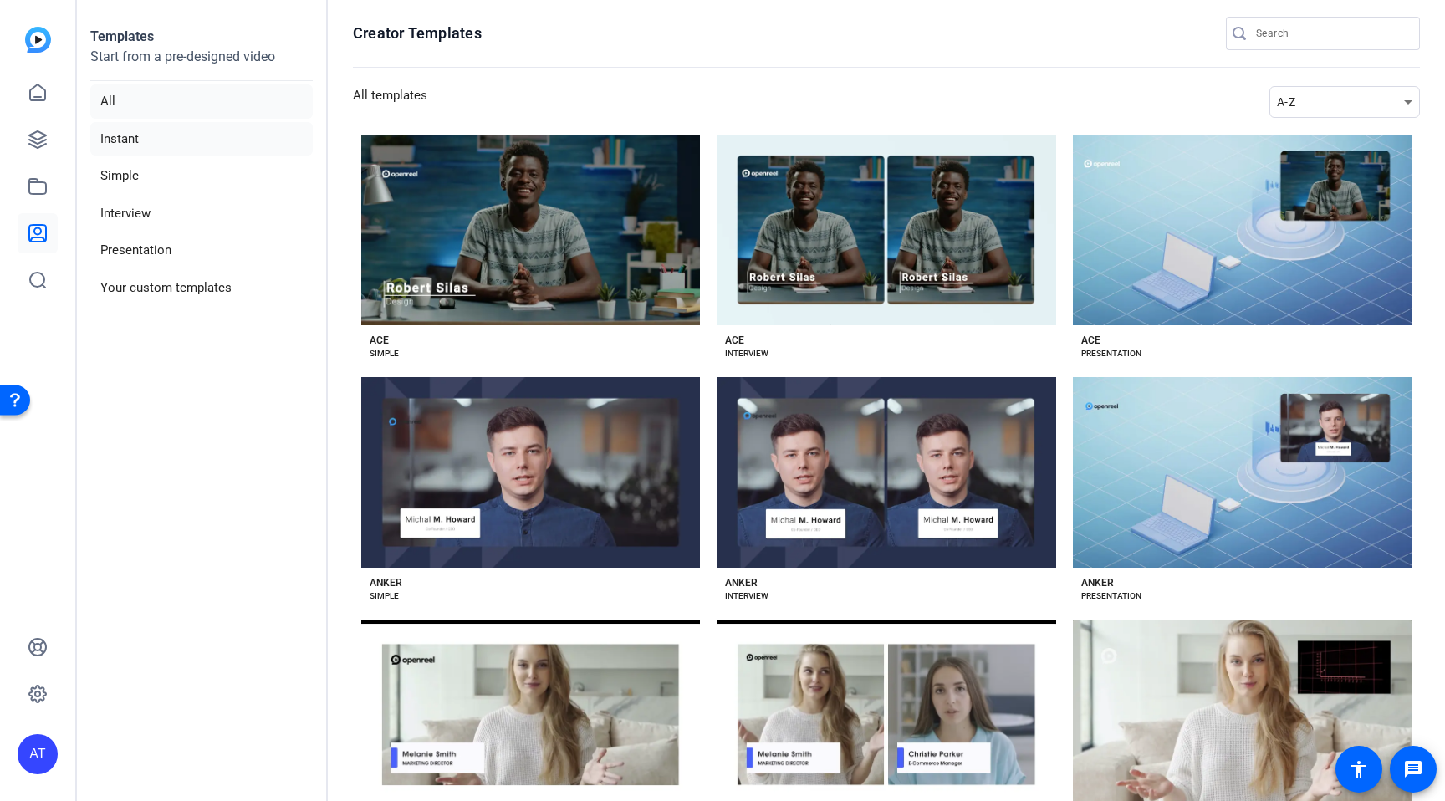
click at [129, 144] on li "Instant" at bounding box center [201, 139] width 222 height 34
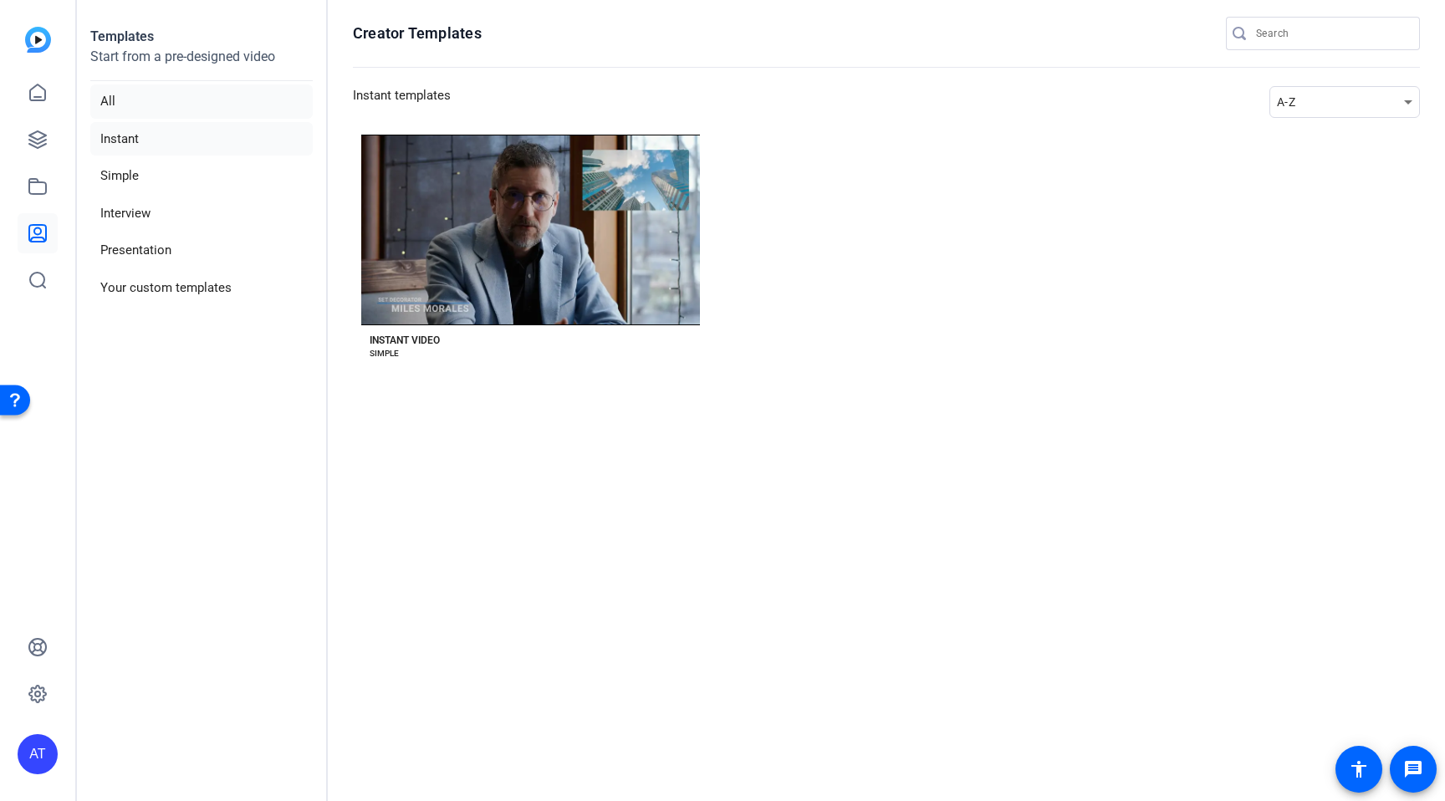
click at [121, 99] on li "All" at bounding box center [201, 101] width 222 height 34
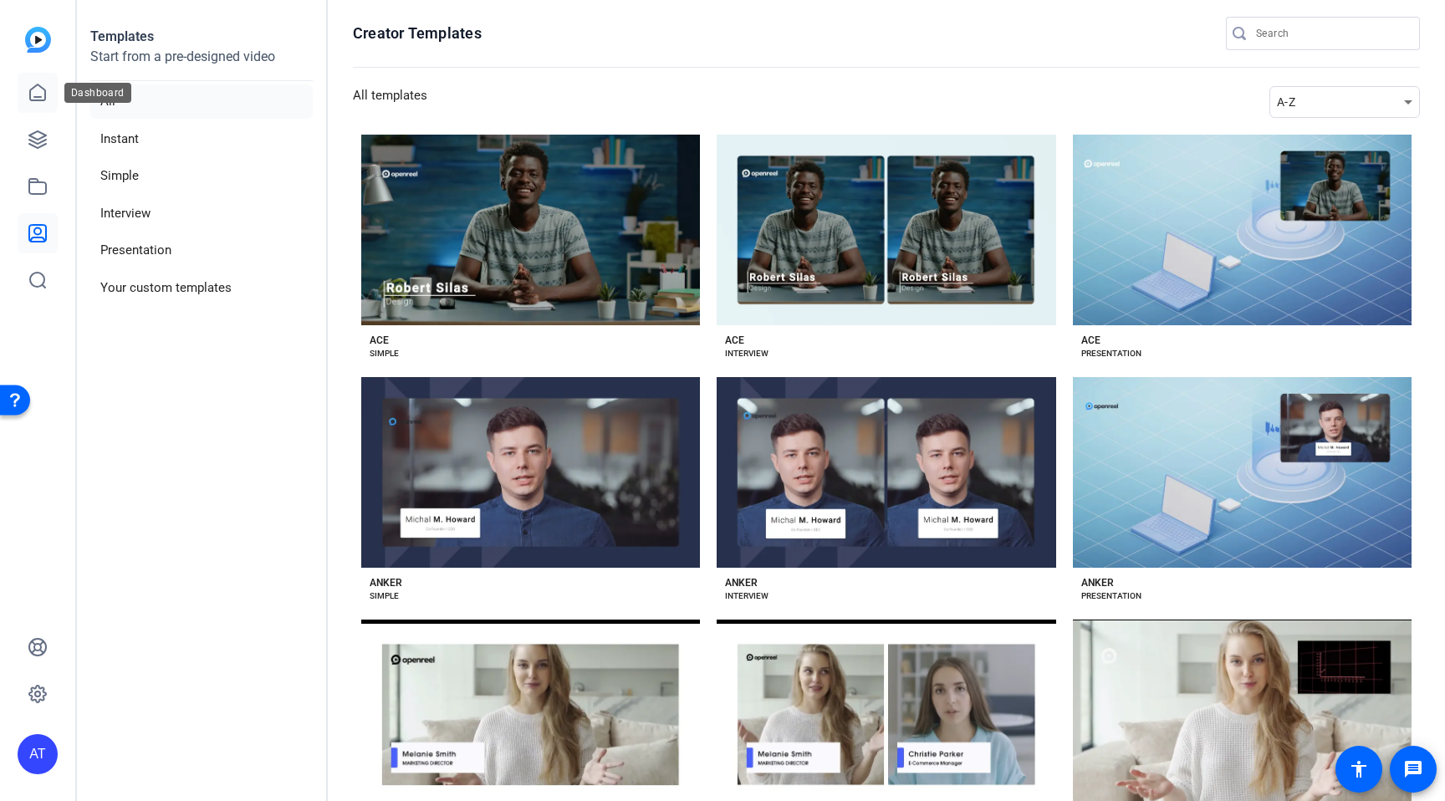
click at [42, 99] on icon at bounding box center [37, 92] width 15 height 16
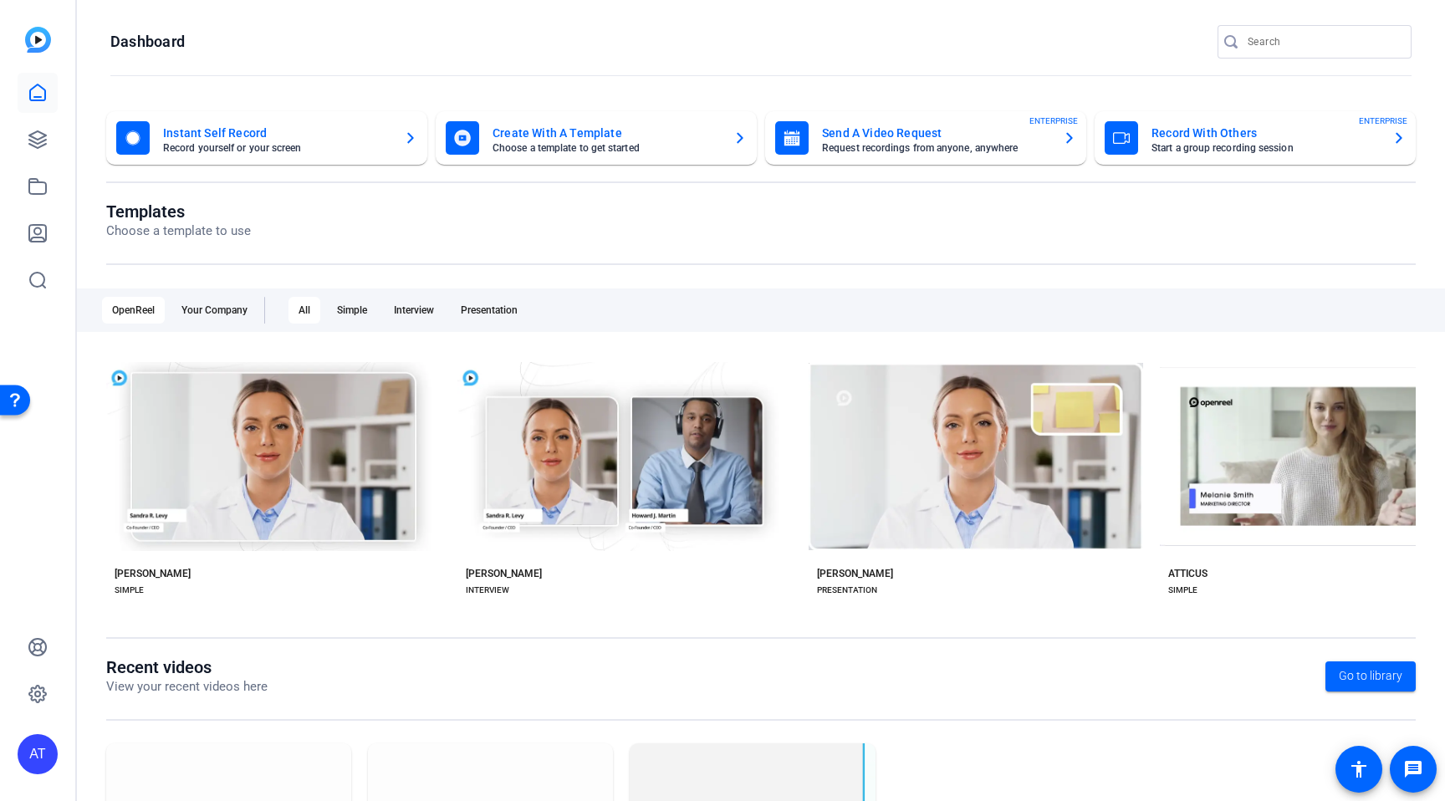
click at [547, 133] on mat-card-title "Create With A Template" at bounding box center [605, 133] width 227 height 20
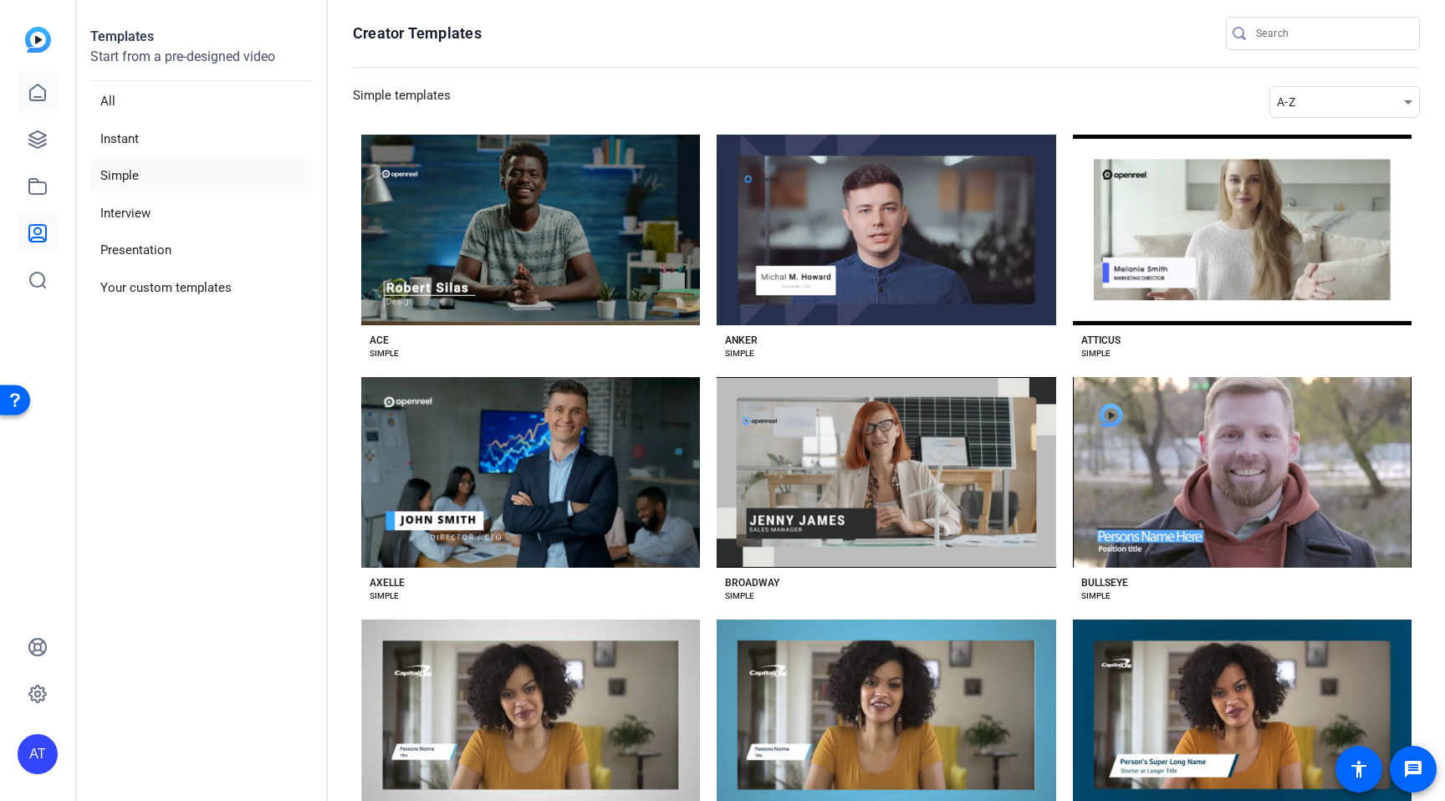
click at [50, 104] on link at bounding box center [38, 93] width 40 height 40
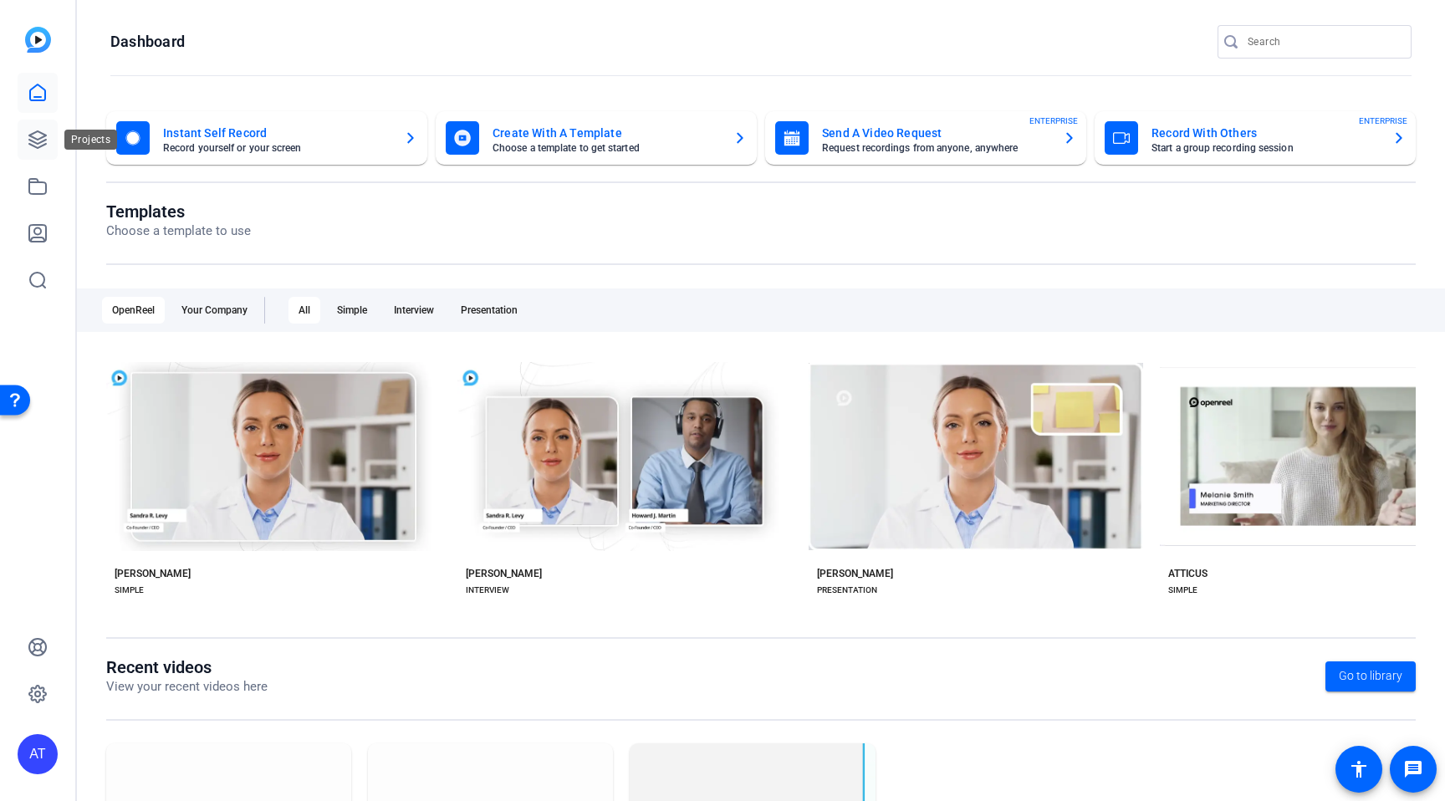
click at [21, 149] on link at bounding box center [38, 140] width 40 height 40
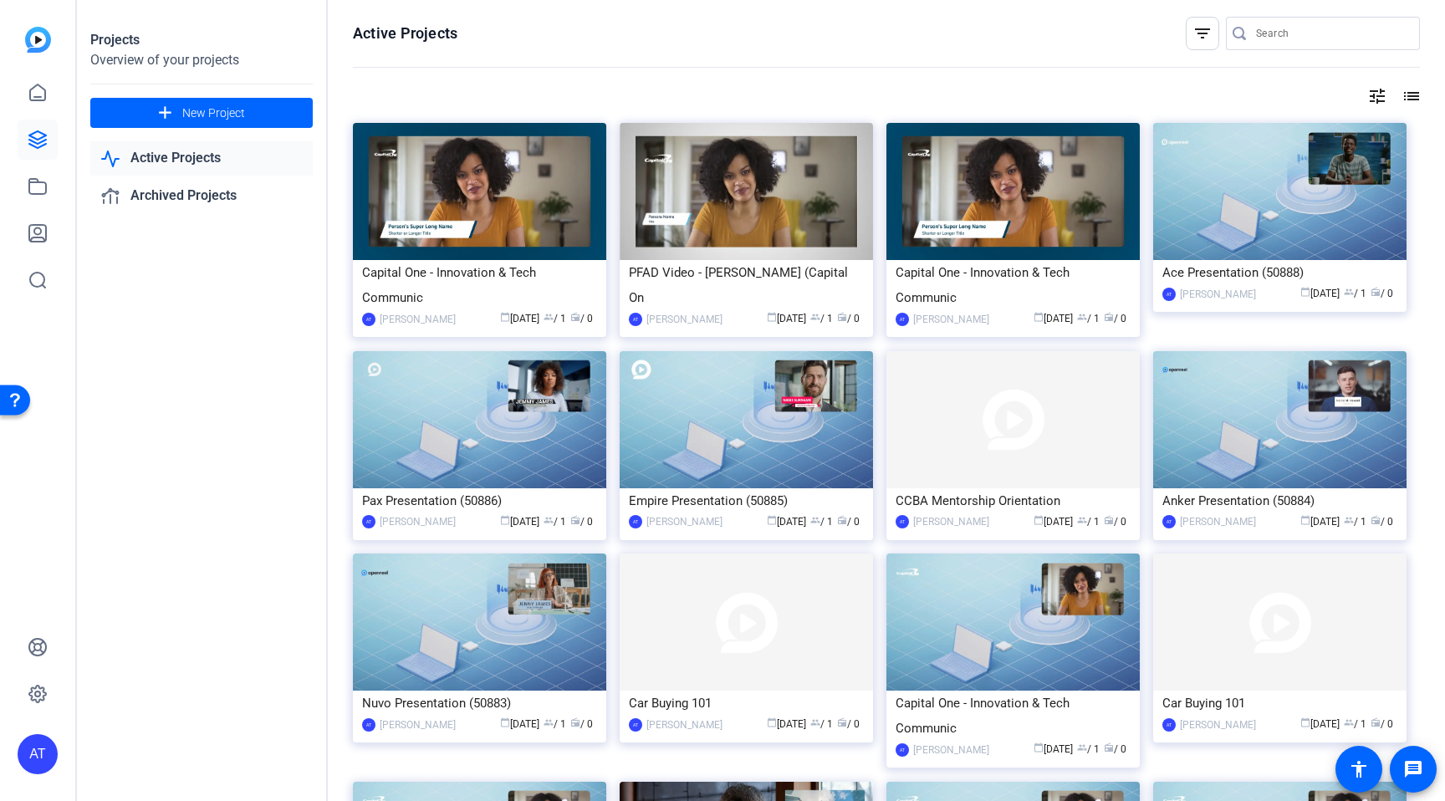
click at [147, 146] on link "Active Projects" at bounding box center [201, 158] width 222 height 34
click at [146, 154] on link "Active Projects" at bounding box center [201, 158] width 222 height 34
click at [171, 196] on link "Archived Projects" at bounding box center [201, 196] width 222 height 34
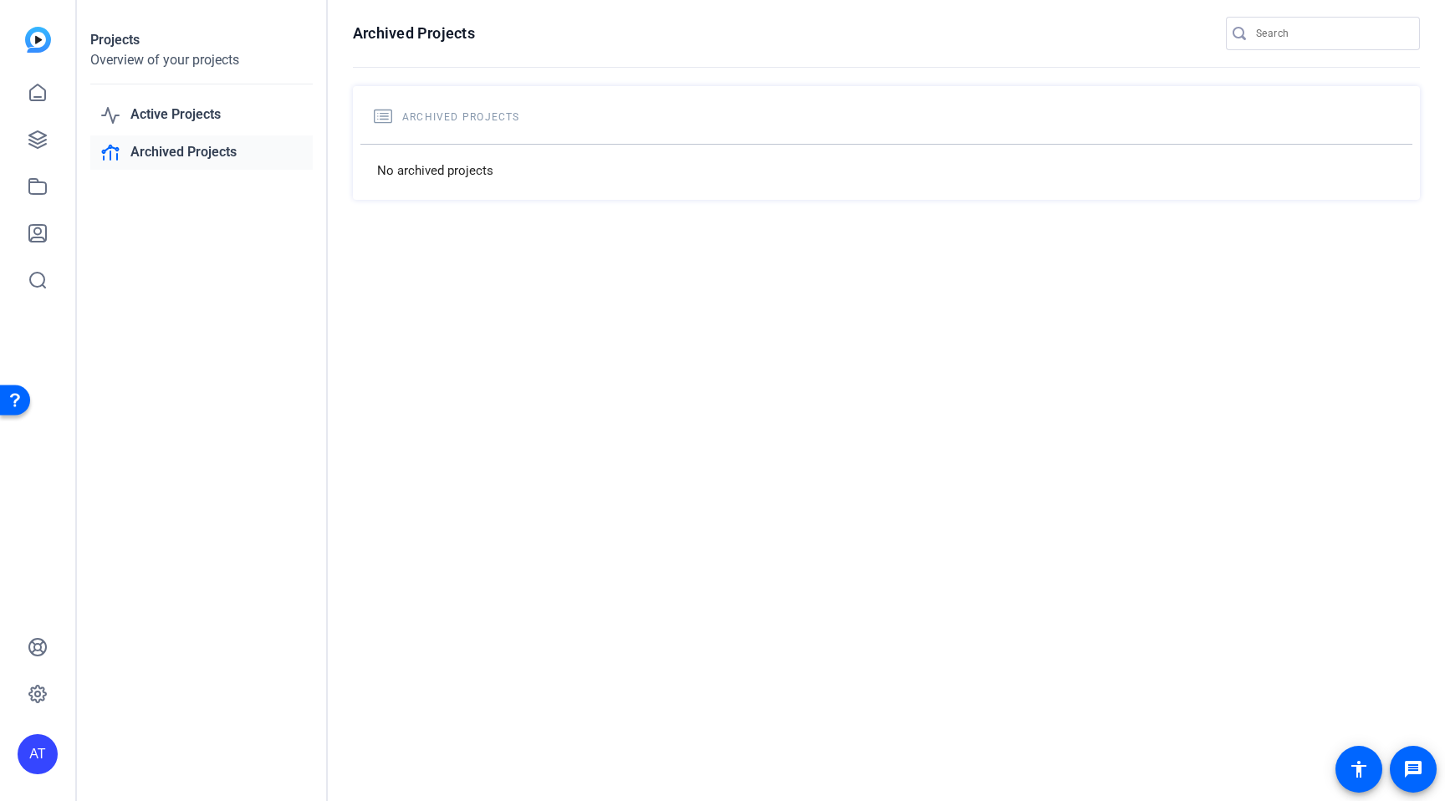
click at [185, 151] on link "Archived Projects" at bounding box center [201, 152] width 222 height 34
click at [191, 116] on link "Active Projects" at bounding box center [201, 115] width 222 height 34
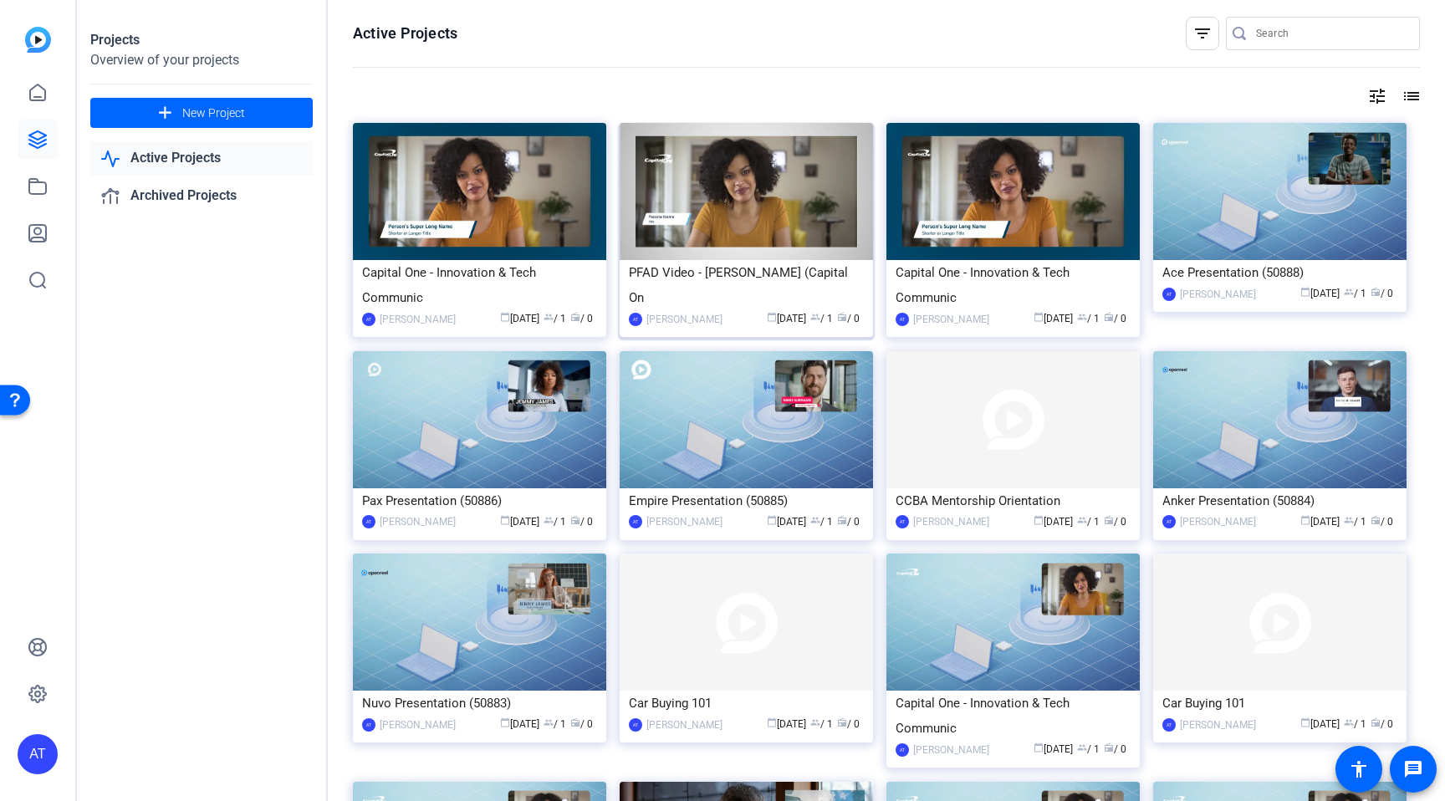
click at [760, 279] on div "PFAD Video - [PERSON_NAME] (Capital On" at bounding box center [746, 285] width 235 height 50
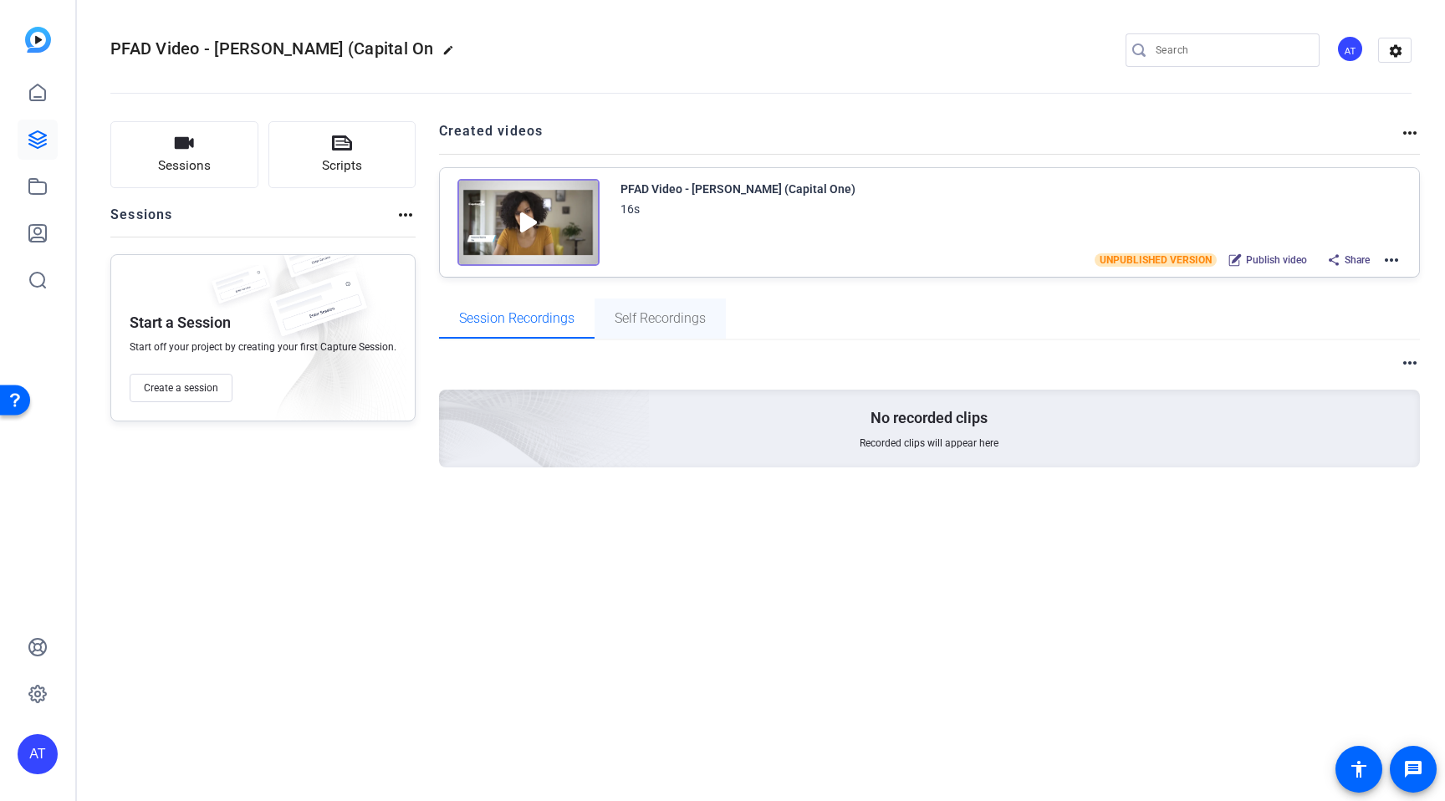
click at [691, 316] on span "Self Recordings" at bounding box center [659, 318] width 91 height 13
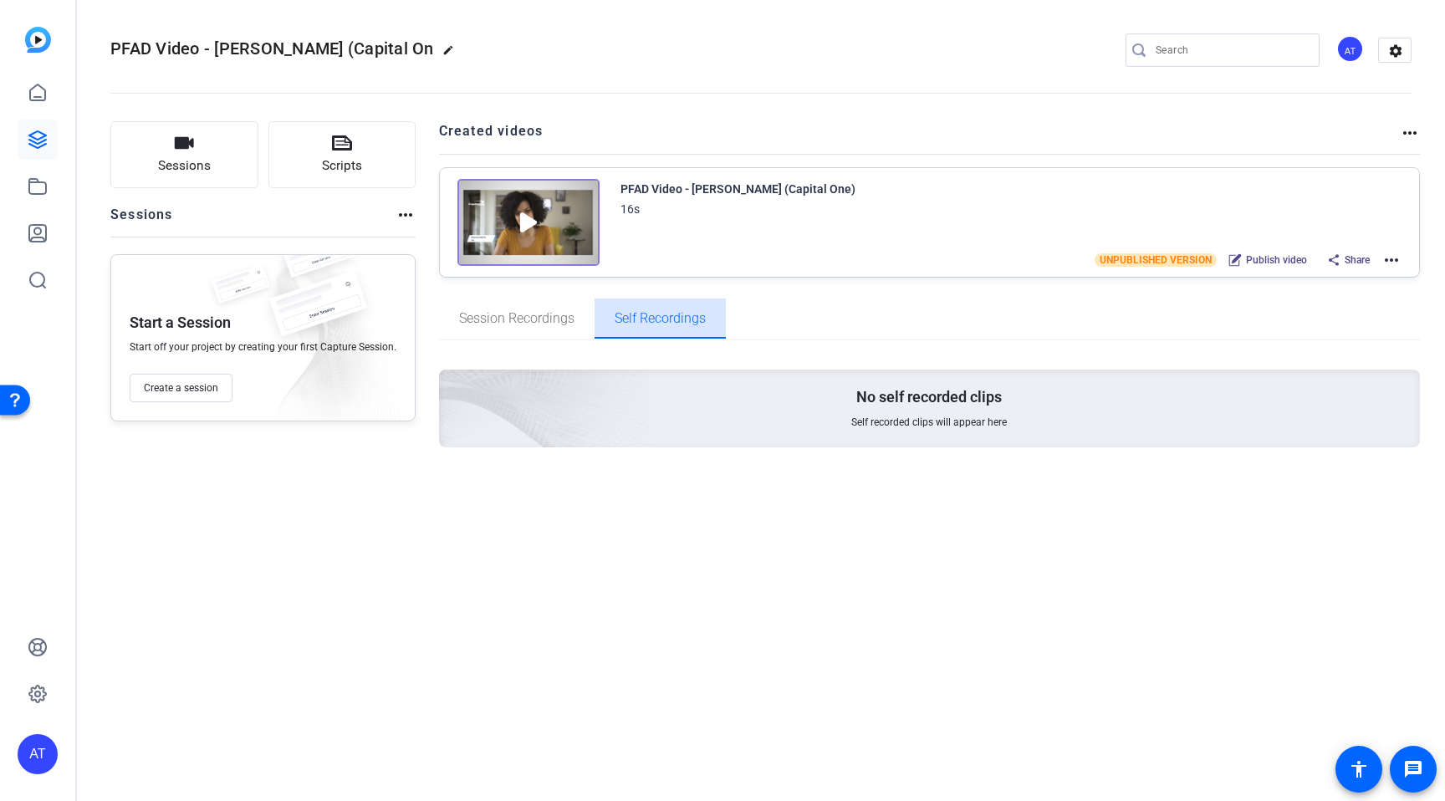
click at [604, 303] on div "Self Recordings" at bounding box center [659, 318] width 131 height 40
click at [504, 325] on span "Session Recordings" at bounding box center [516, 318] width 115 height 13
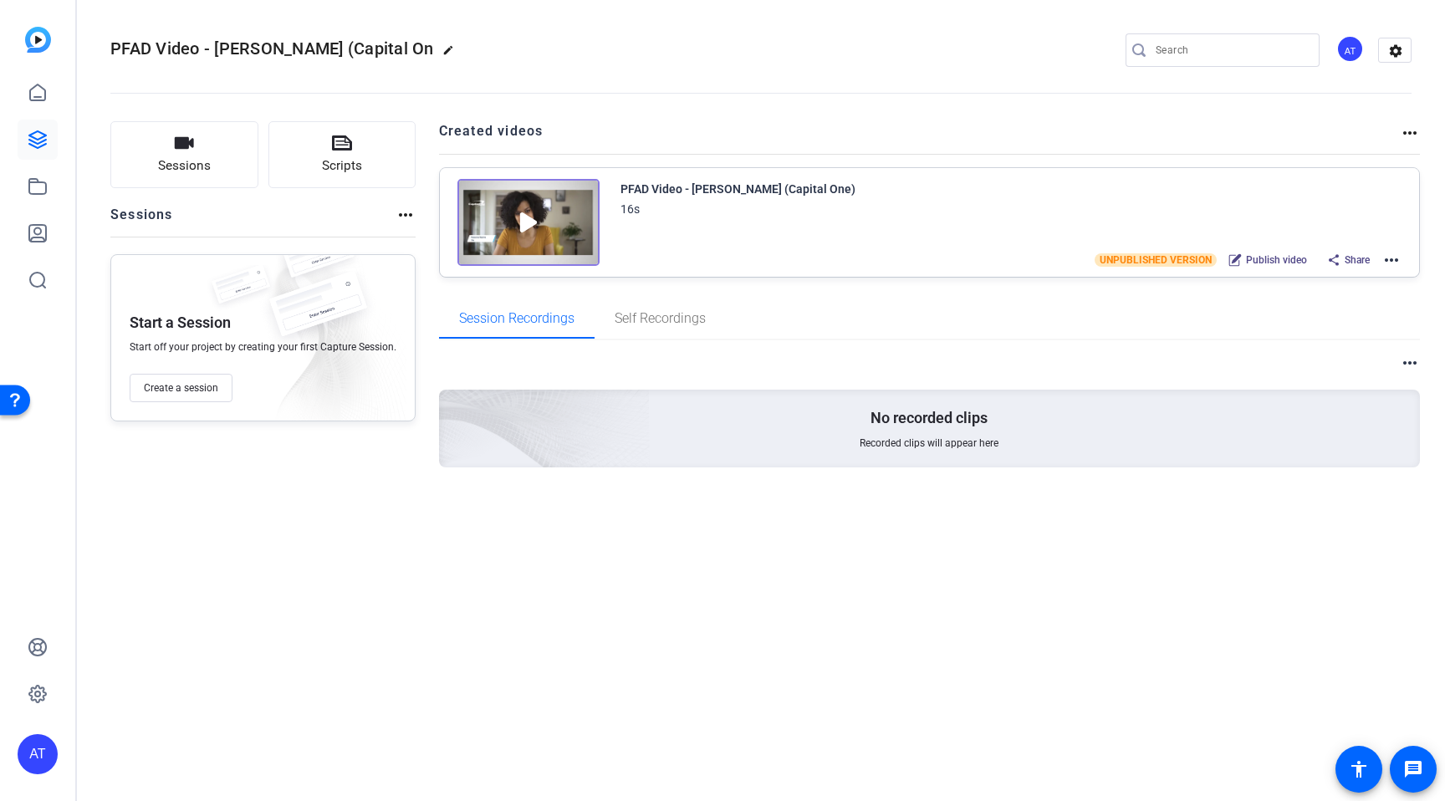
click at [1149, 238] on div "PFAD Video - Andrella Thomas (Capital One) 16s UNPUBLISHED VERSION Publish vide…" at bounding box center [1011, 225] width 782 height 92
click at [1151, 247] on div "PFAD Video - Andrella Thomas (Capital One) 16s UNPUBLISHED VERSION Publish vide…" at bounding box center [1011, 225] width 782 height 92
click at [1150, 257] on span "UNPUBLISHED VERSION" at bounding box center [1155, 259] width 122 height 13
click at [191, 171] on span "Sessions" at bounding box center [184, 165] width 53 height 19
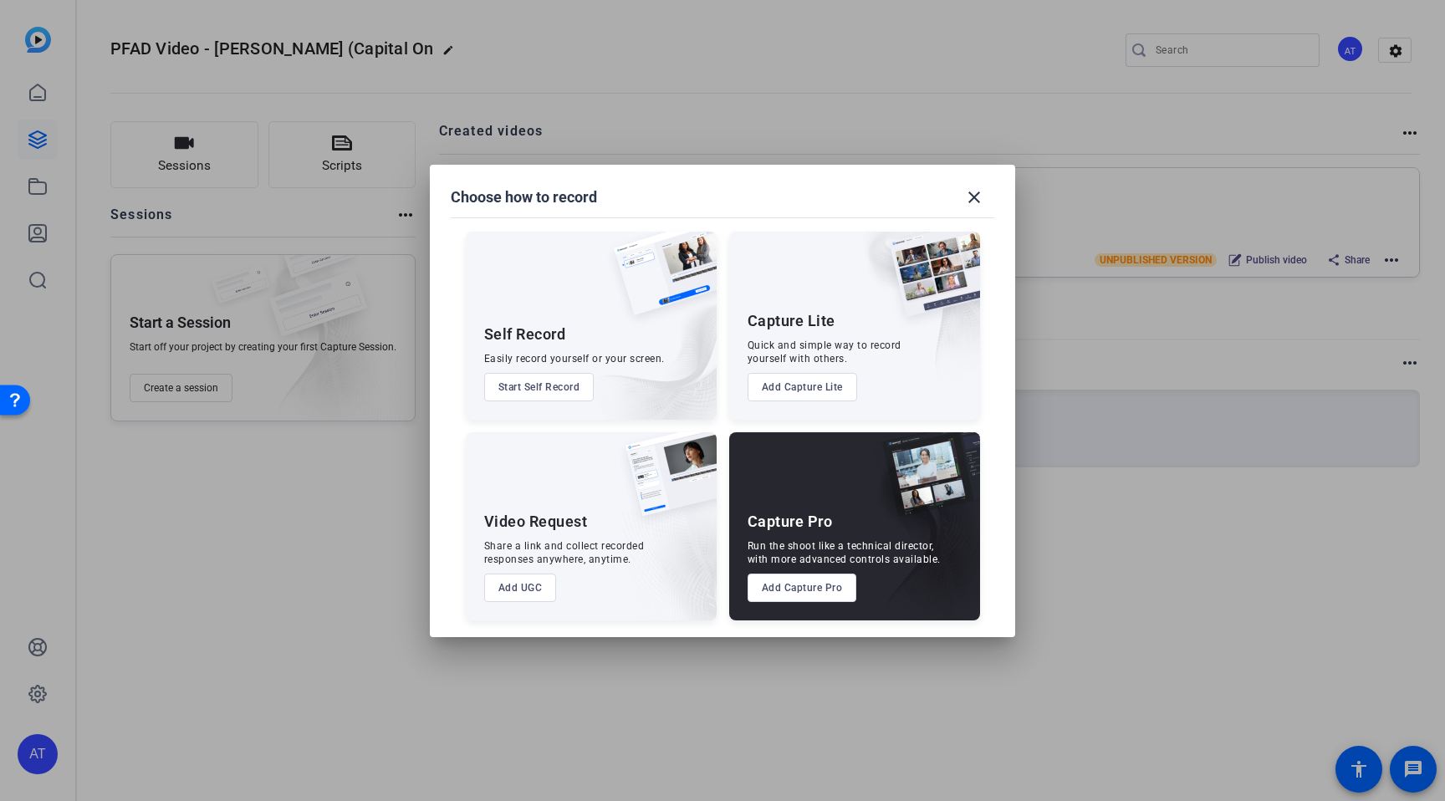
click at [615, 356] on div "Easily record yourself or your screen." at bounding box center [574, 358] width 181 height 13
click at [528, 385] on button "Start Self Record" at bounding box center [539, 387] width 110 height 28
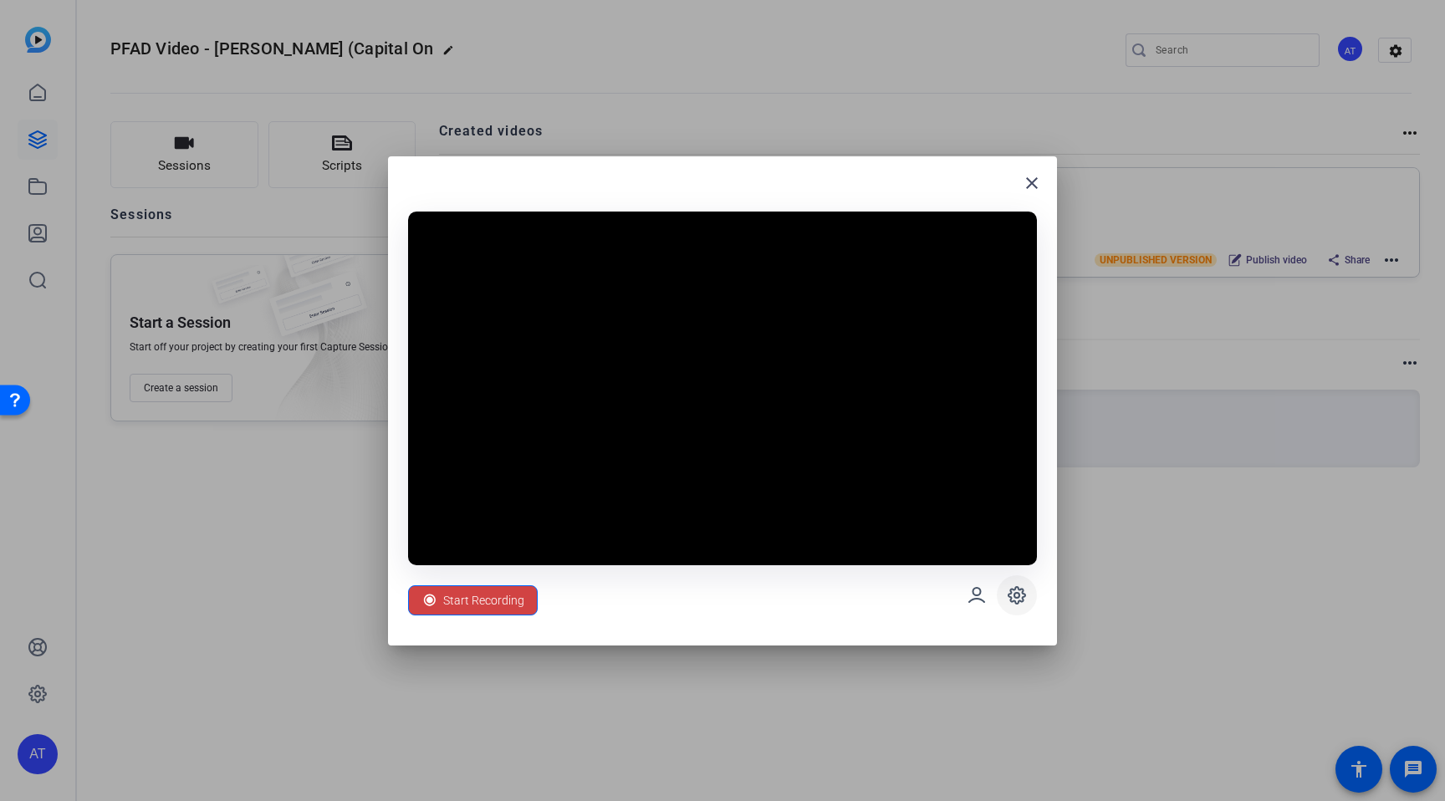
click at [1017, 598] on icon at bounding box center [1017, 595] width 20 height 20
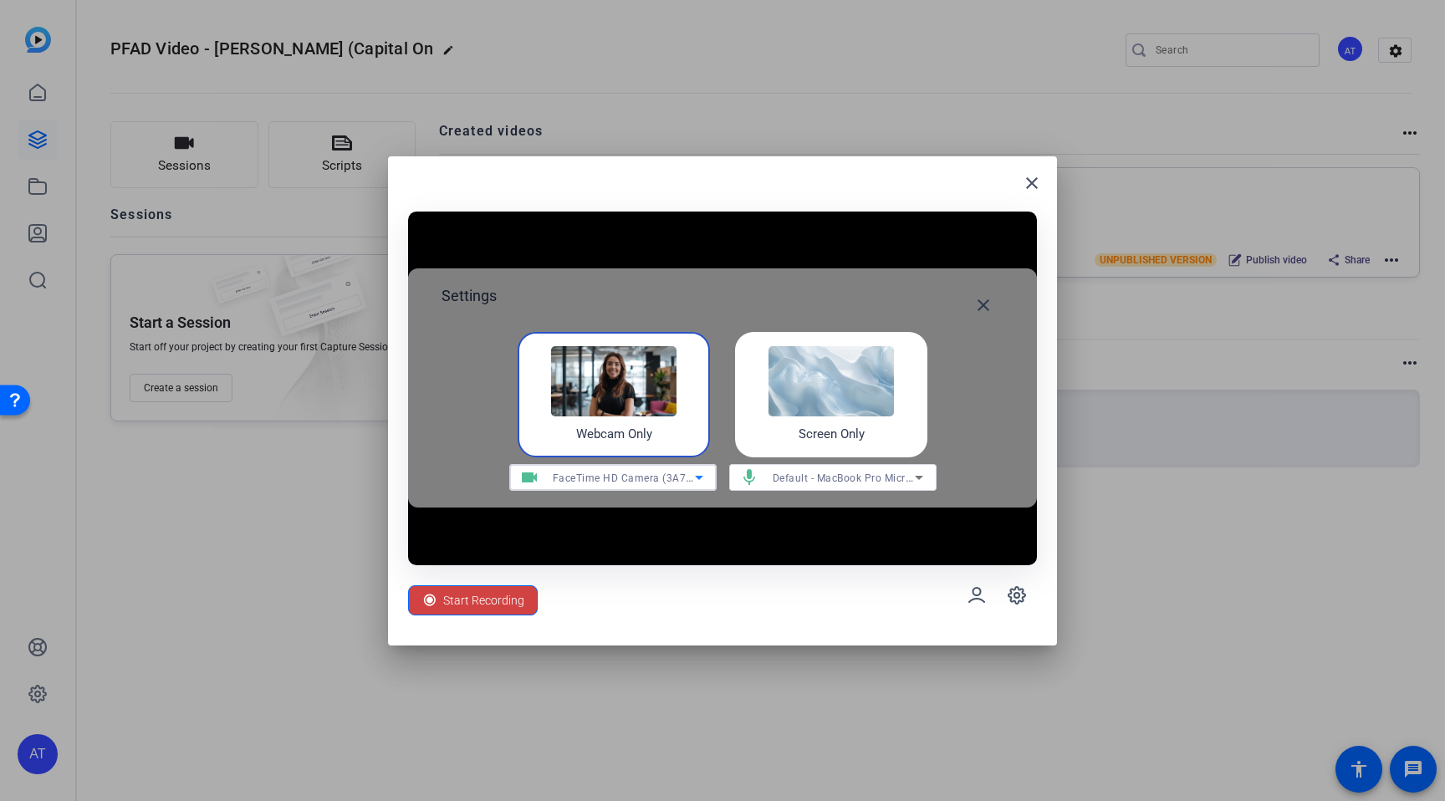
click at [695, 477] on icon at bounding box center [699, 477] width 20 height 20
click at [695, 477] on div at bounding box center [722, 400] width 1445 height 801
click at [452, 602] on span "Start Recording" at bounding box center [483, 600] width 81 height 32
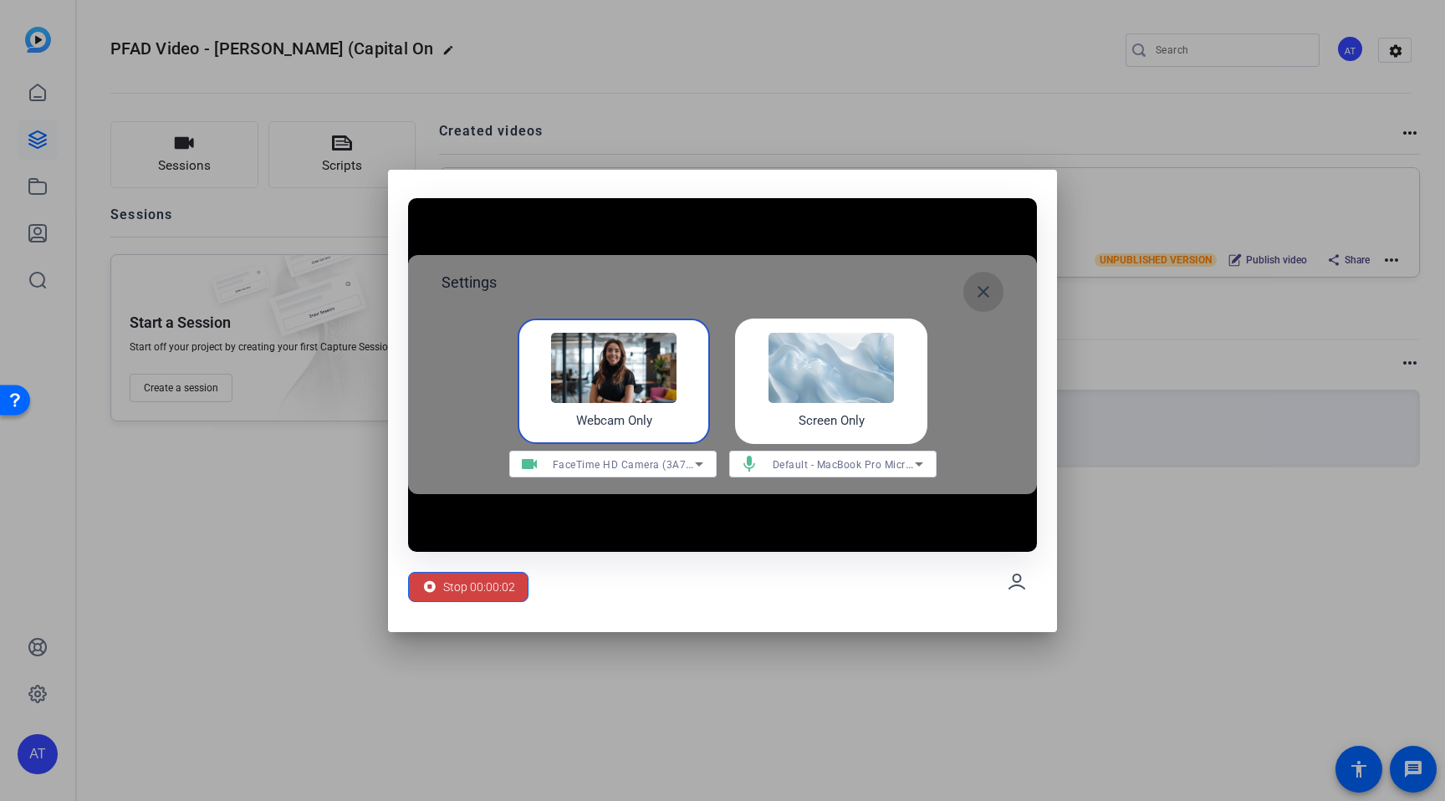
click at [991, 288] on mat-icon "close" at bounding box center [983, 292] width 20 height 20
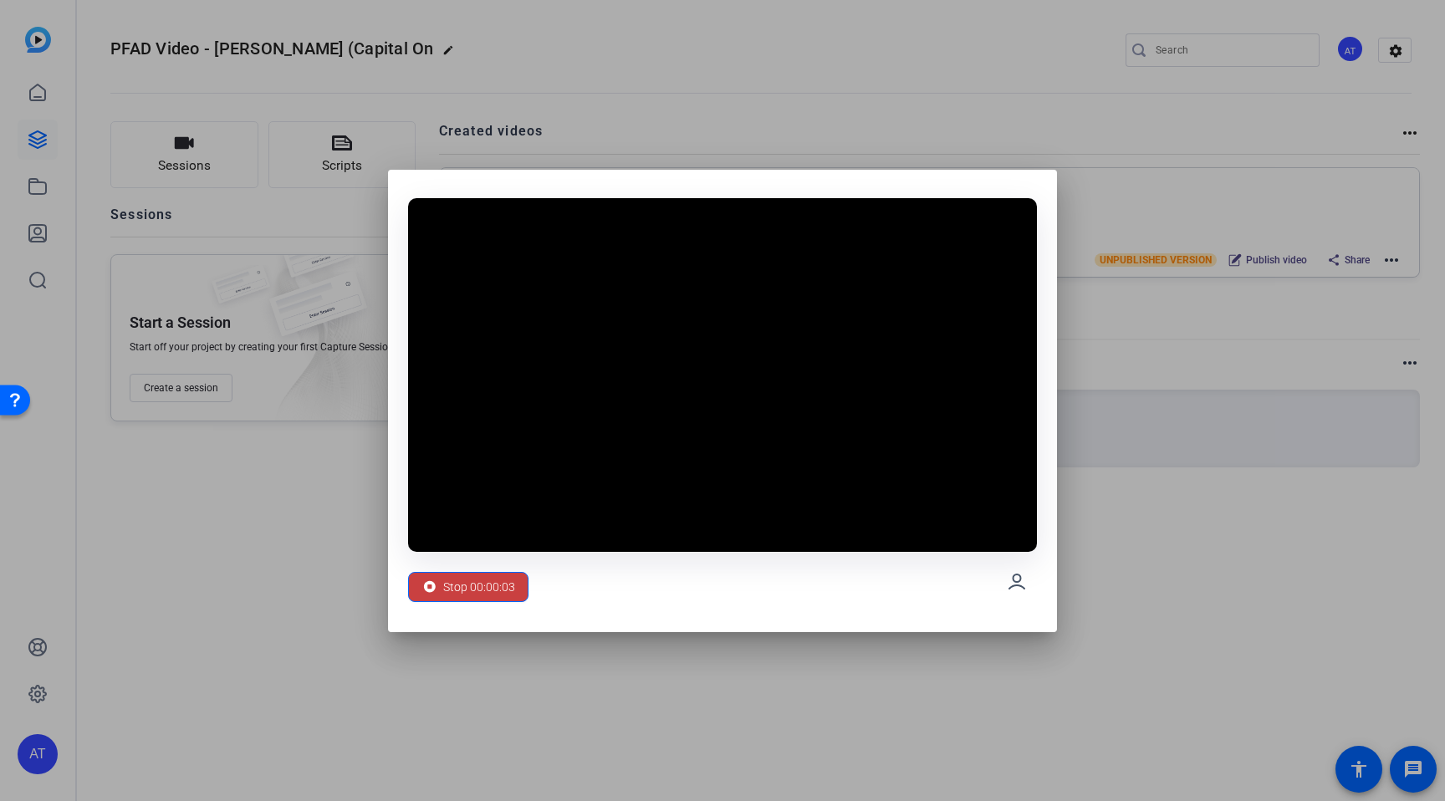
click at [482, 584] on span "Stop 00:00:03" at bounding box center [479, 587] width 72 height 32
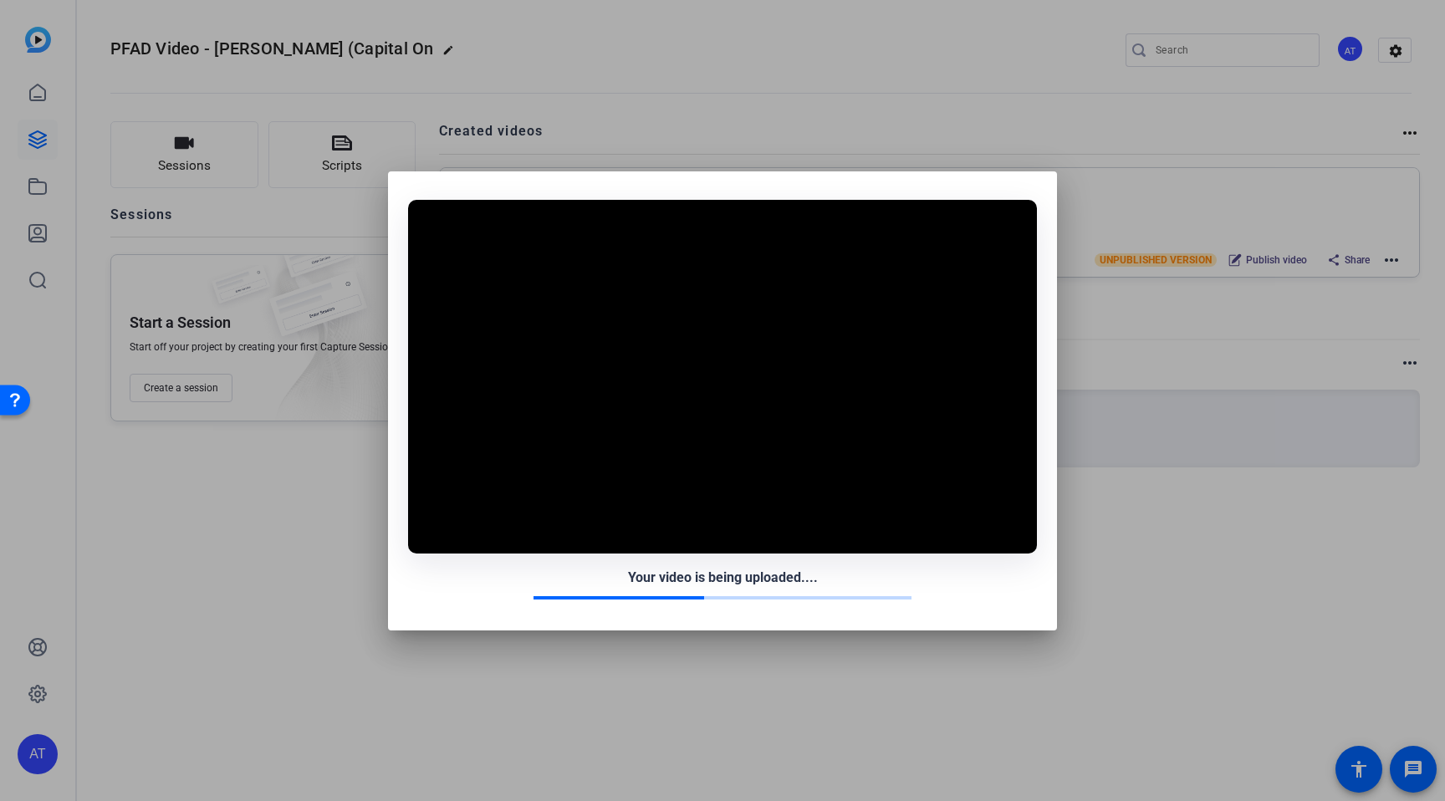
click at [1008, 586] on div "Your video is being uploaded...." at bounding box center [722, 578] width 629 height 20
click at [447, 166] on div at bounding box center [722, 400] width 1445 height 801
click at [523, 116] on div at bounding box center [722, 400] width 1445 height 801
click at [473, 130] on div at bounding box center [722, 400] width 1445 height 801
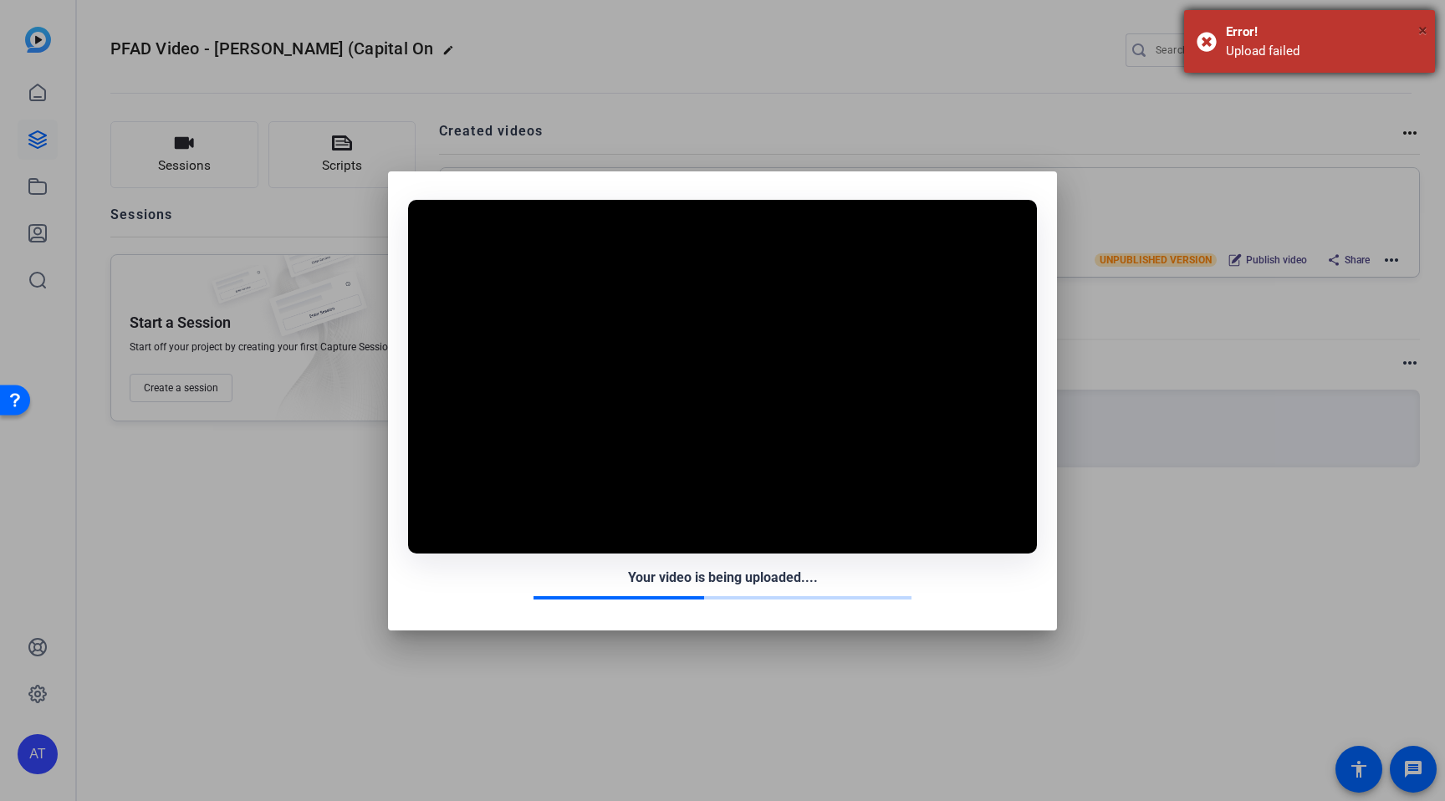
click at [1417, 29] on div "Error!" at bounding box center [1324, 32] width 196 height 19
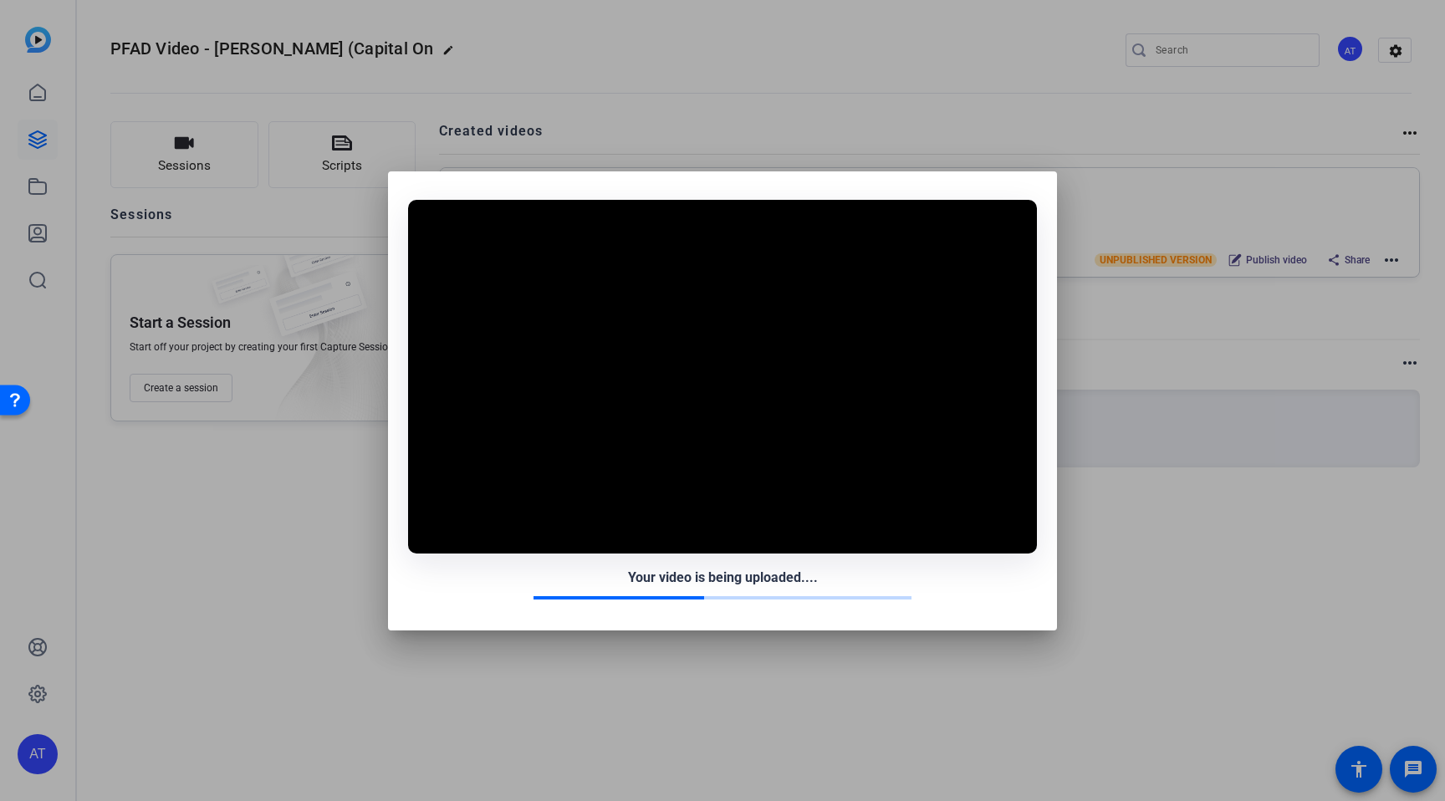
click at [351, 129] on div at bounding box center [722, 400] width 1445 height 801
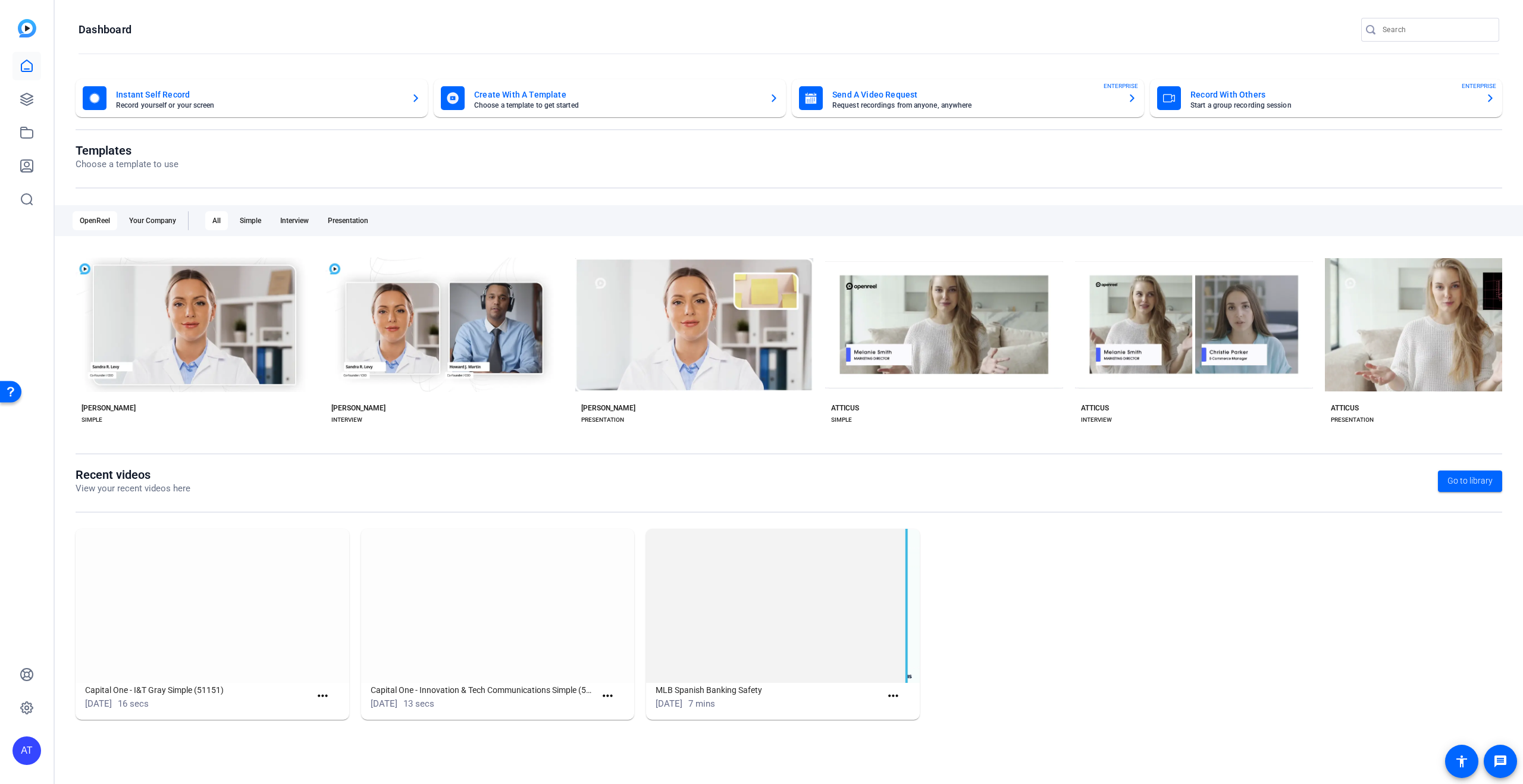
click at [246, 595] on img at bounding box center [212, 605] width 274 height 154
click at [26, 100] on icon at bounding box center [27, 100] width 14 height 14
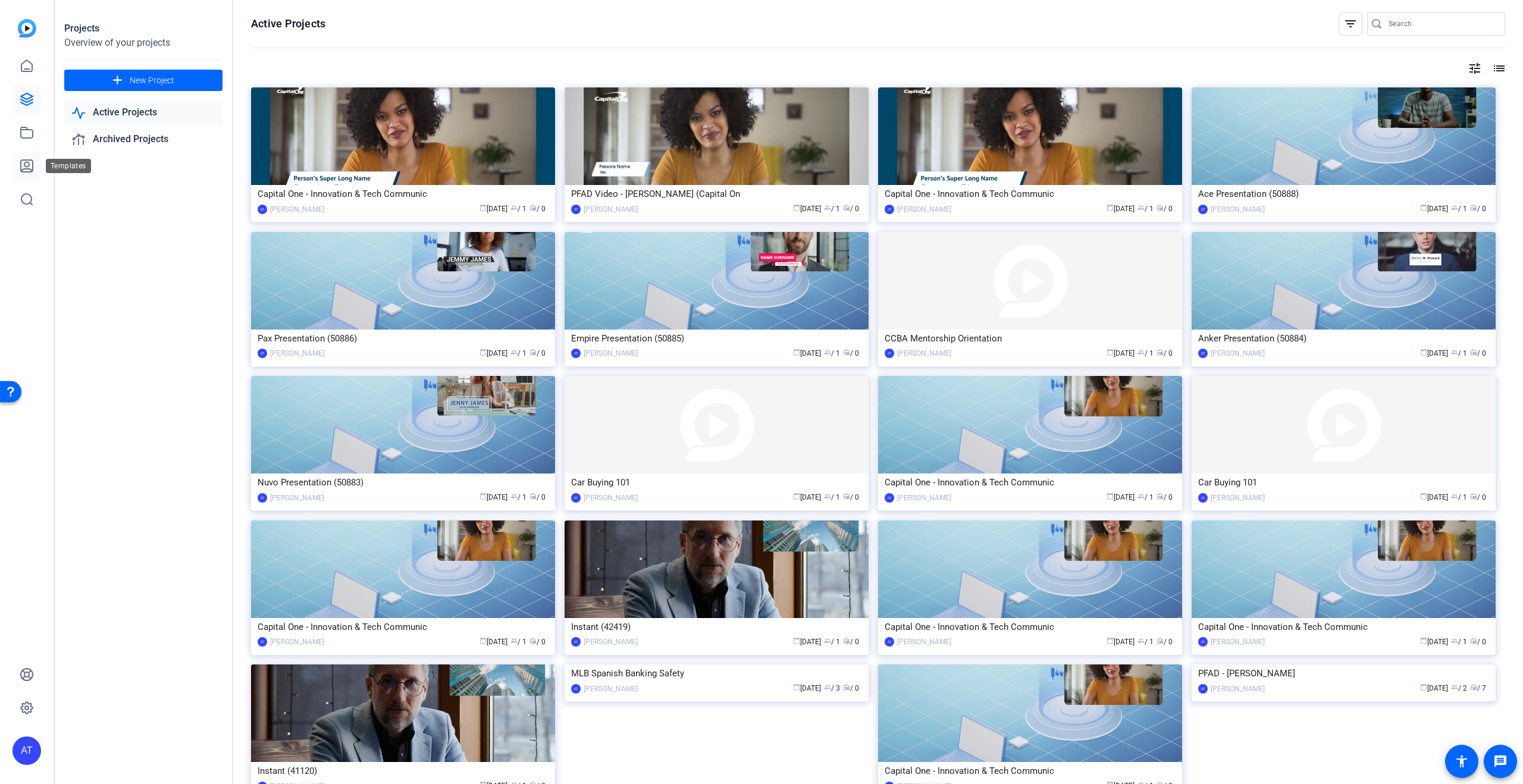
click at [25, 153] on link at bounding box center [27, 166] width 28 height 28
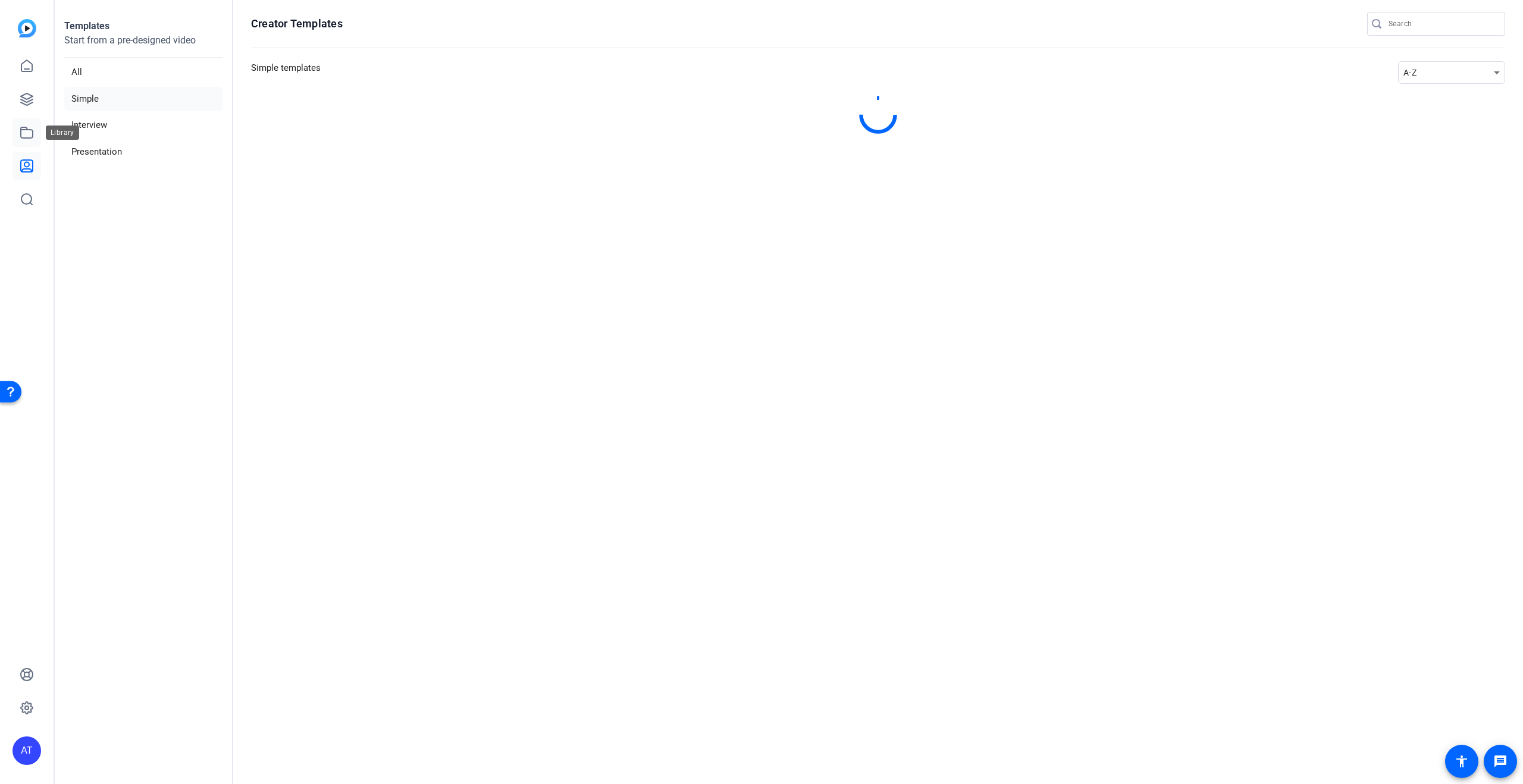
click at [23, 141] on link at bounding box center [27, 132] width 28 height 28
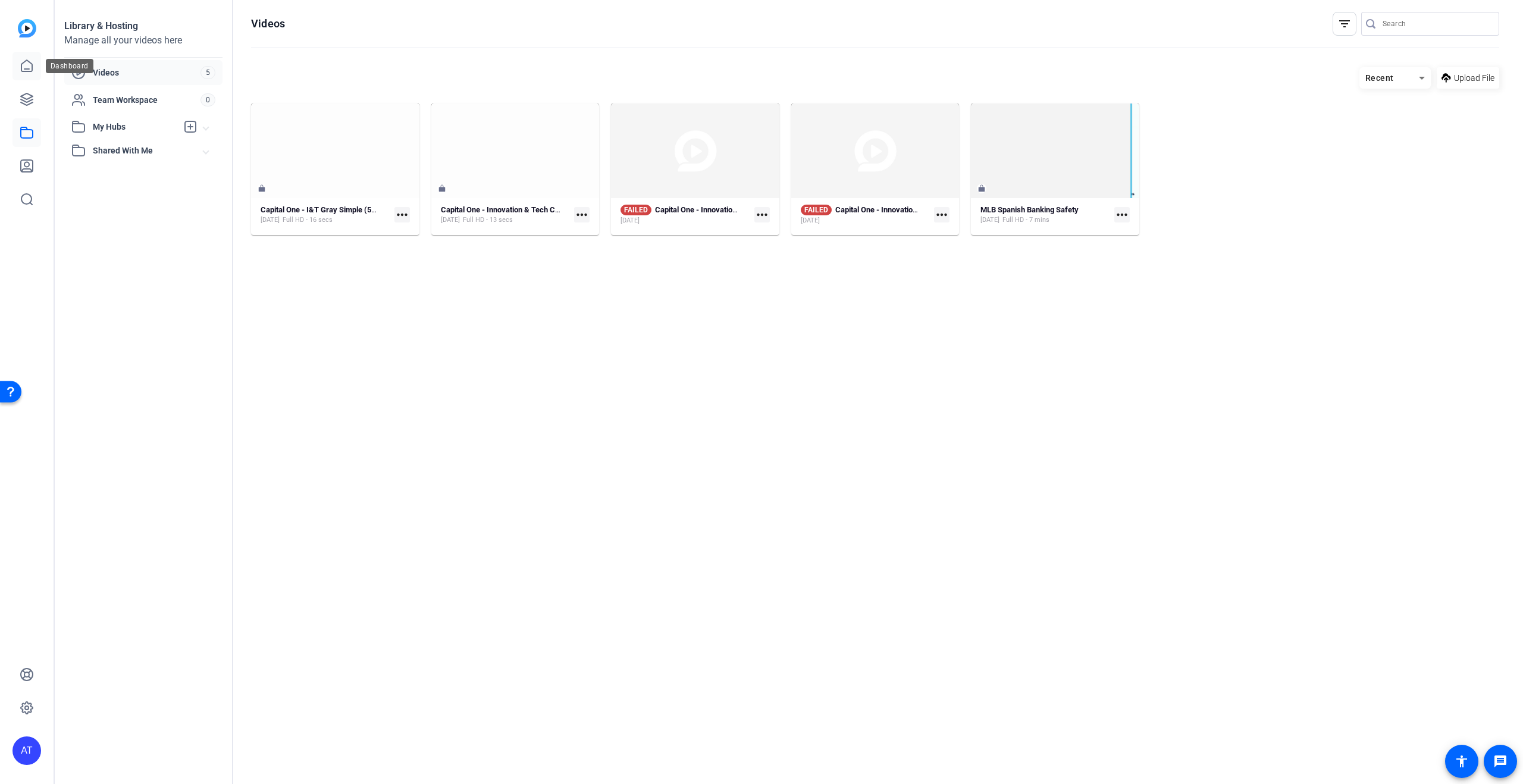
click at [26, 70] on icon at bounding box center [26, 65] width 11 height 11
